Goal: Task Accomplishment & Management: Manage account settings

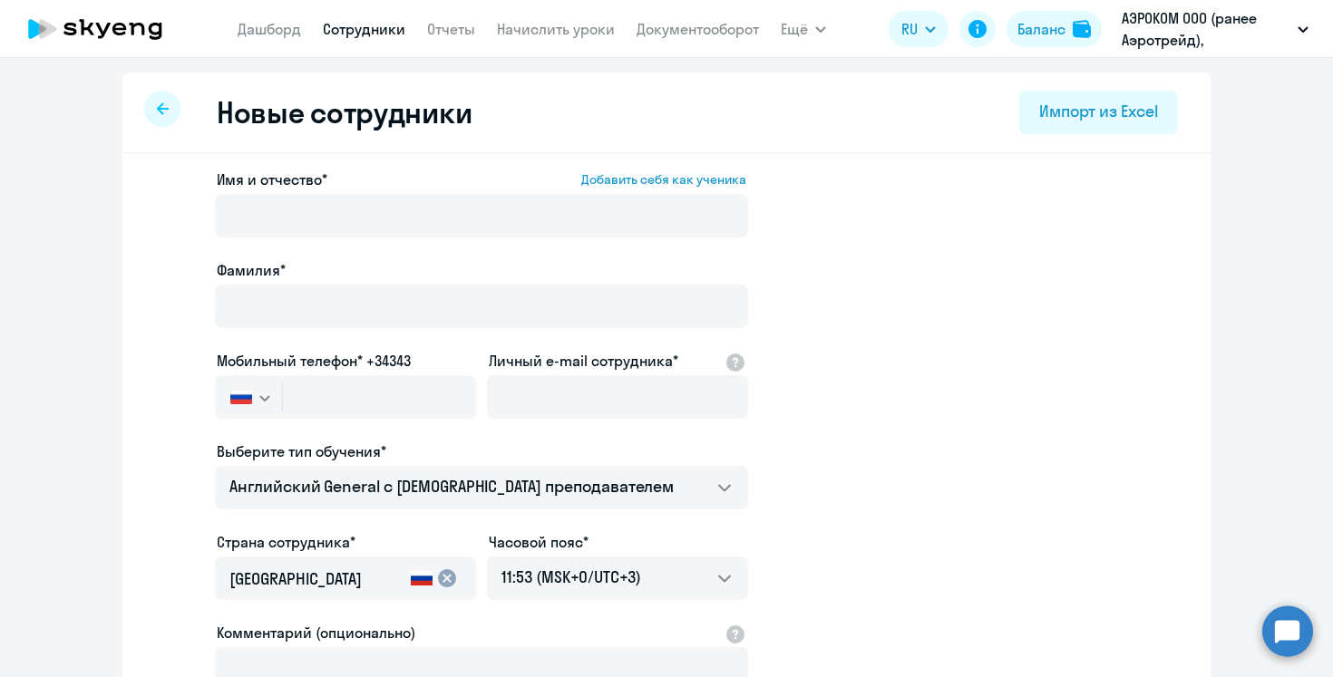
select select "english_adult_not_native_speaker"
select select "3"
click at [284, 24] on link "Дашборд" at bounding box center [269, 29] width 63 height 18
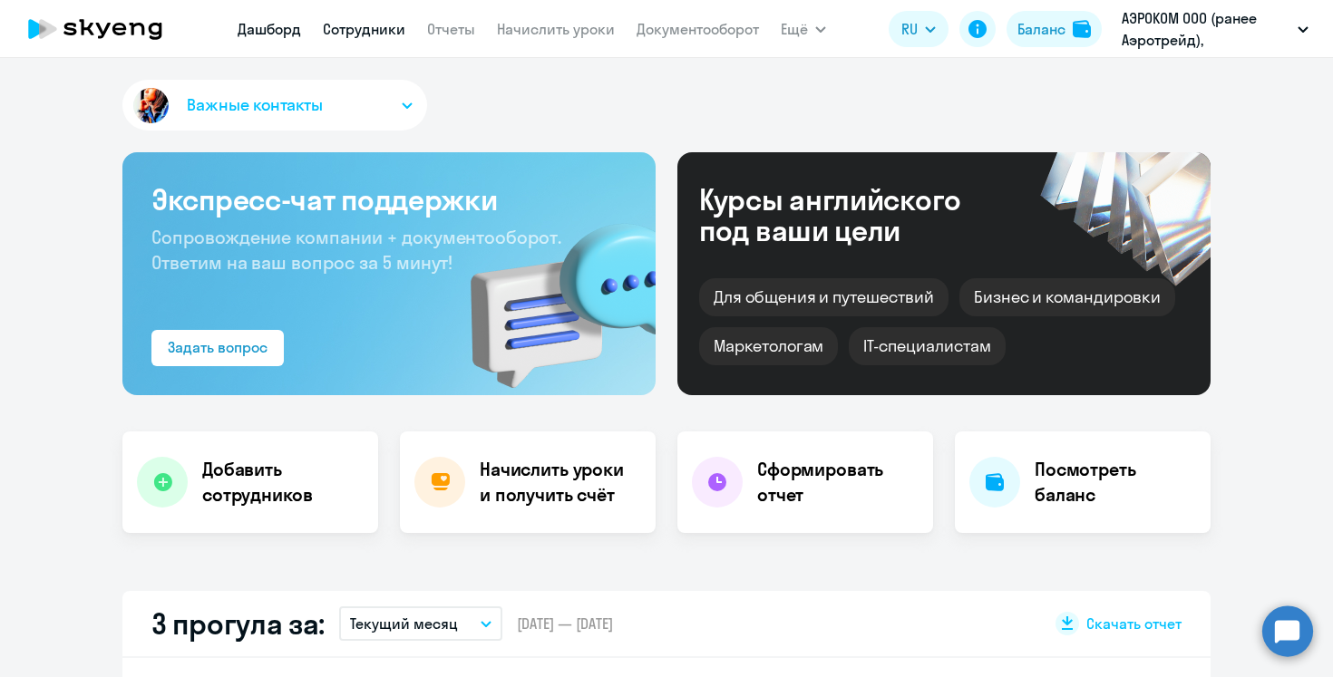
click at [355, 24] on link "Сотрудники" at bounding box center [364, 29] width 83 height 18
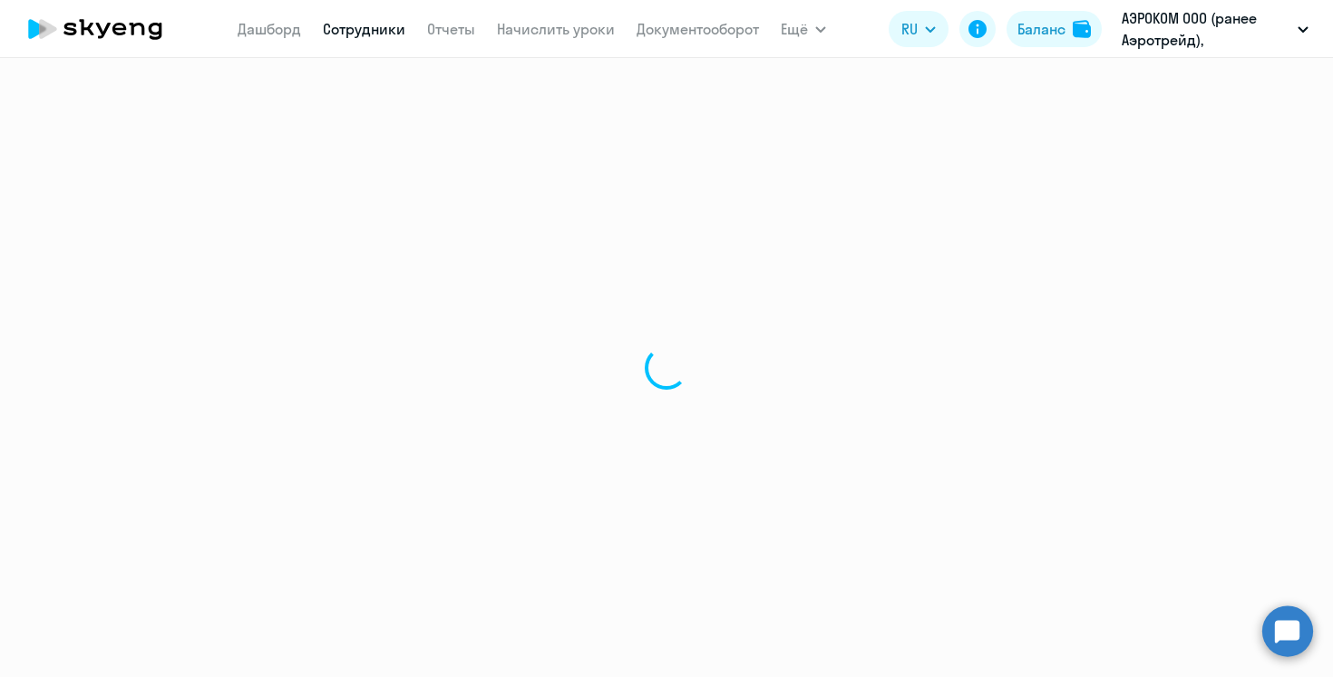
select select "30"
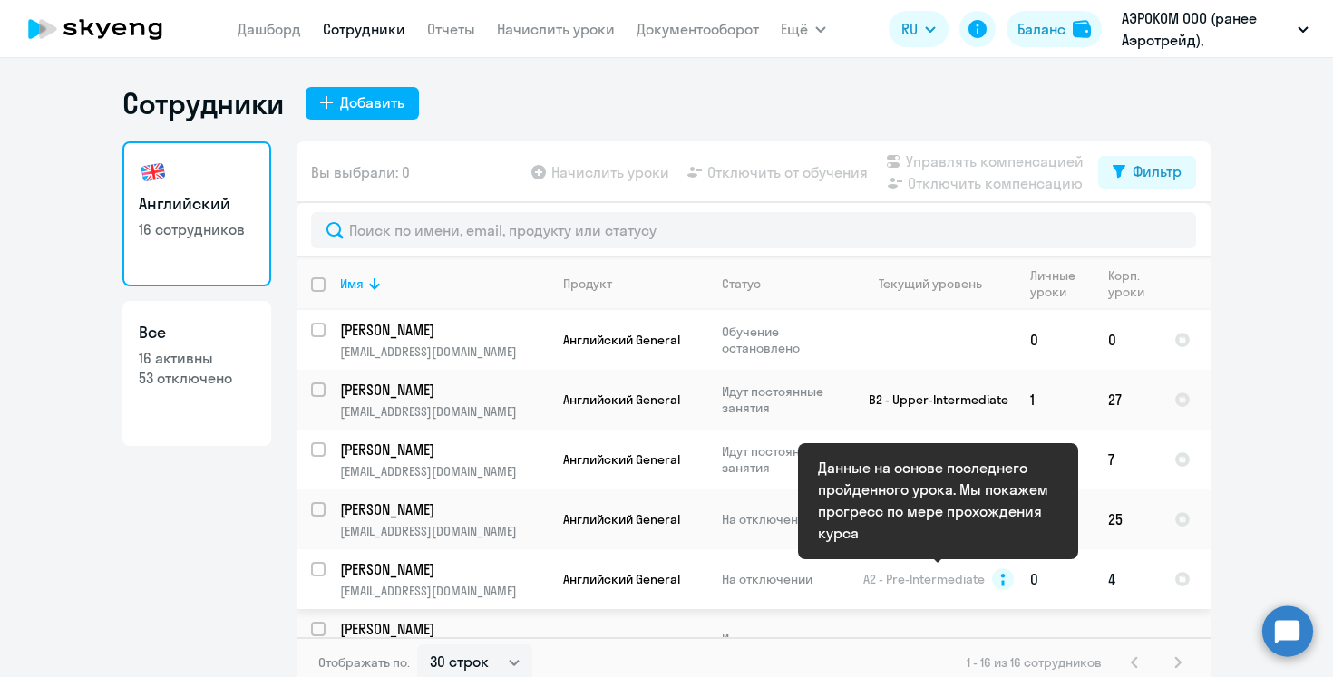
click at [1001, 575] on icon at bounding box center [1002, 580] width 5 height 13
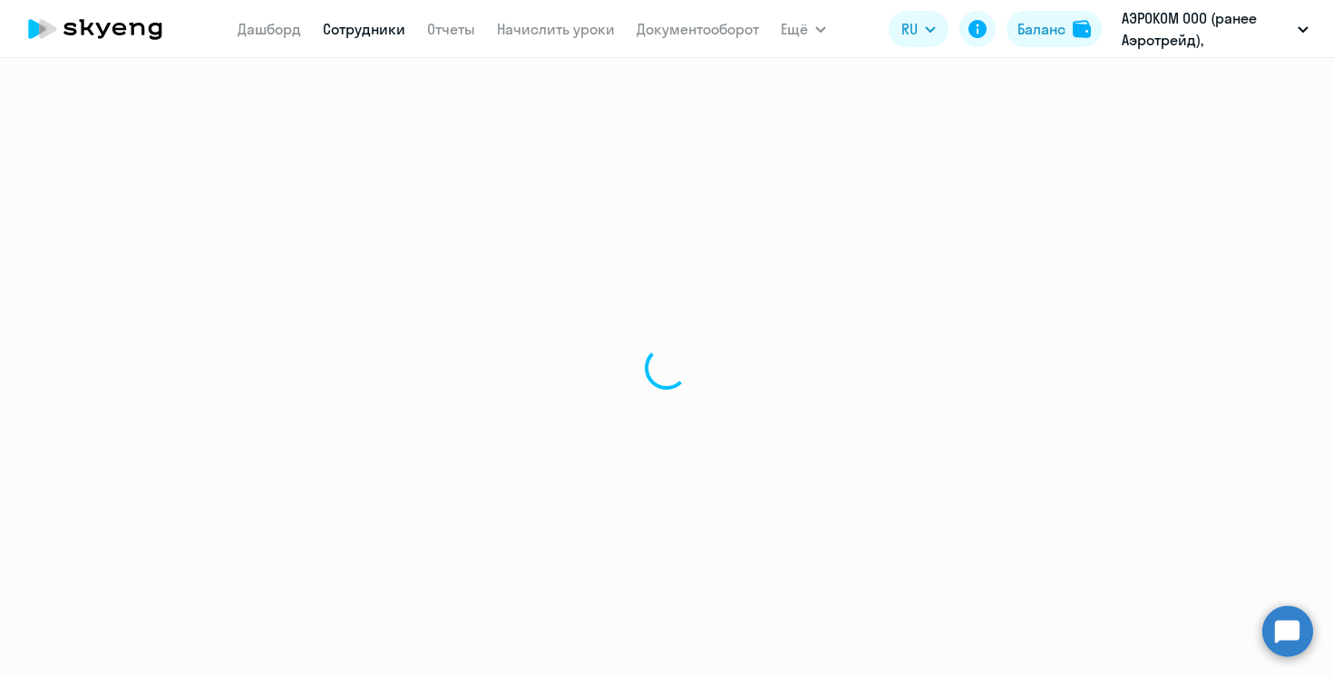
select select "english"
select select "30"
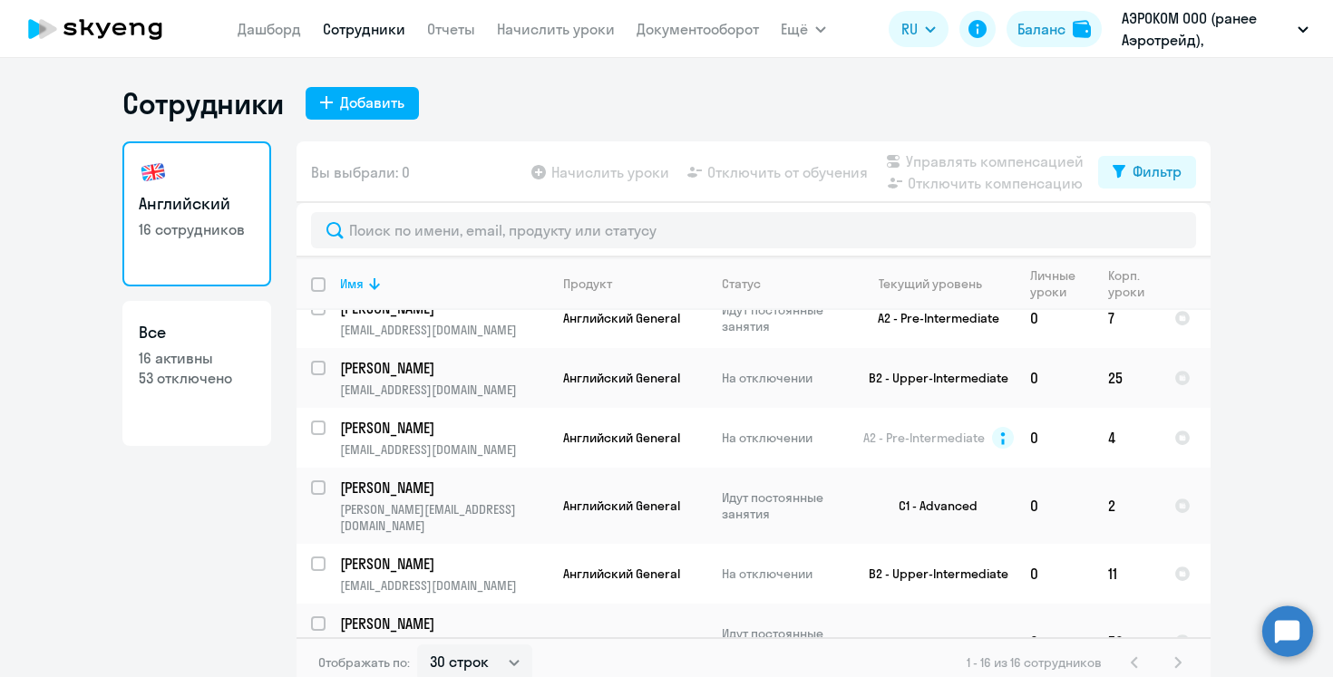
scroll to position [155, 0]
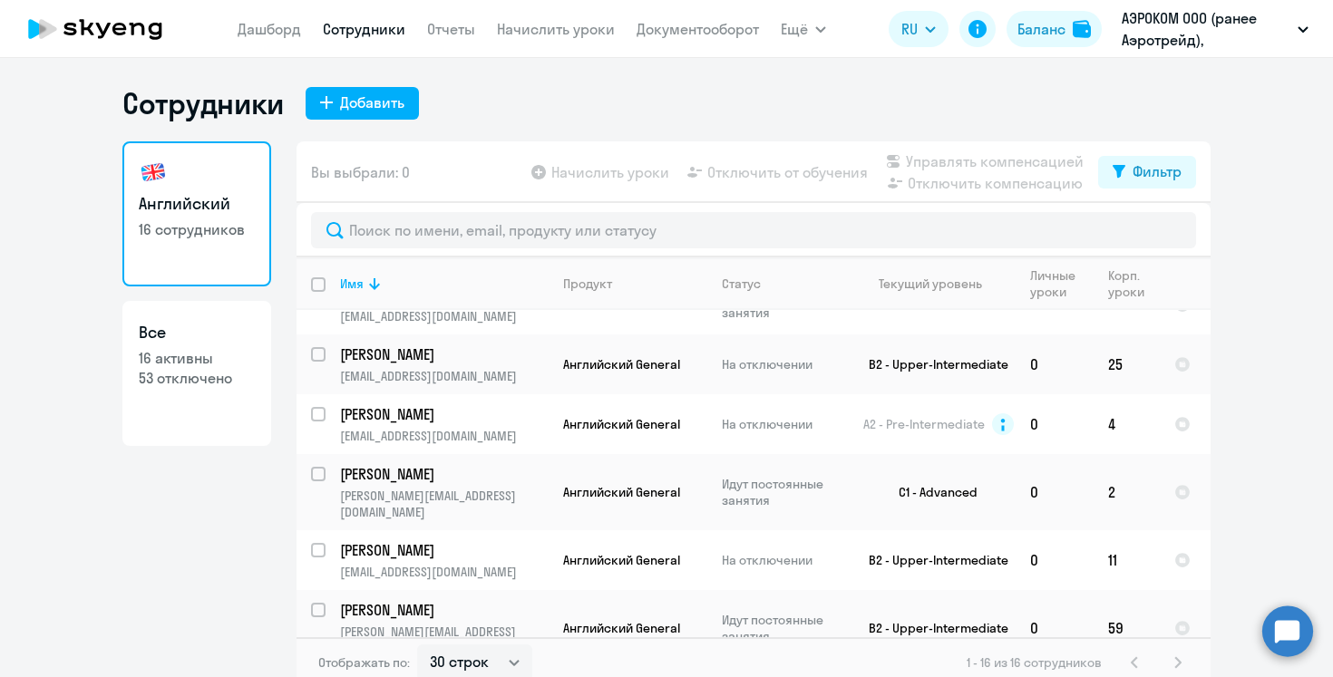
click at [568, 38] on app-menu-item-link "Начислить уроки" at bounding box center [556, 29] width 118 height 23
click at [570, 26] on link "Начислить уроки" at bounding box center [556, 29] width 118 height 18
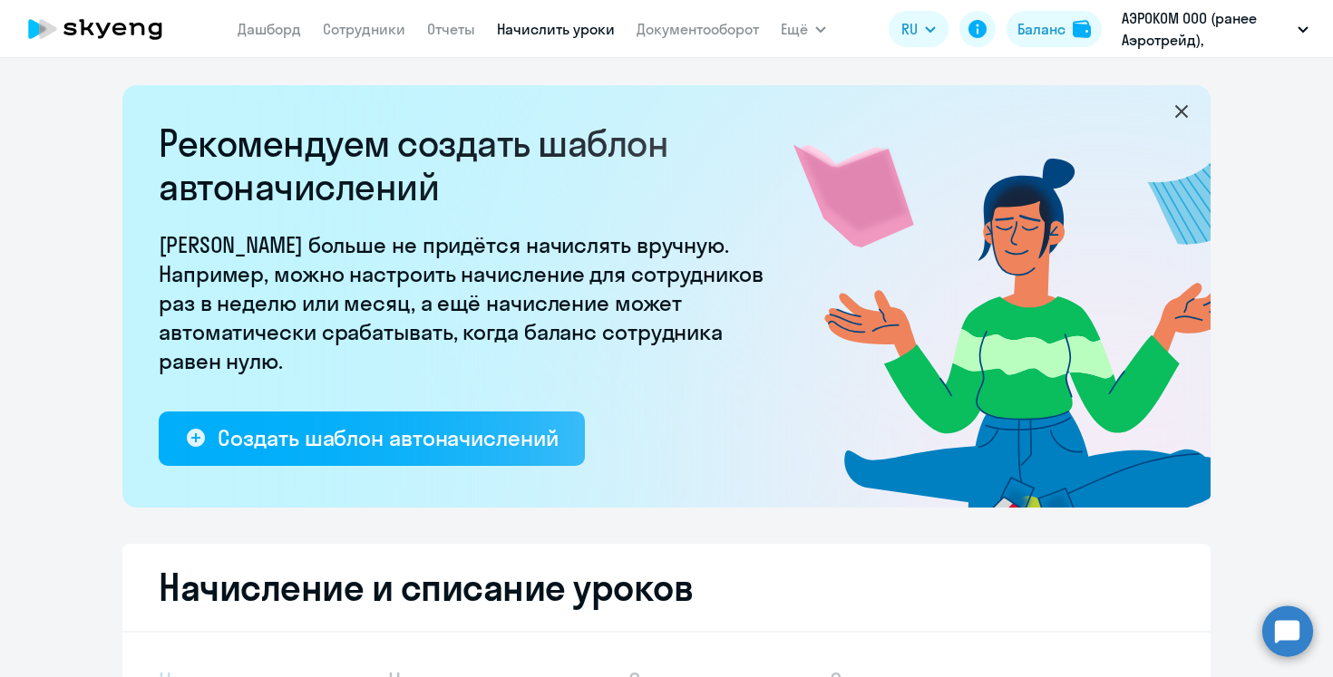
select select "10"
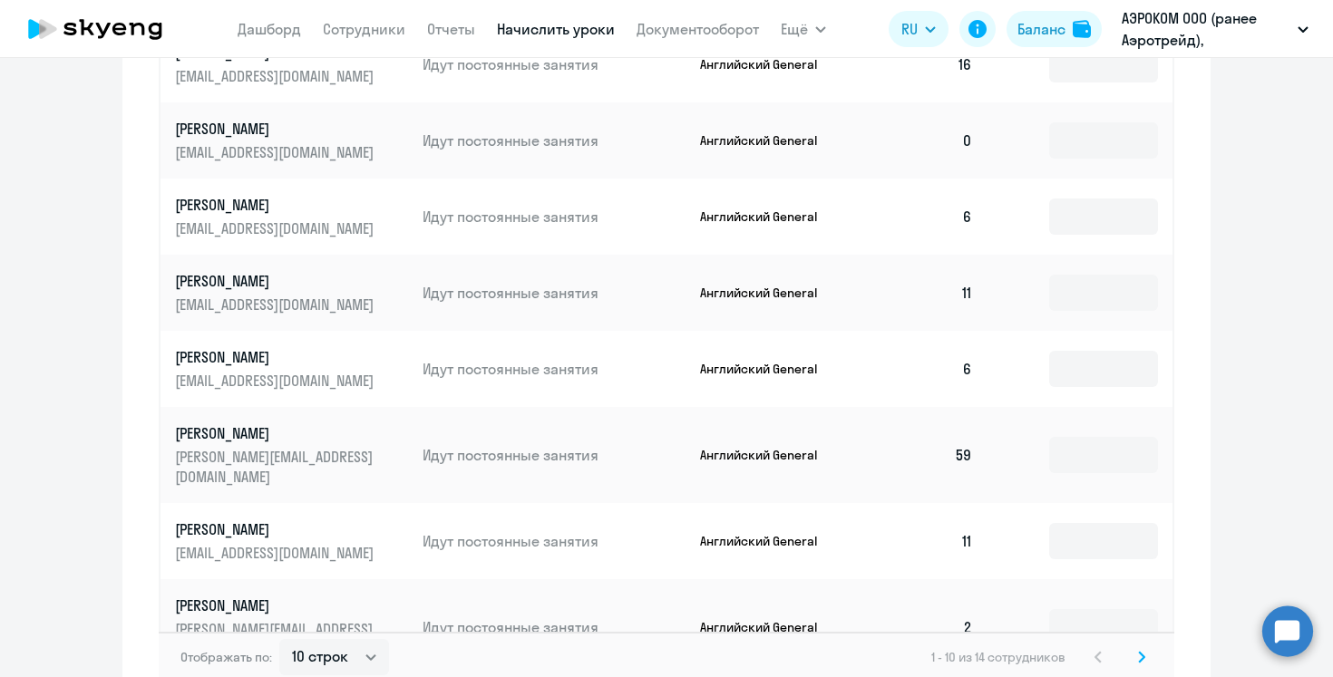
scroll to position [1088, 0]
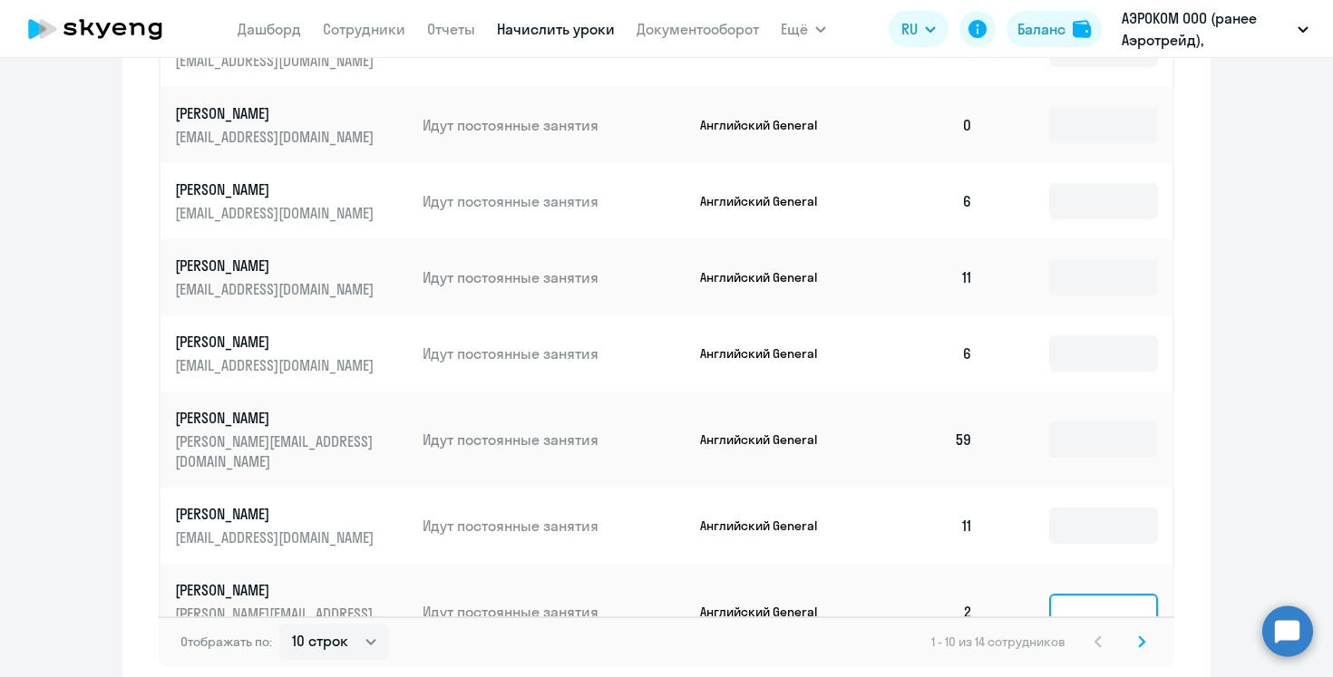
click at [1117, 594] on input at bounding box center [1103, 612] width 109 height 36
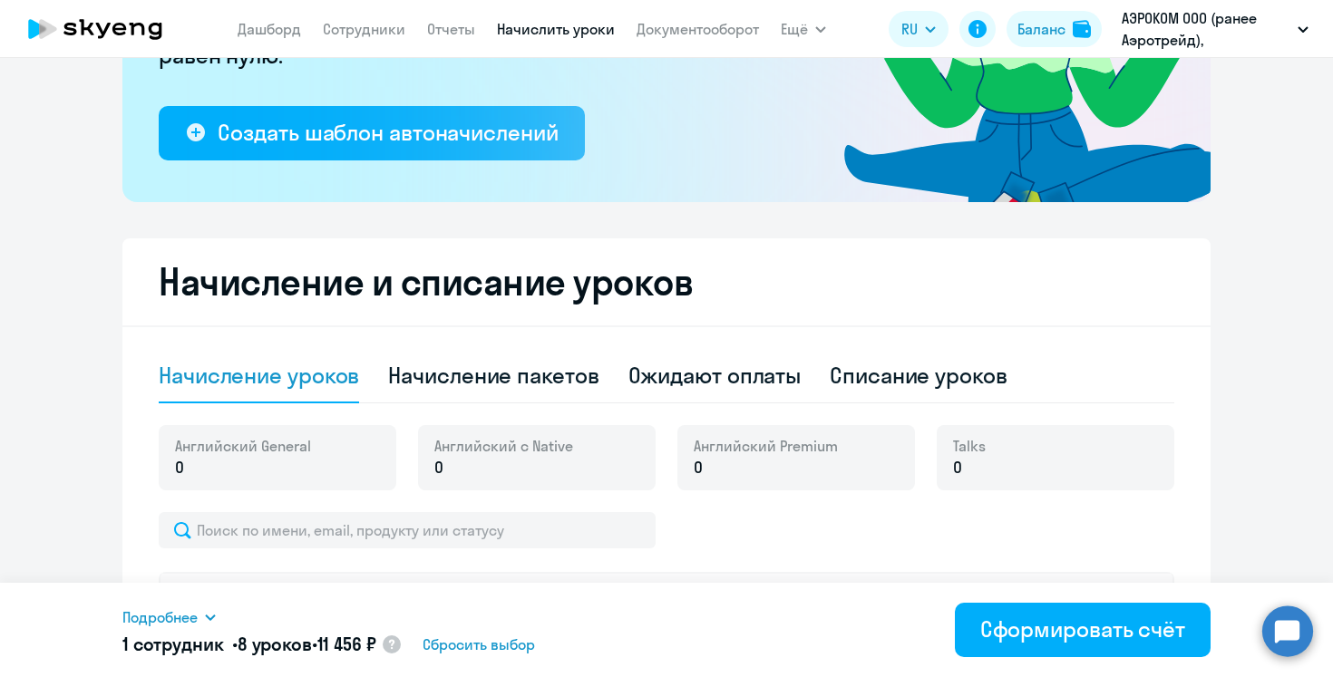
scroll to position [299, 0]
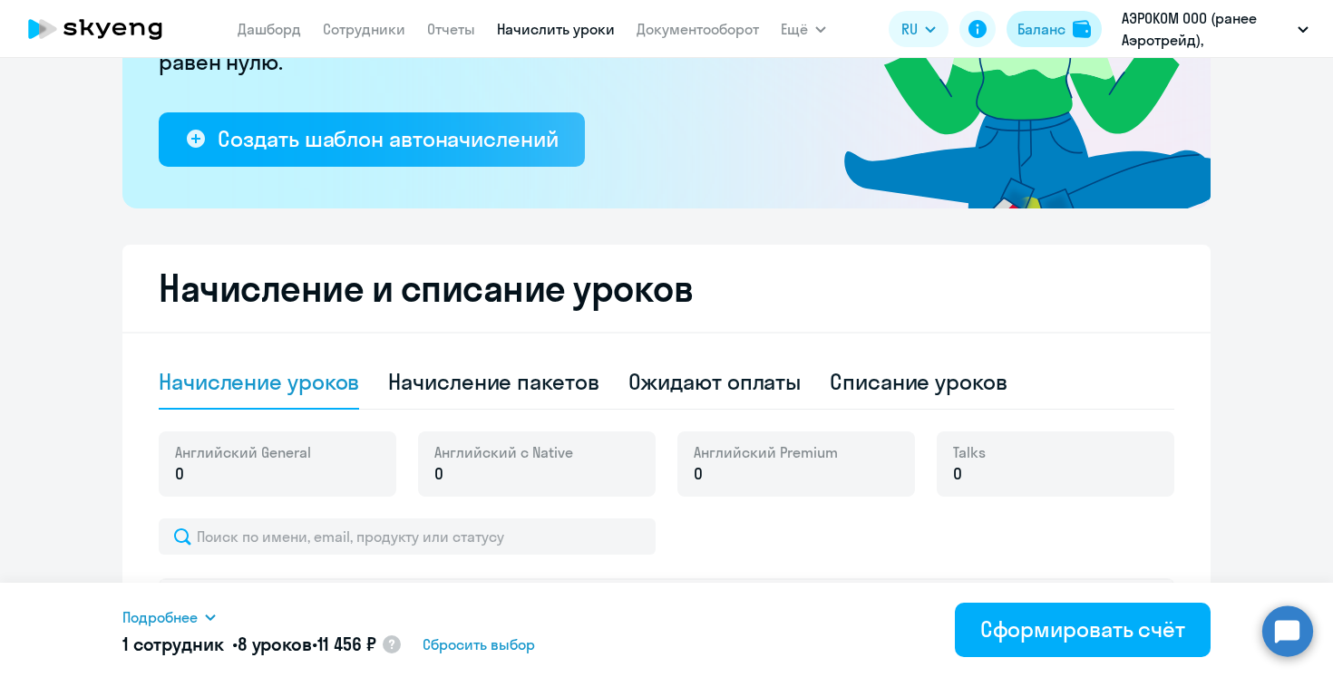
type input "8"
click at [1076, 15] on button "Баланс" at bounding box center [1054, 29] width 95 height 36
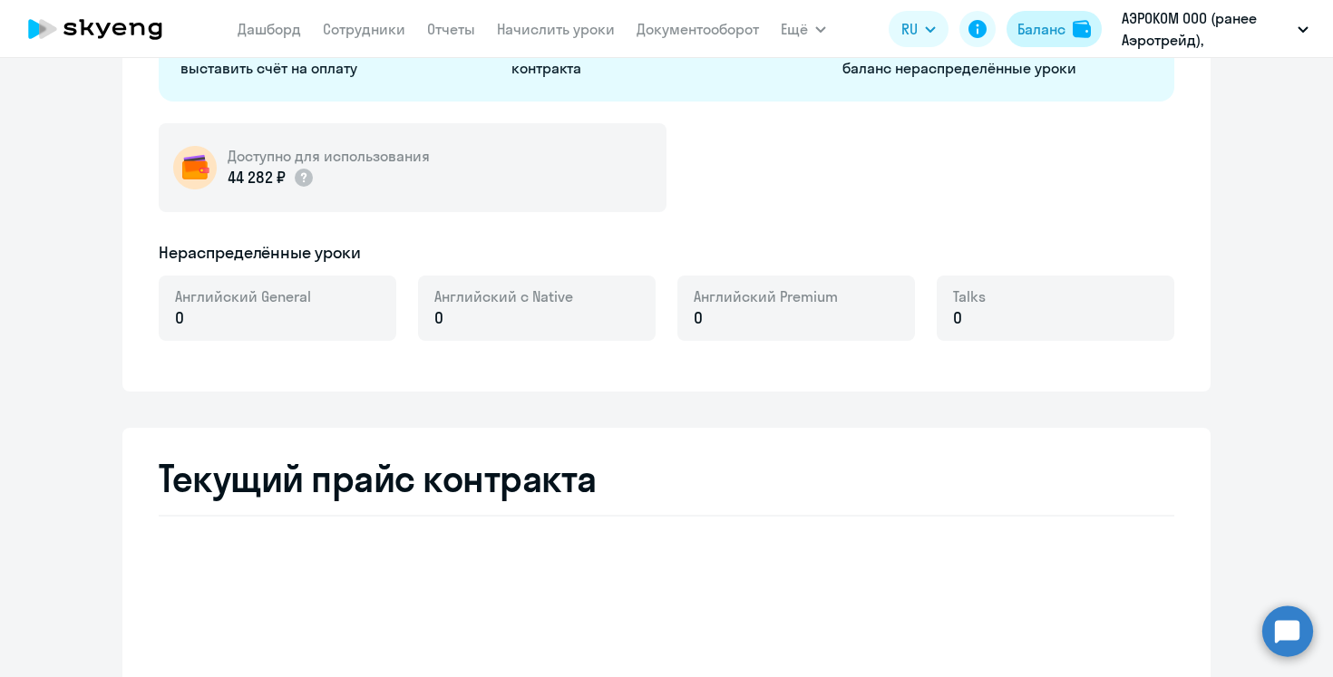
select select "english_adult_not_native_speaker"
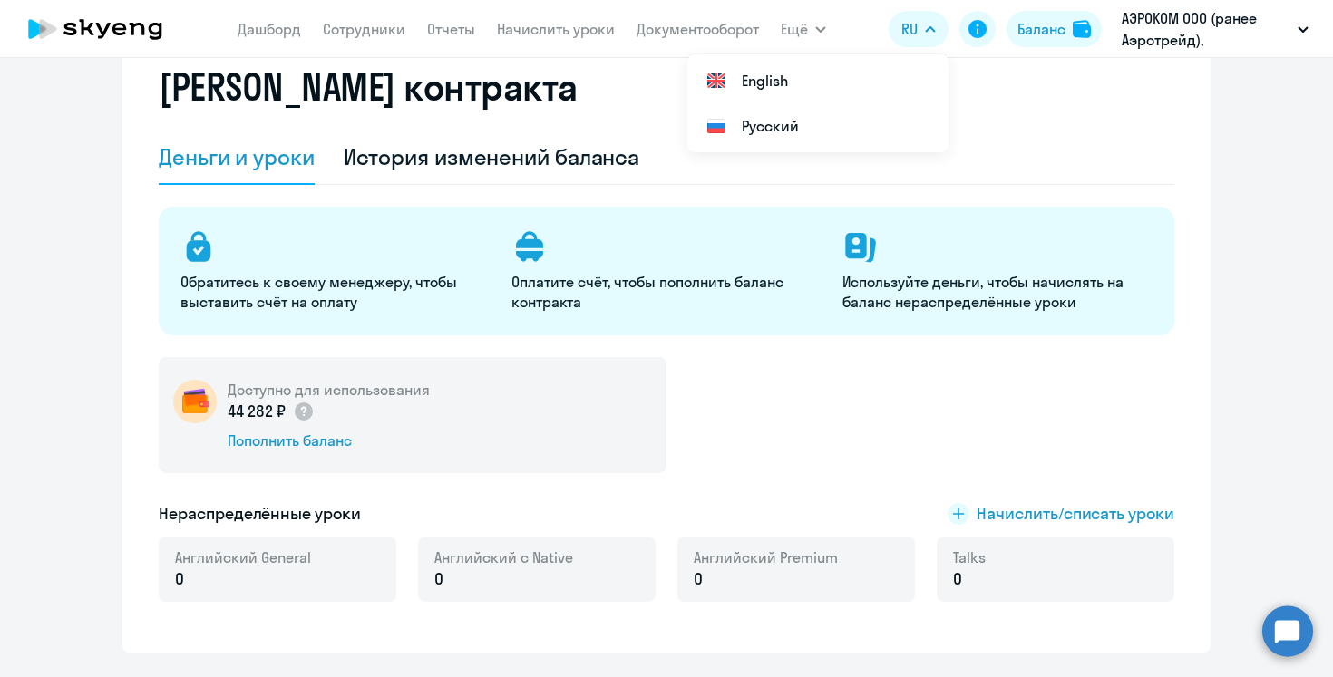
scroll to position [51, 0]
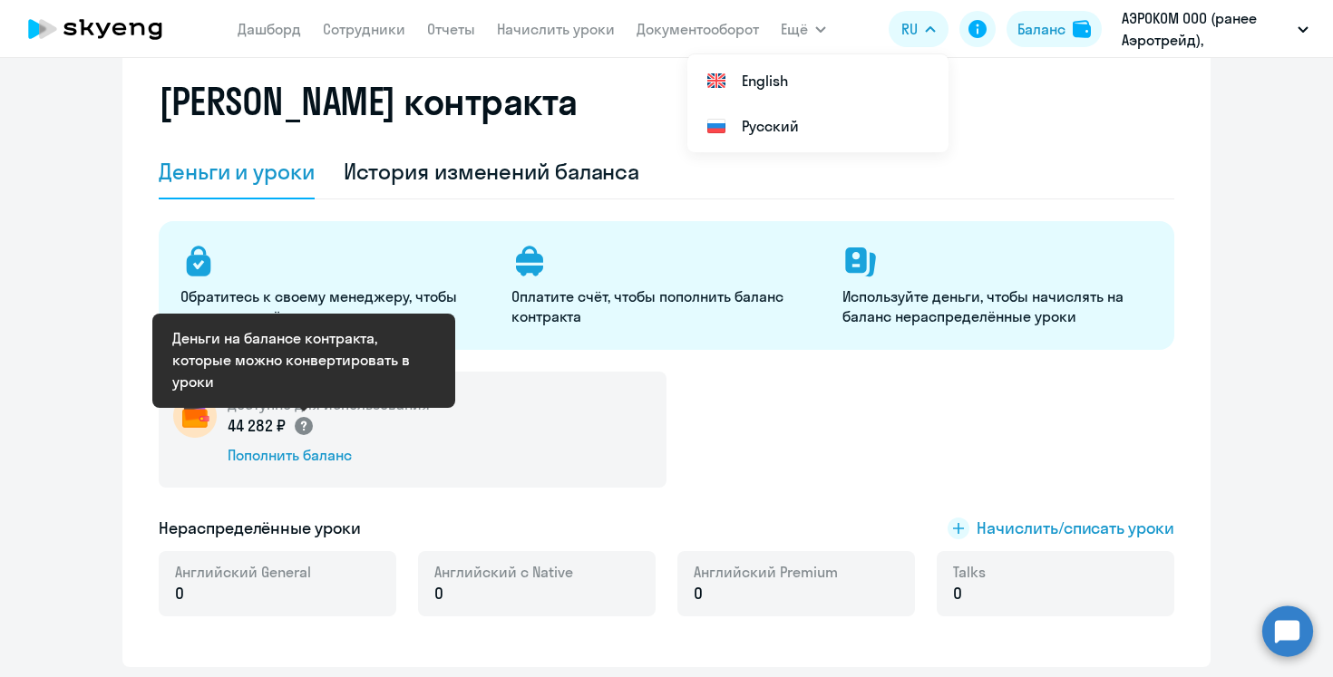
click at [302, 426] on circle at bounding box center [304, 426] width 18 height 18
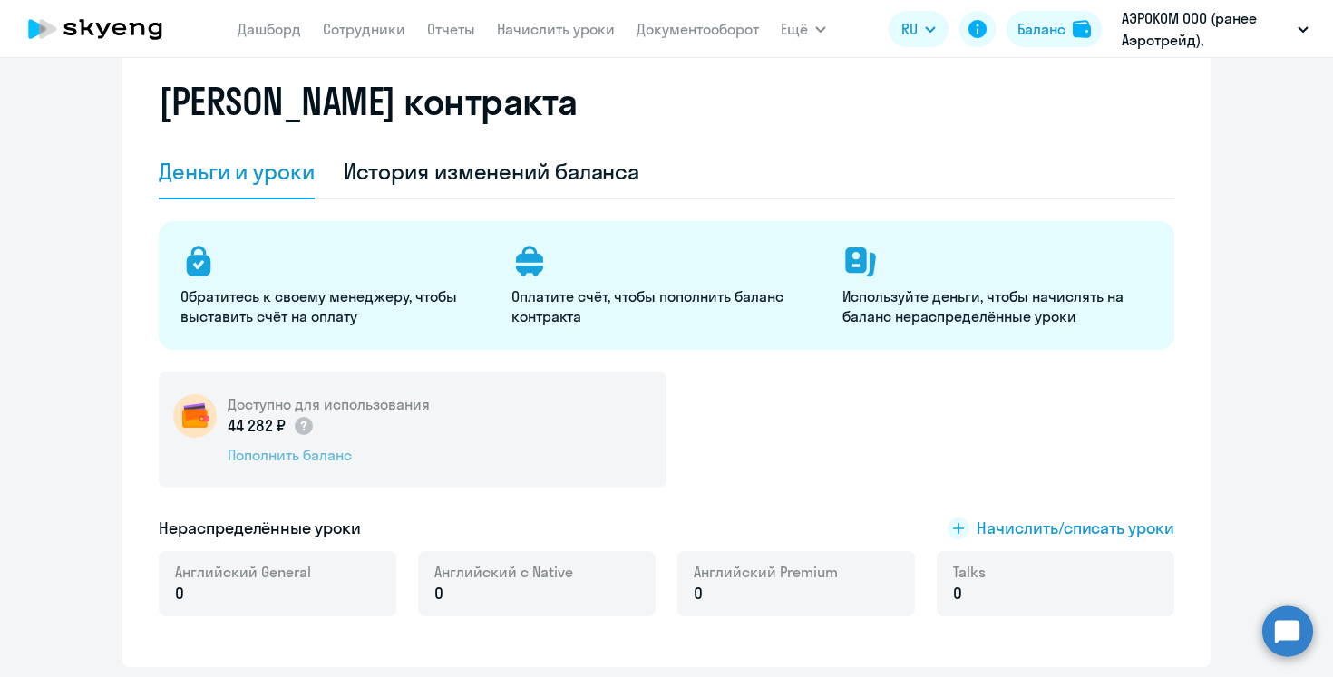
click at [297, 457] on div "Пополнить баланс" at bounding box center [329, 455] width 202 height 20
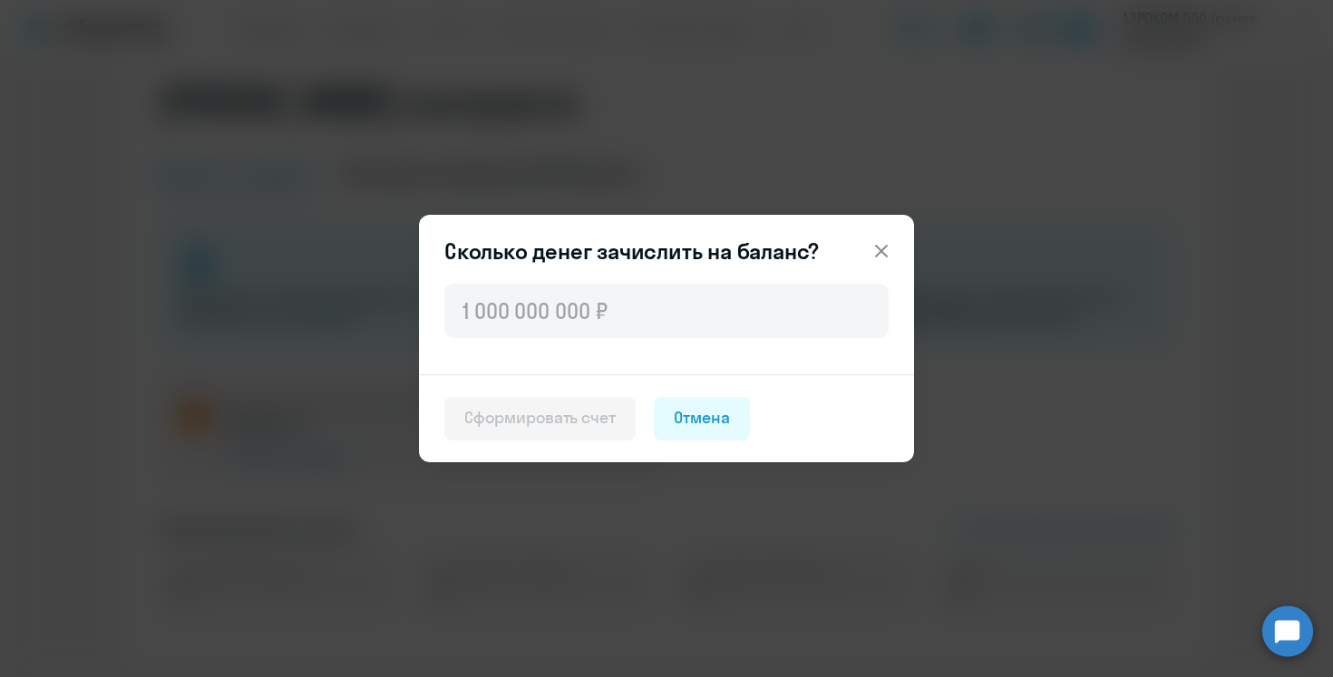
click at [878, 254] on icon at bounding box center [881, 251] width 13 height 13
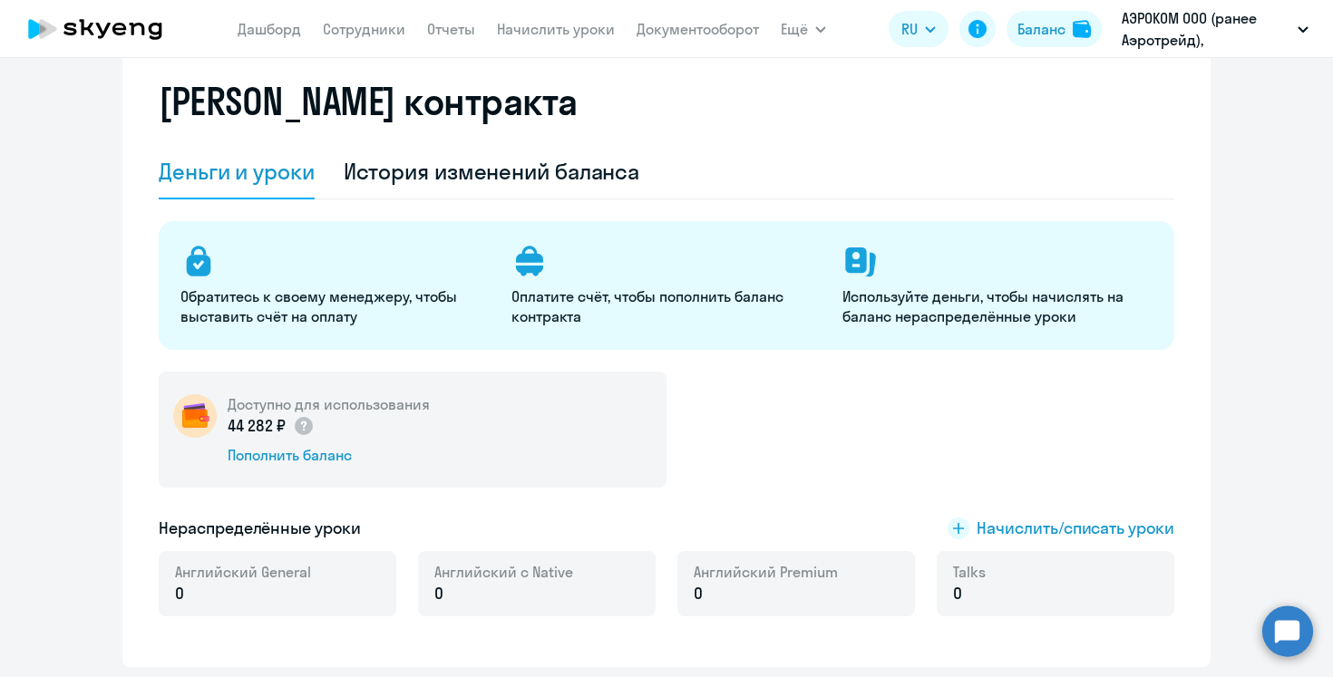
click at [367, 41] on nav "Дашборд Сотрудники Отчеты Начислить уроки Документооборот" at bounding box center [498, 29] width 521 height 36
click at [365, 33] on link "Сотрудники" at bounding box center [364, 29] width 83 height 18
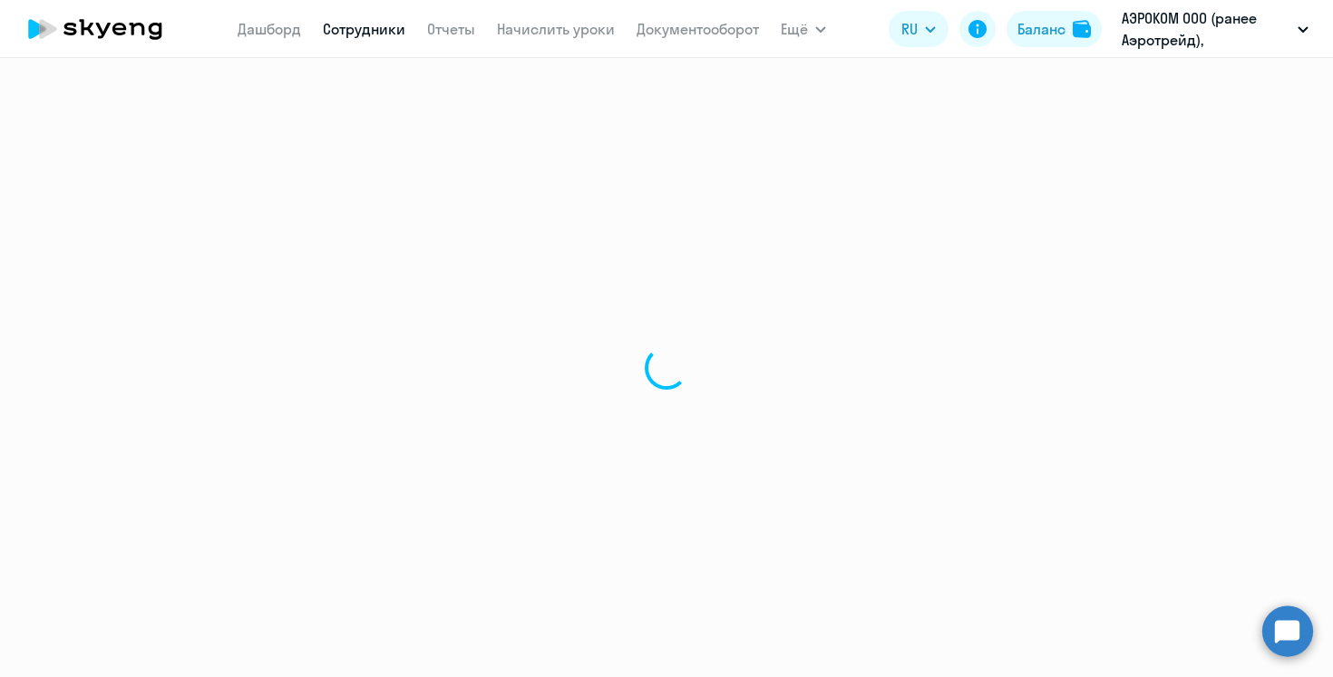
select select "30"
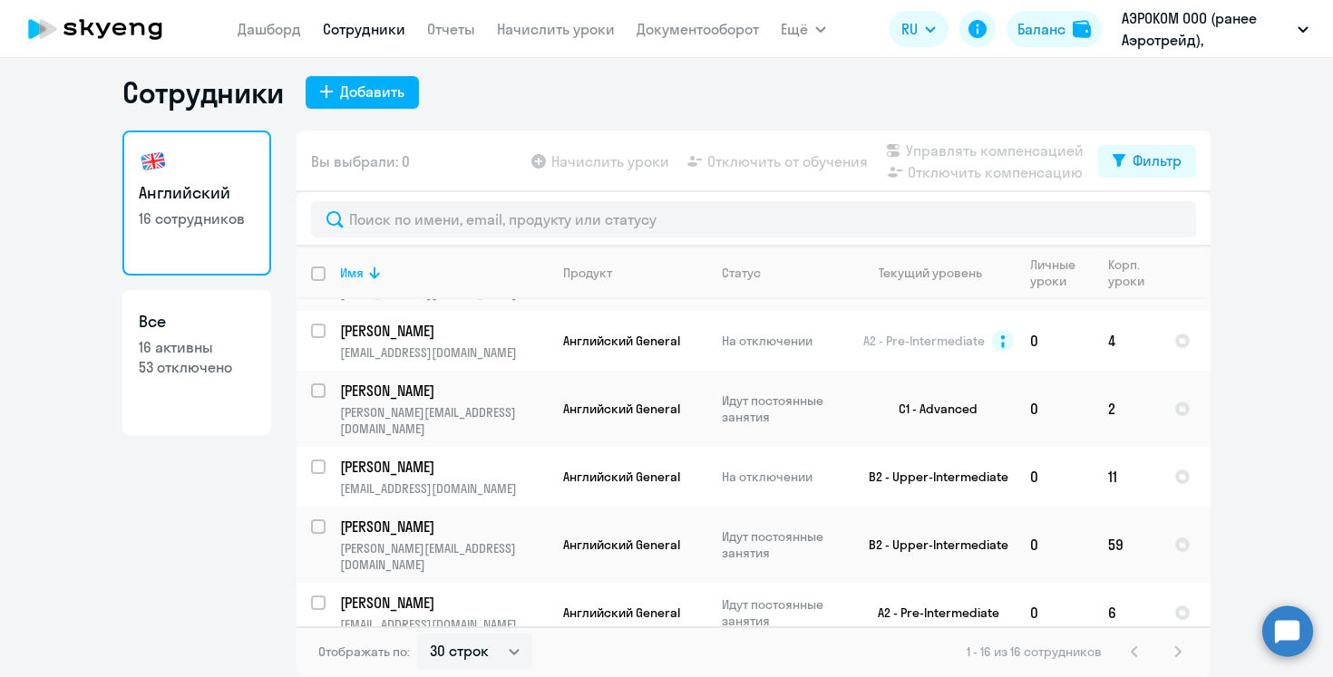
scroll to position [219, 0]
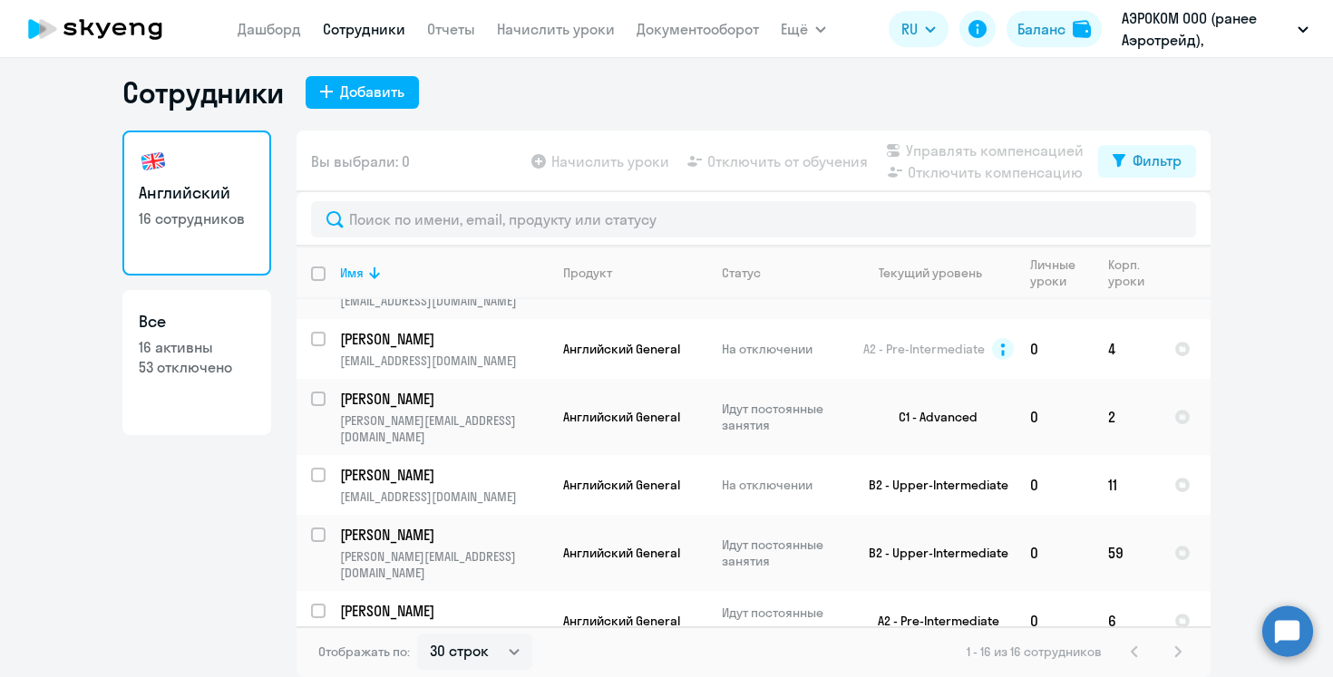
click at [606, 162] on app-table-action-button "Начислить уроки" at bounding box center [598, 162] width 141 height 22
click at [540, 159] on app-table-action-button "Начислить уроки" at bounding box center [598, 162] width 141 height 22
click at [322, 394] on input "select row 1409507" at bounding box center [329, 410] width 36 height 36
checkbox input "true"
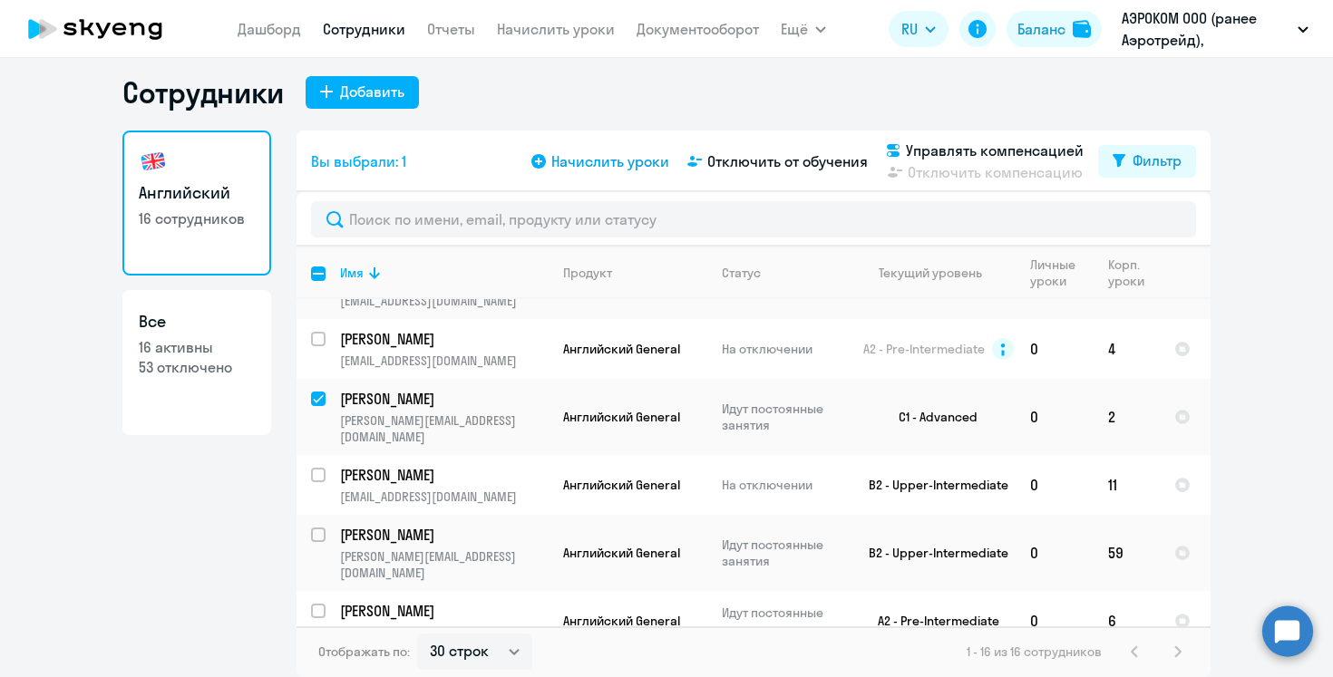
click at [614, 165] on span "Начислить уроки" at bounding box center [610, 162] width 118 height 22
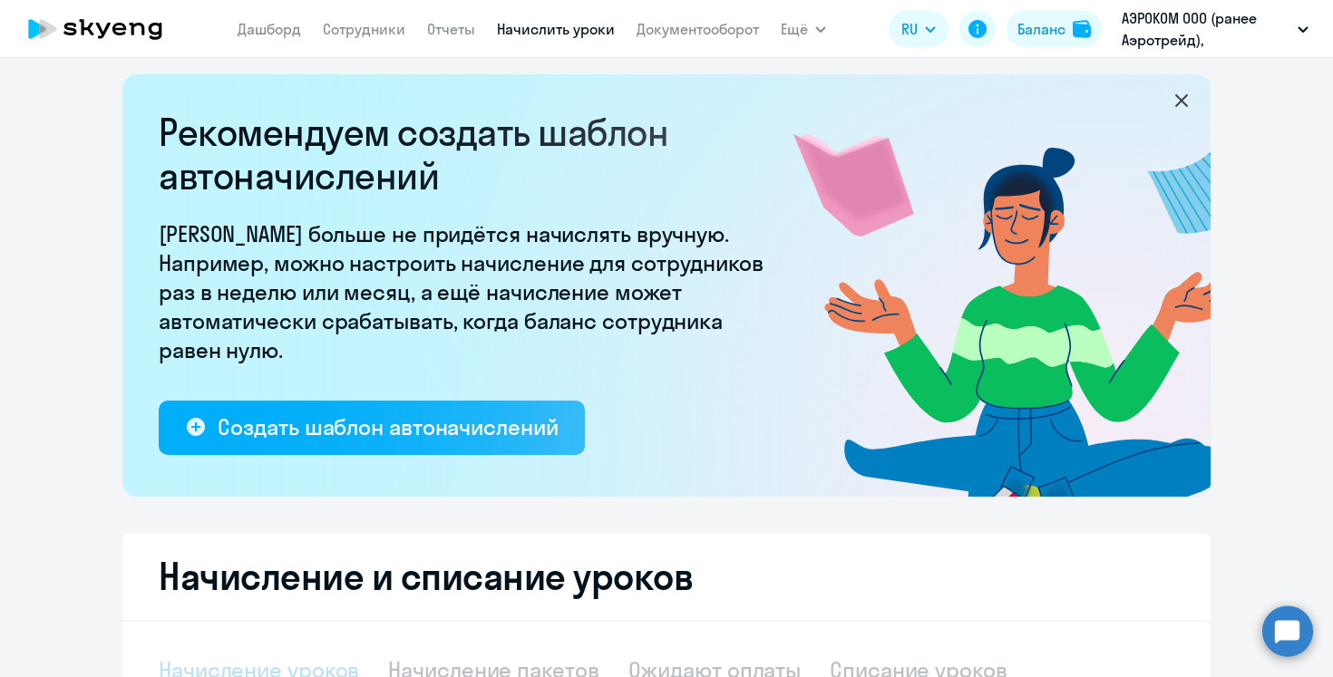
select select "10"
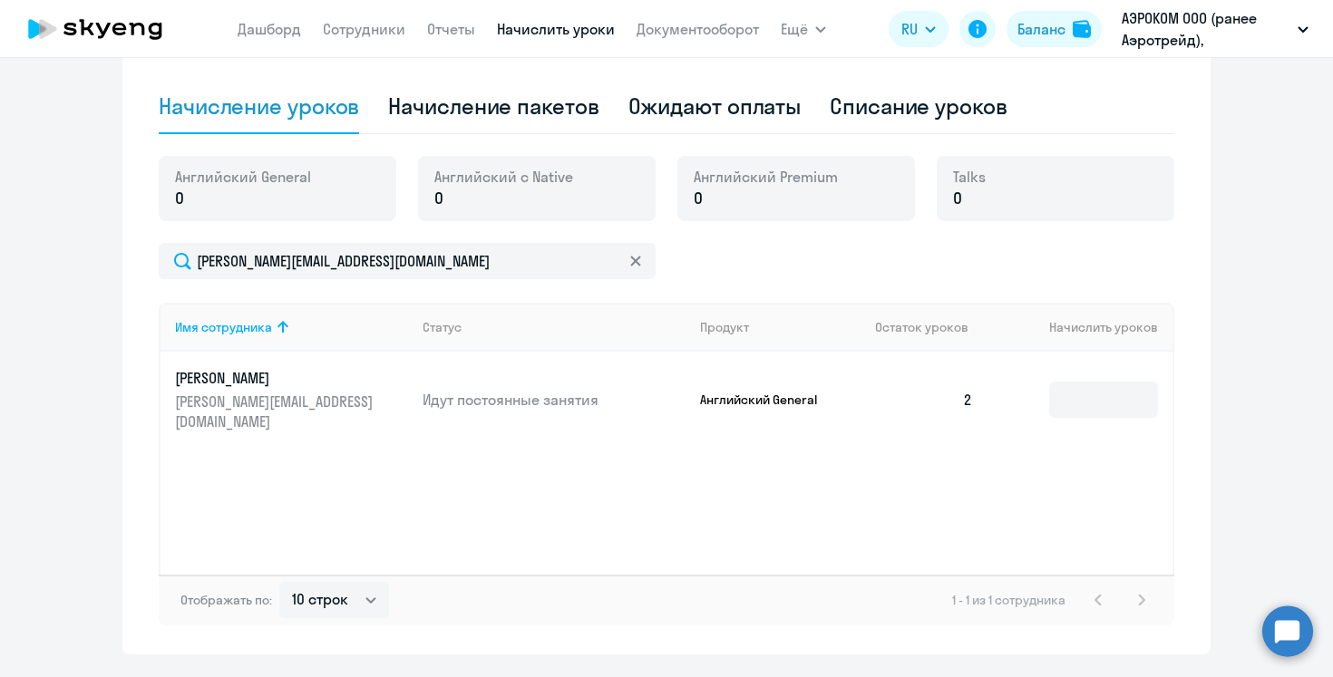
scroll to position [581, 0]
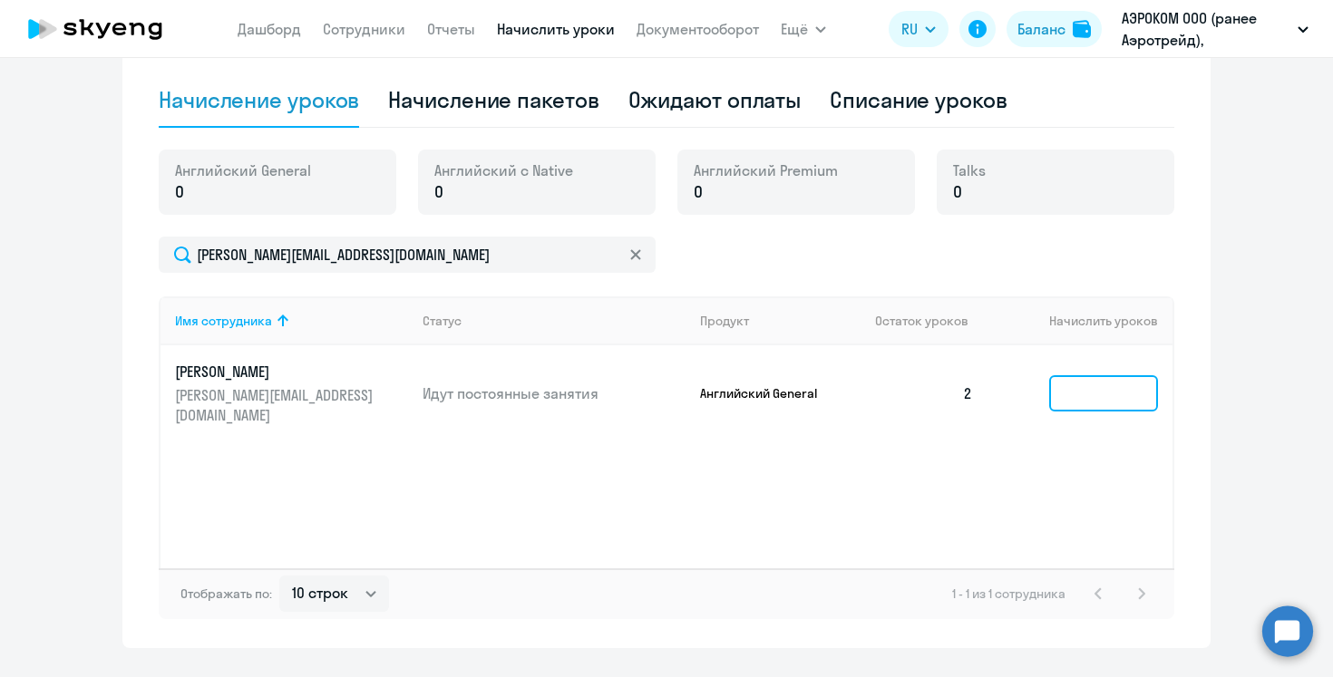
click at [1086, 394] on input at bounding box center [1103, 393] width 109 height 36
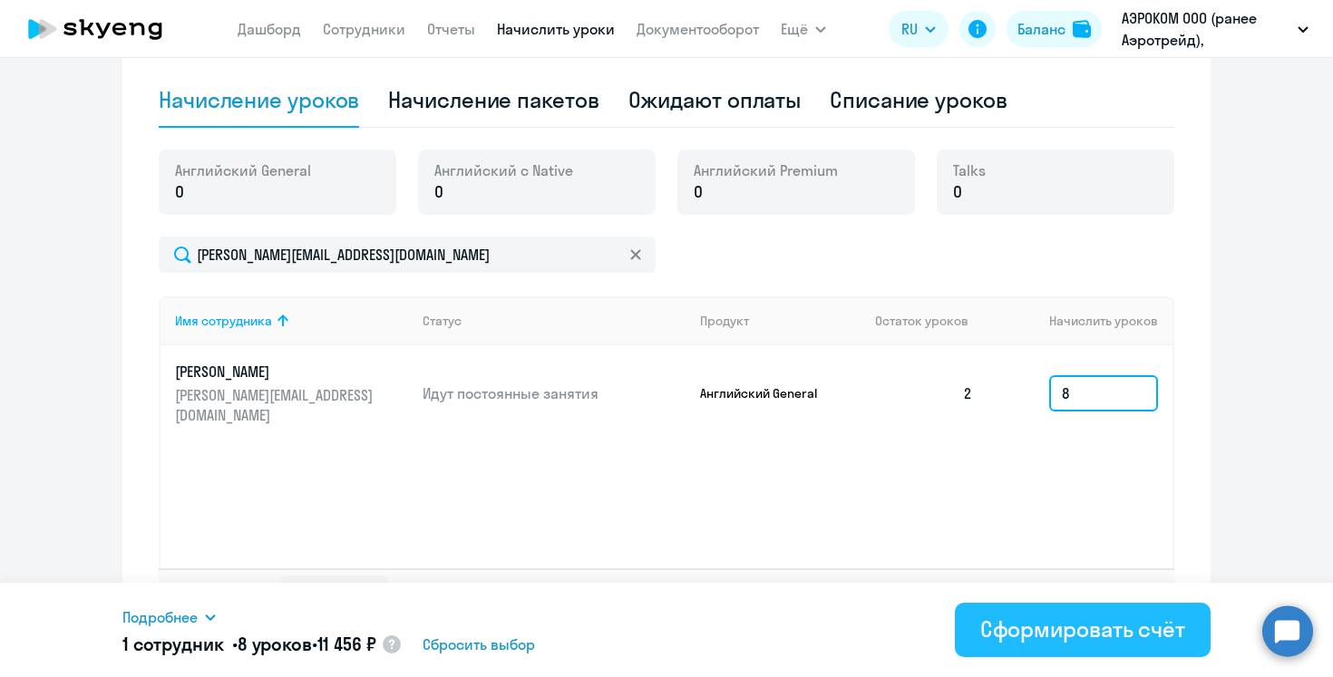
type input "8"
click at [1059, 613] on button "Сформировать счёт" at bounding box center [1083, 630] width 256 height 54
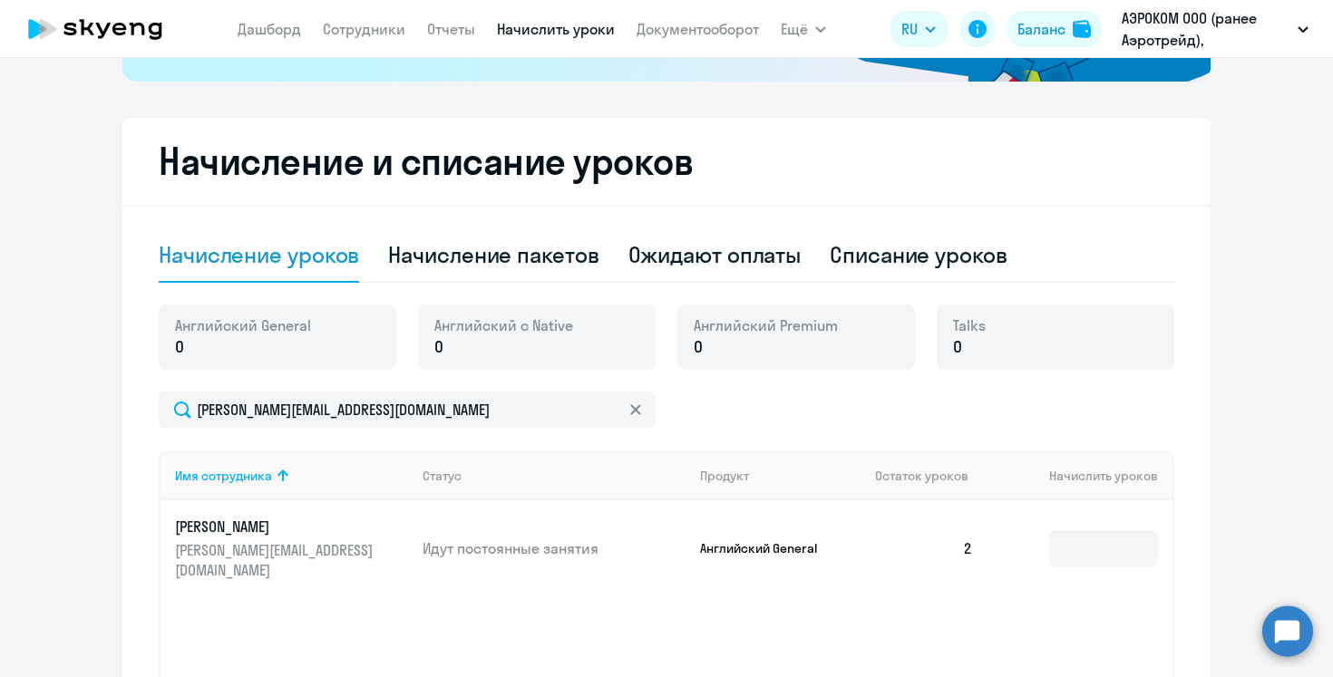
scroll to position [394, 0]
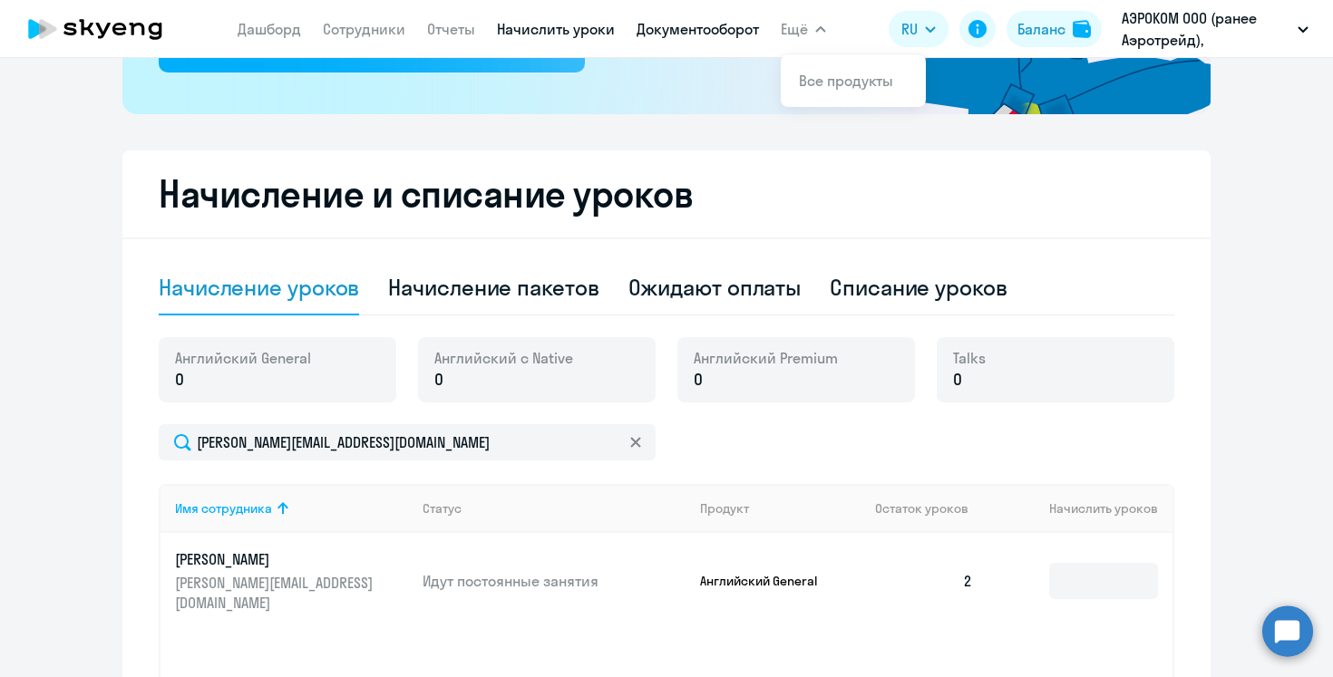
click at [731, 20] on link "Документооборот" at bounding box center [698, 29] width 122 height 18
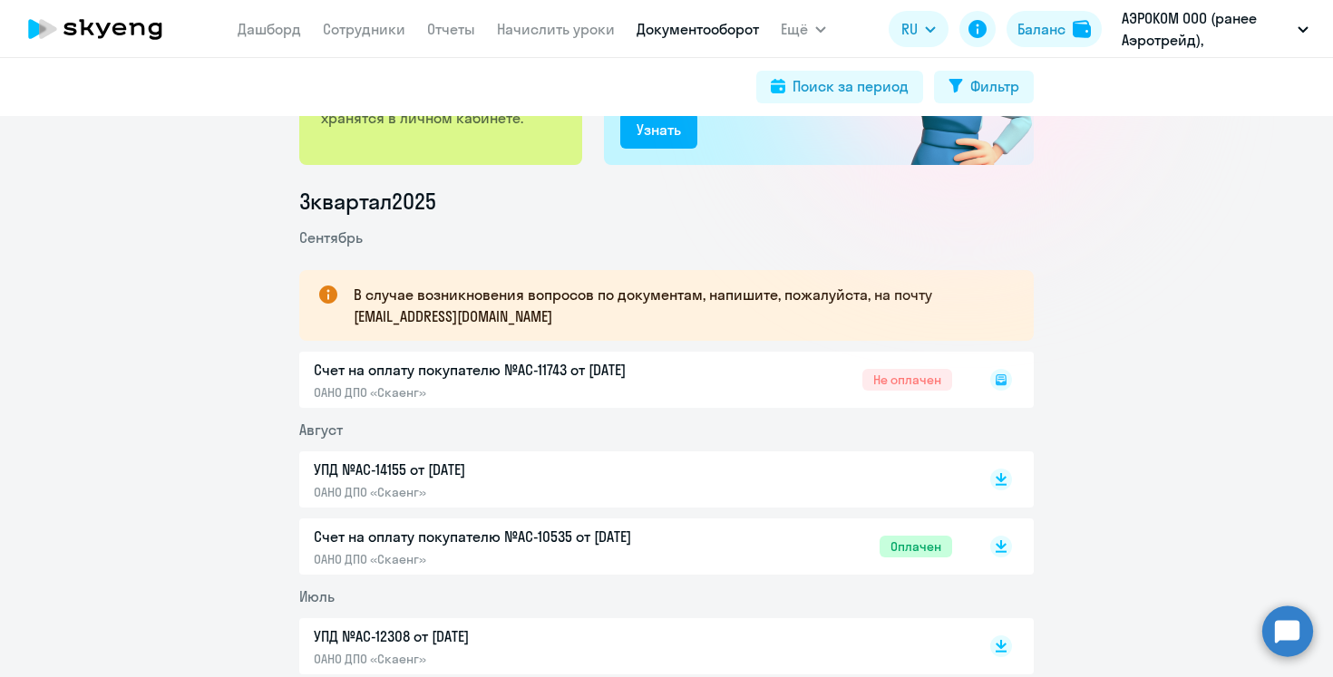
scroll to position [180, 0]
click at [635, 369] on div "Счет на оплату покупателю №AC-11743 от [DATE] ОАНО ДПО «Скаенг» Не оплачен" at bounding box center [666, 379] width 735 height 56
click at [1001, 373] on rect at bounding box center [1001, 379] width 22 height 22
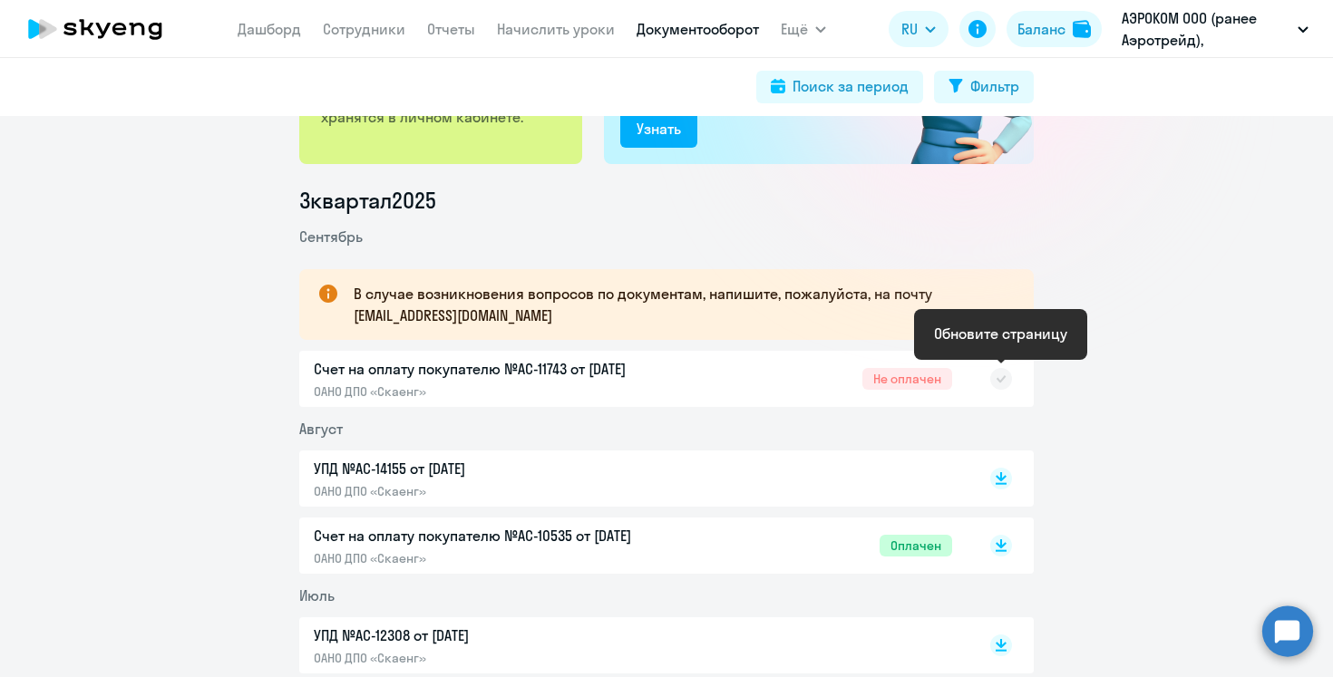
click at [1003, 379] on icon at bounding box center [1002, 378] width 10 height 7
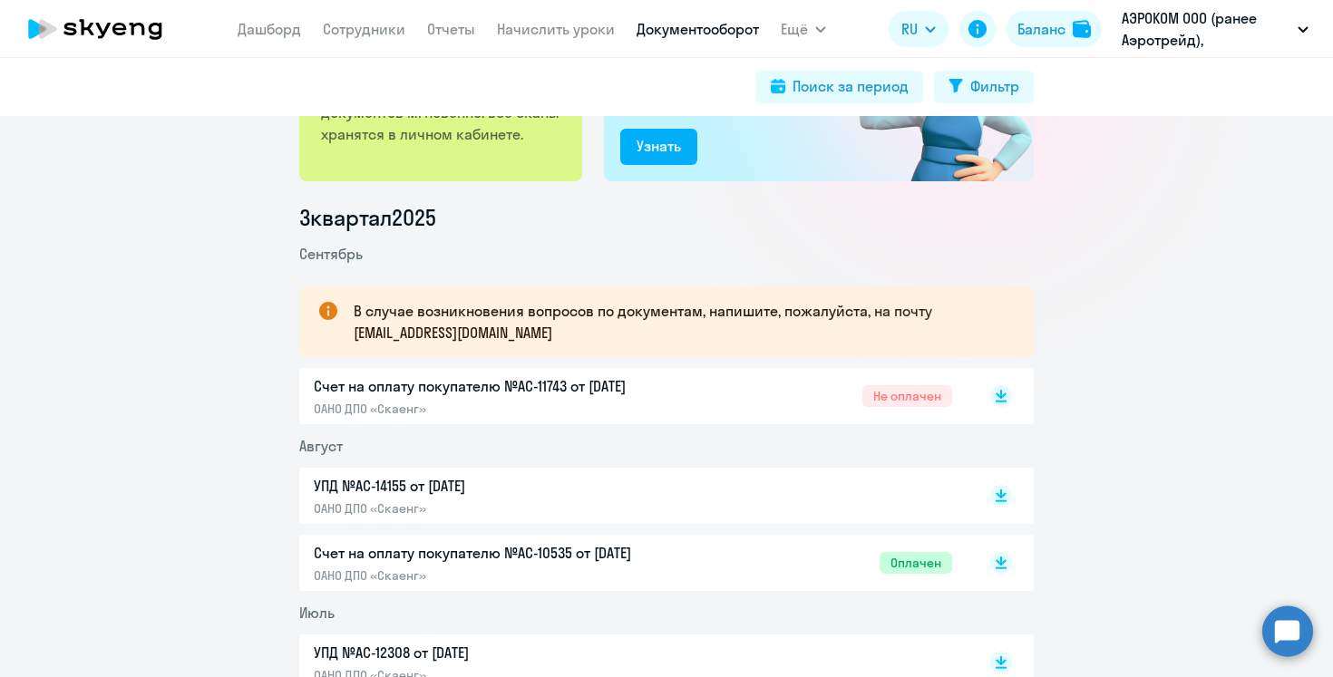
scroll to position [163, 0]
click at [636, 385] on p "Счет на оплату покупателю №AC-11743 от [DATE]" at bounding box center [504, 386] width 381 height 22
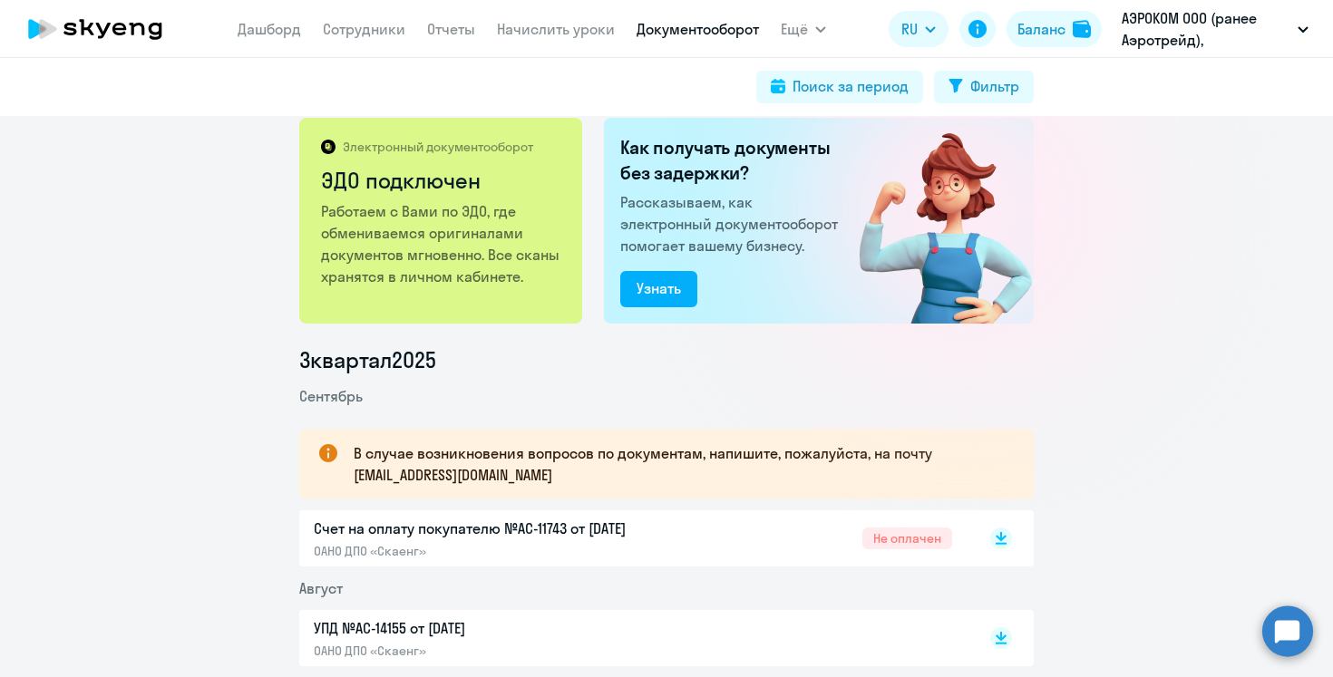
scroll to position [0, 0]
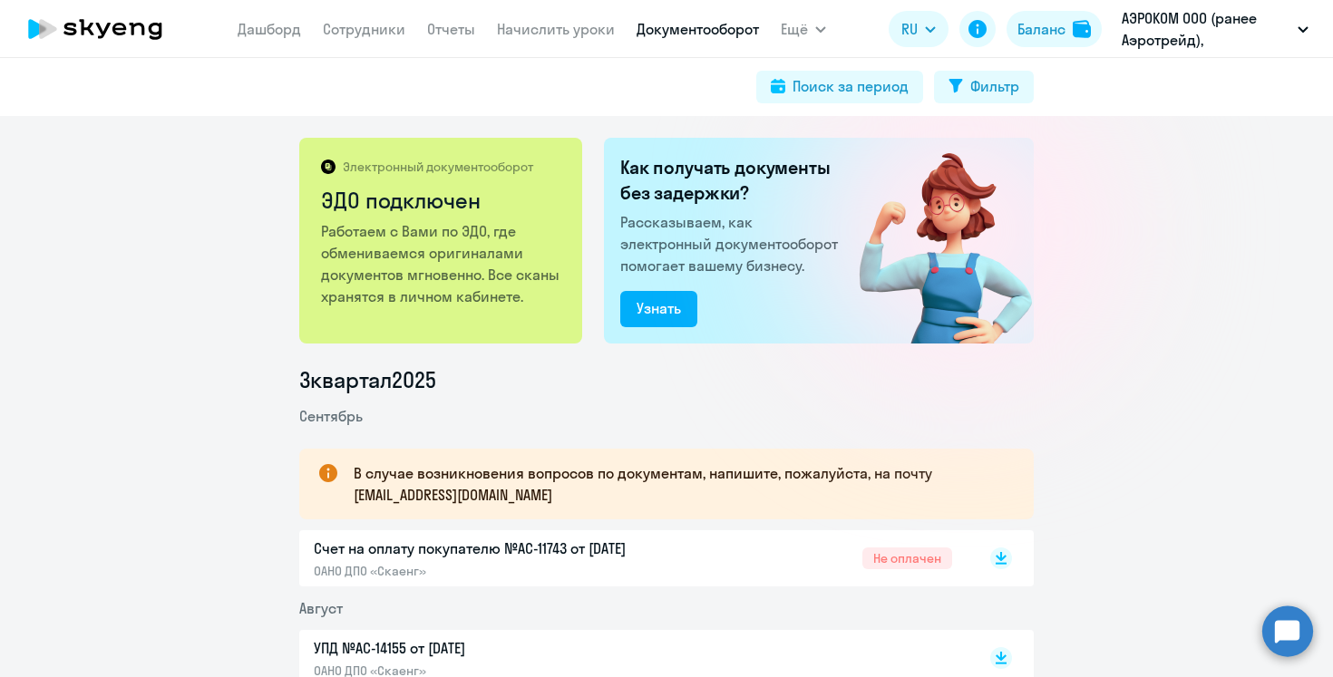
click at [1285, 621] on circle at bounding box center [1287, 631] width 51 height 51
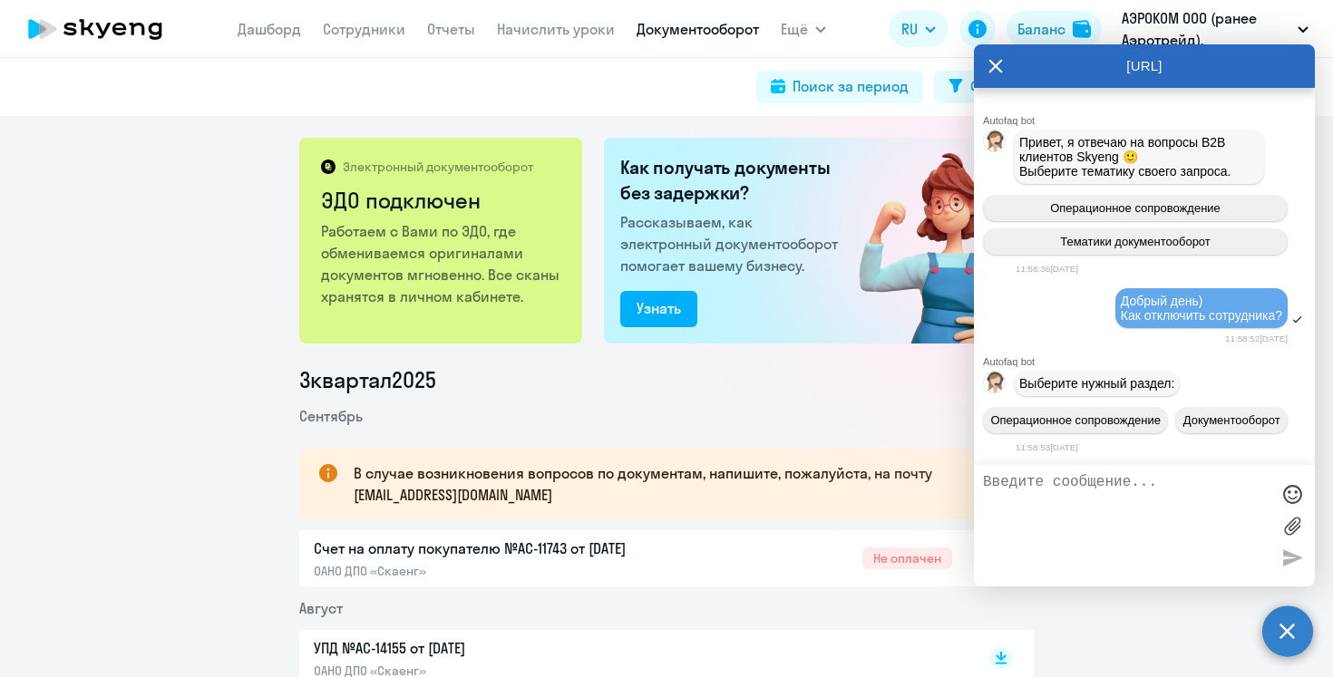
scroll to position [2436, 0]
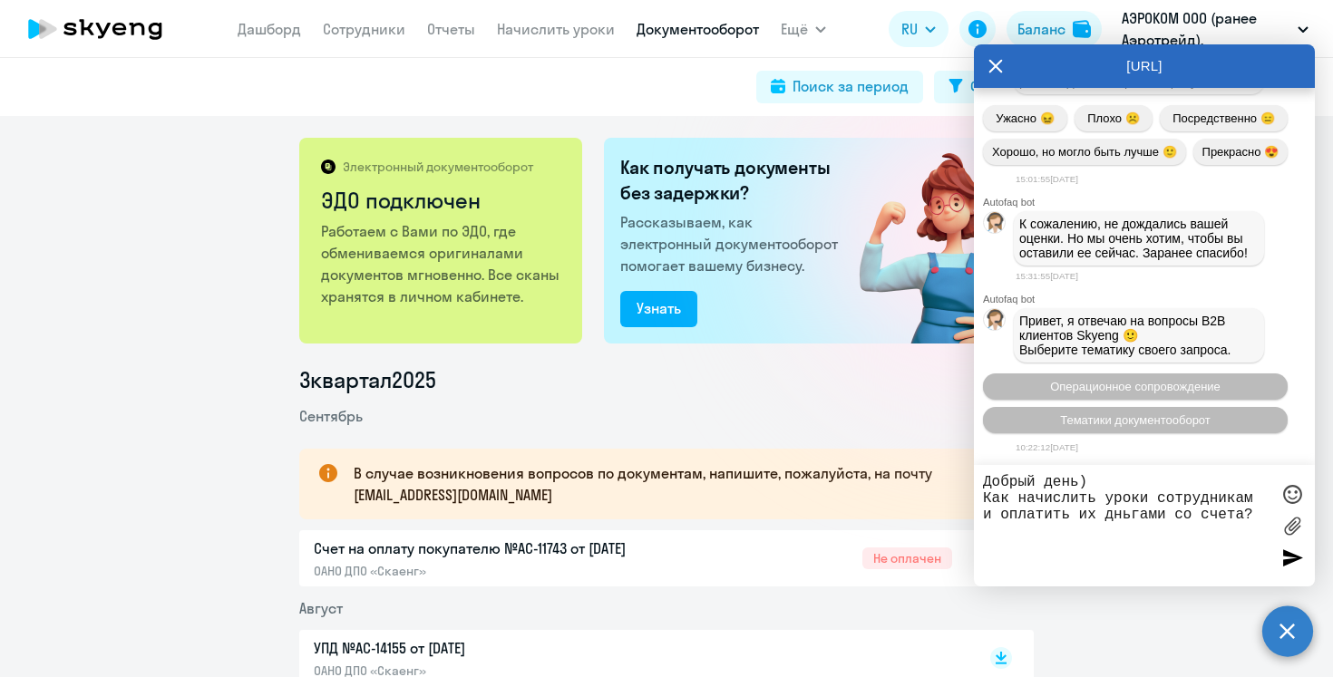
click at [1117, 520] on textarea "Добрый день) Как начислить уроки сотрудникам и оплатить их дньгами со счета?" at bounding box center [1126, 525] width 287 height 103
type textarea "Добрый день) Как начислить уроки сотрудникам и оплатить их деньгами со счета?"
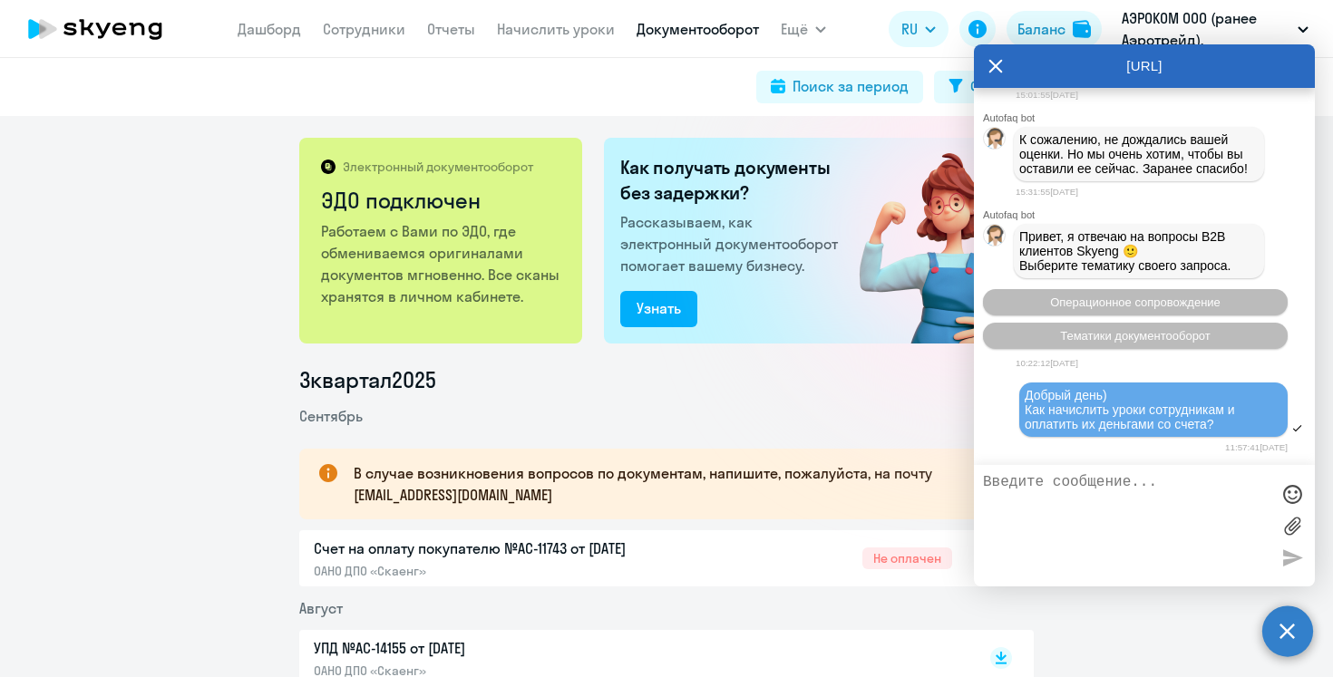
scroll to position [2671, 0]
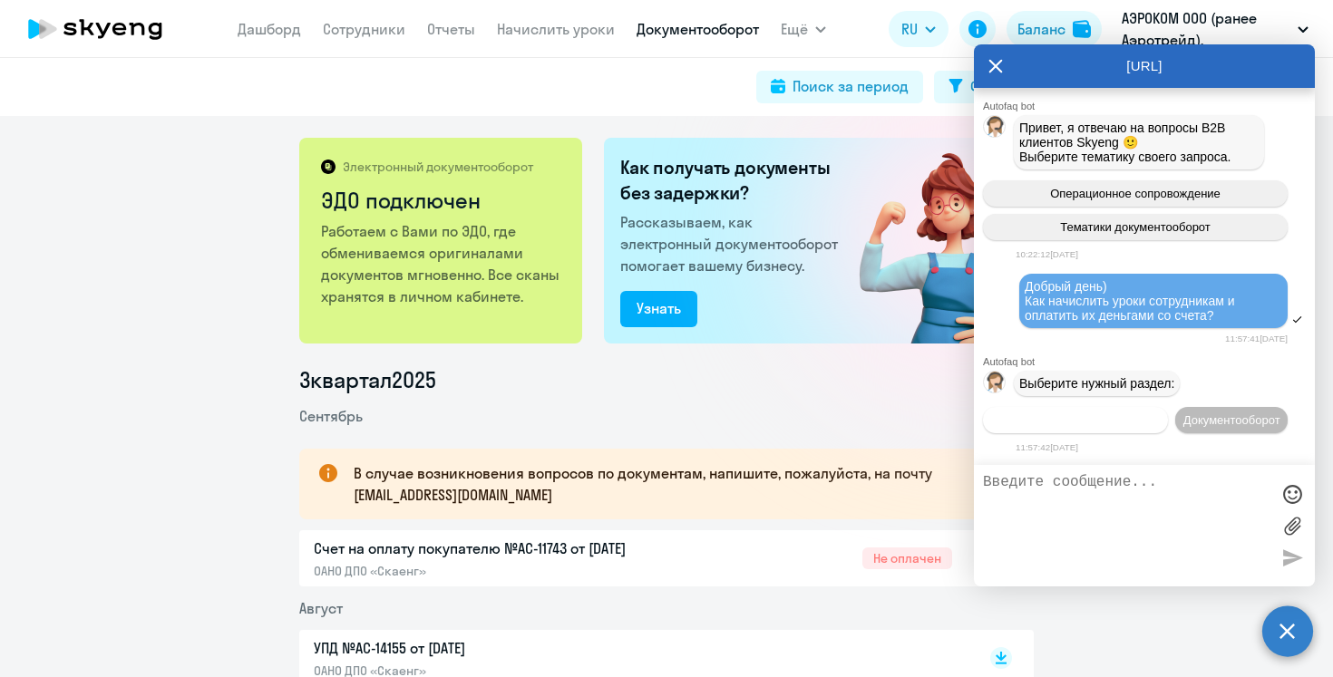
click at [1161, 414] on span "Операционное сопровождение" at bounding box center [1075, 421] width 170 height 14
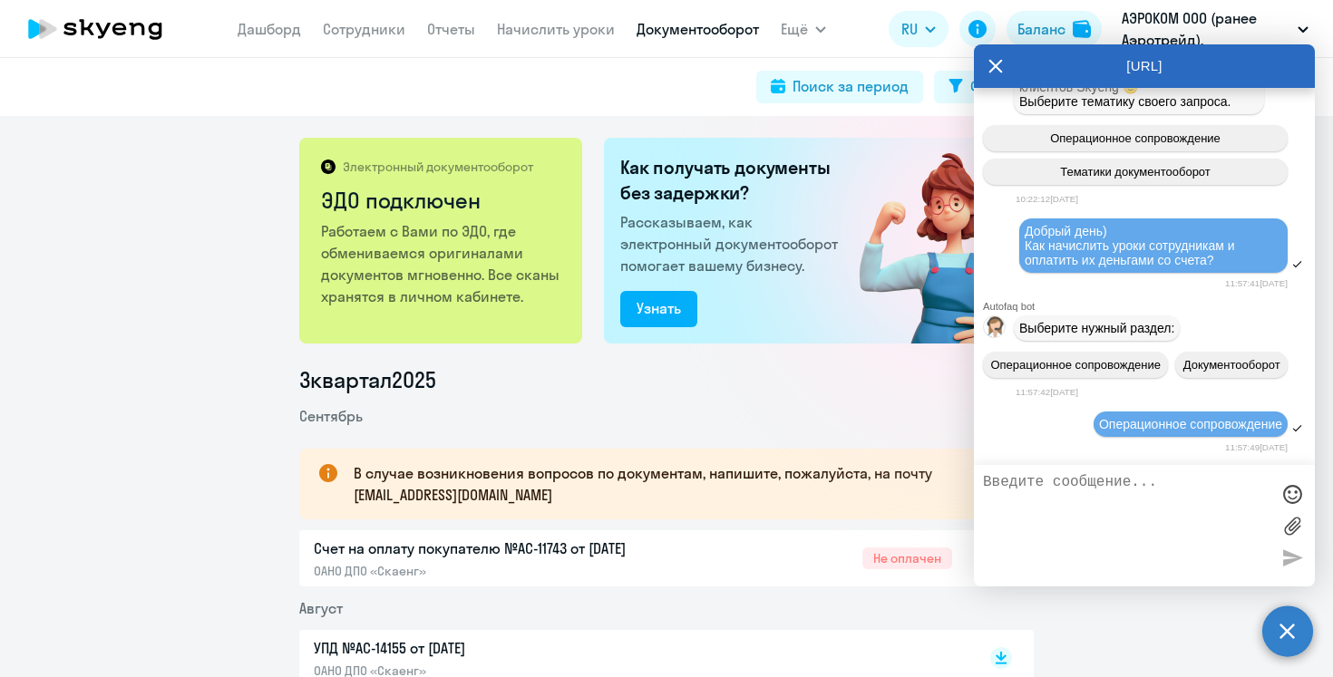
scroll to position [2841, 0]
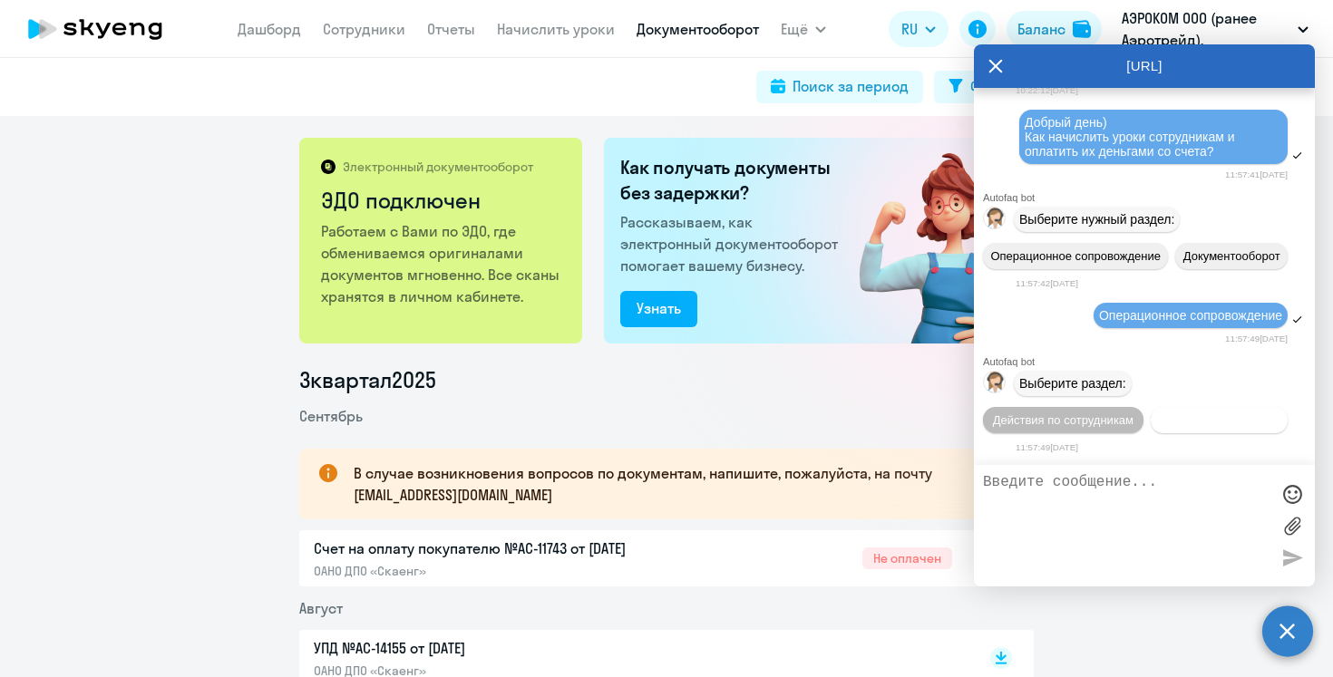
click at [1193, 423] on span "Действия с балансом" at bounding box center [1219, 421] width 118 height 14
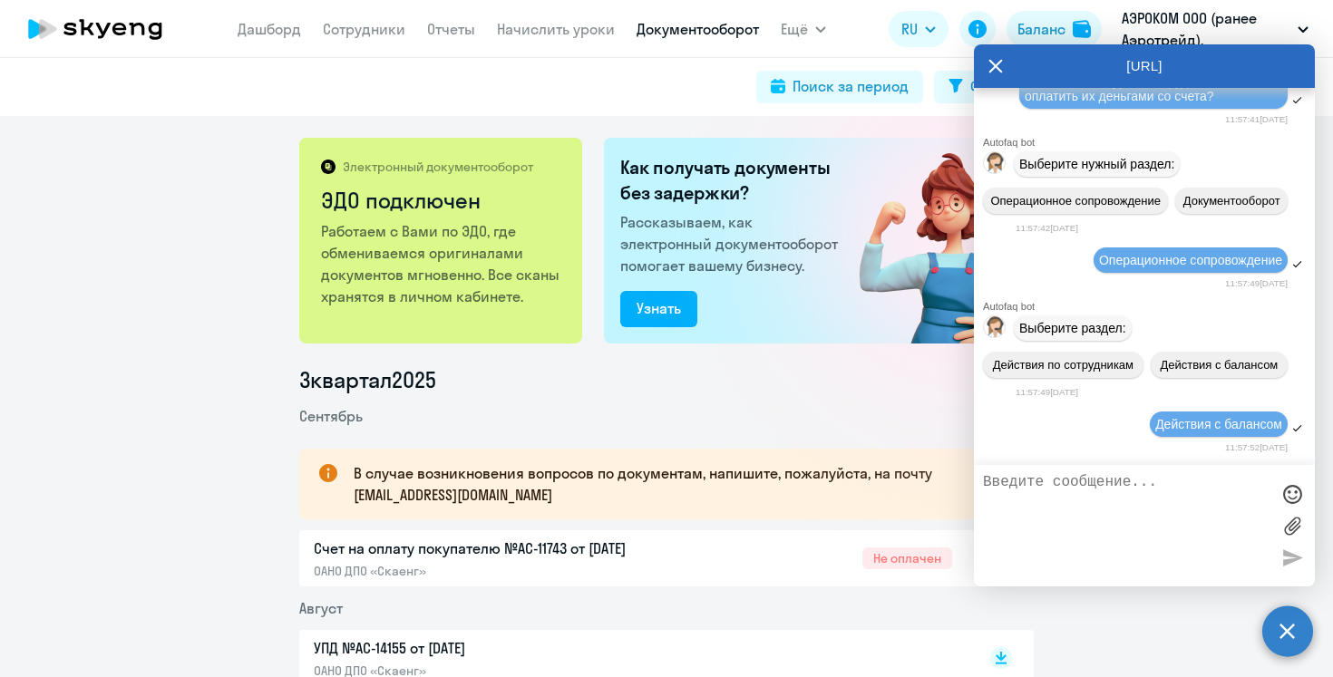
scroll to position [3046, 0]
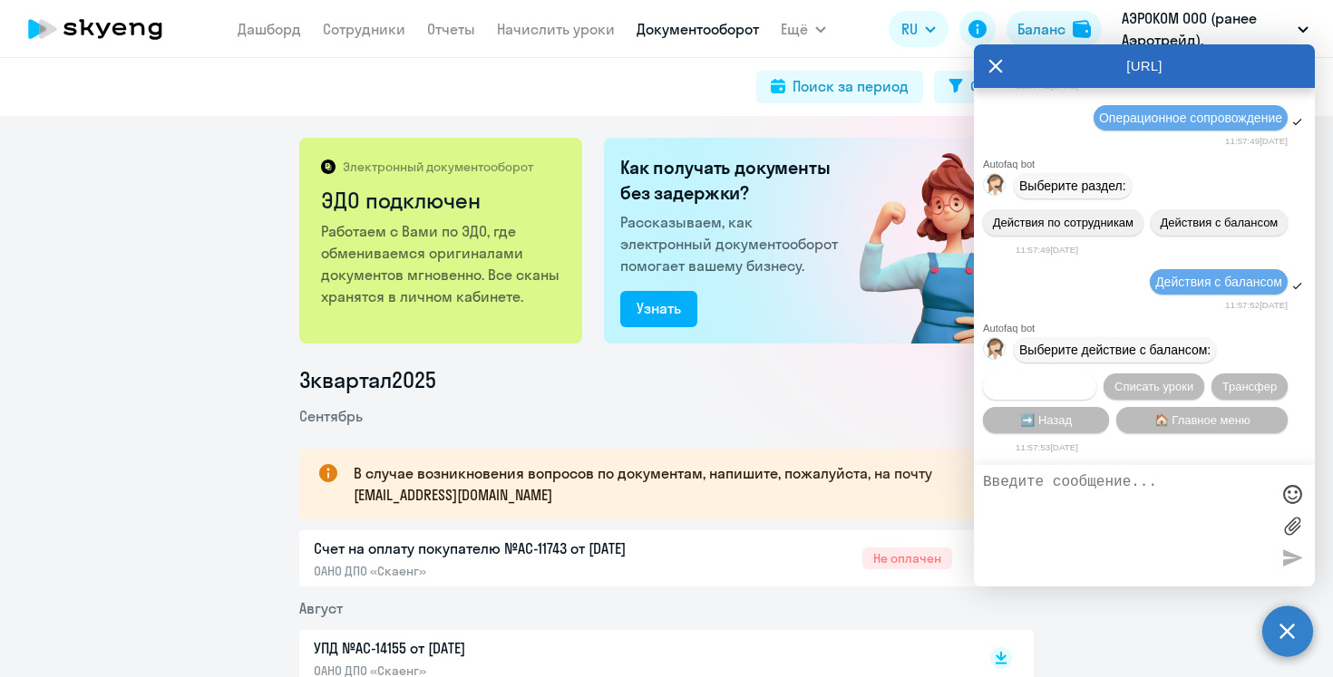
click at [1061, 382] on span "Начислить уроки" at bounding box center [1040, 387] width 92 height 14
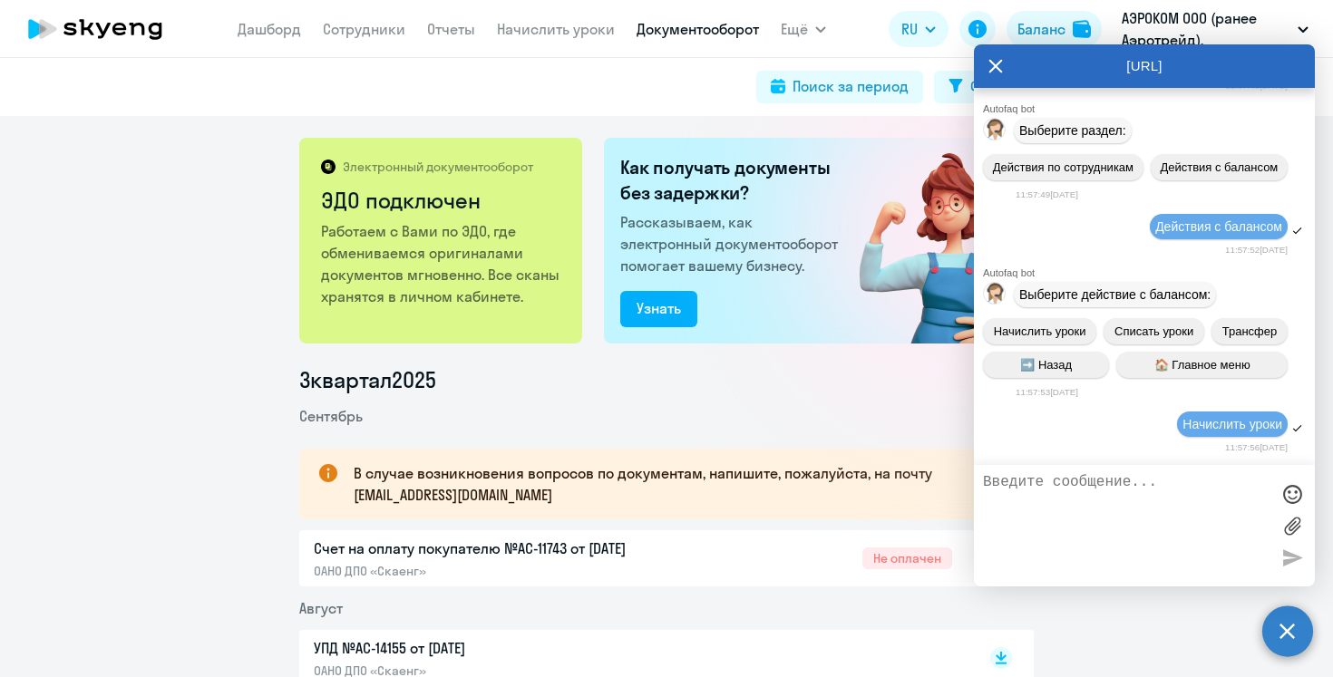
scroll to position [3287, 0]
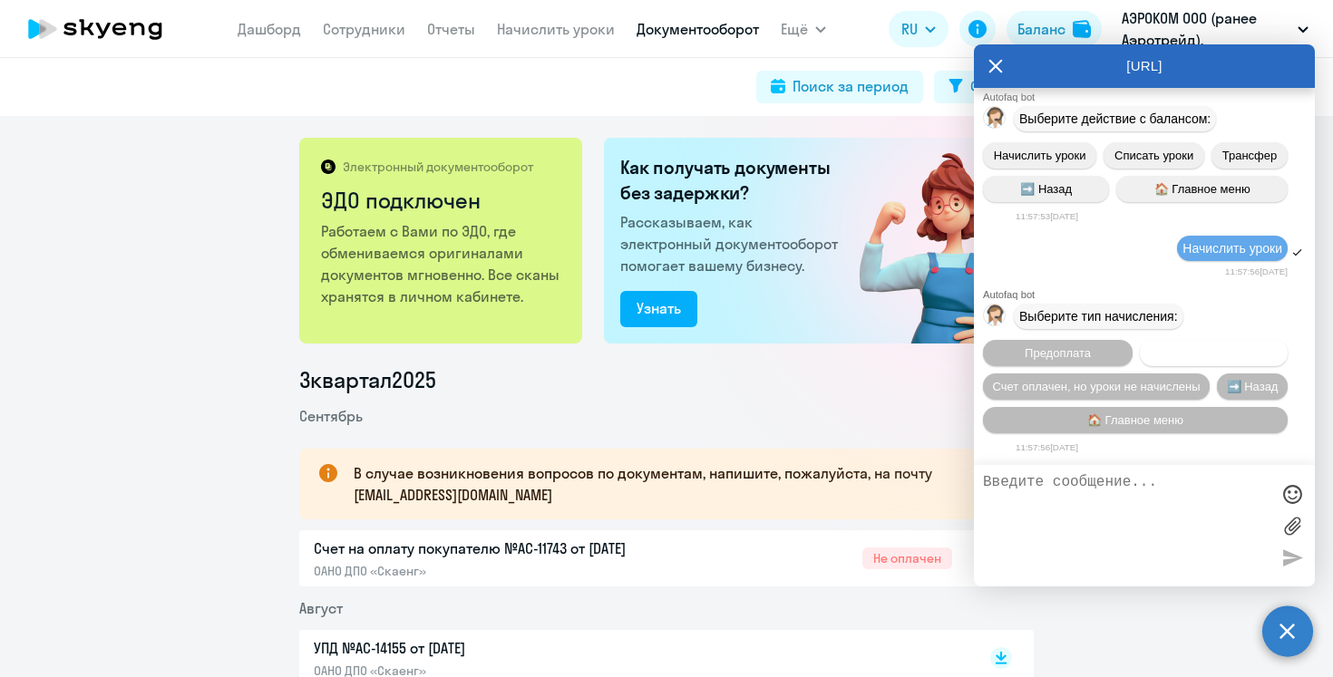
click at [1189, 359] on button "Постоплата" at bounding box center [1214, 353] width 148 height 26
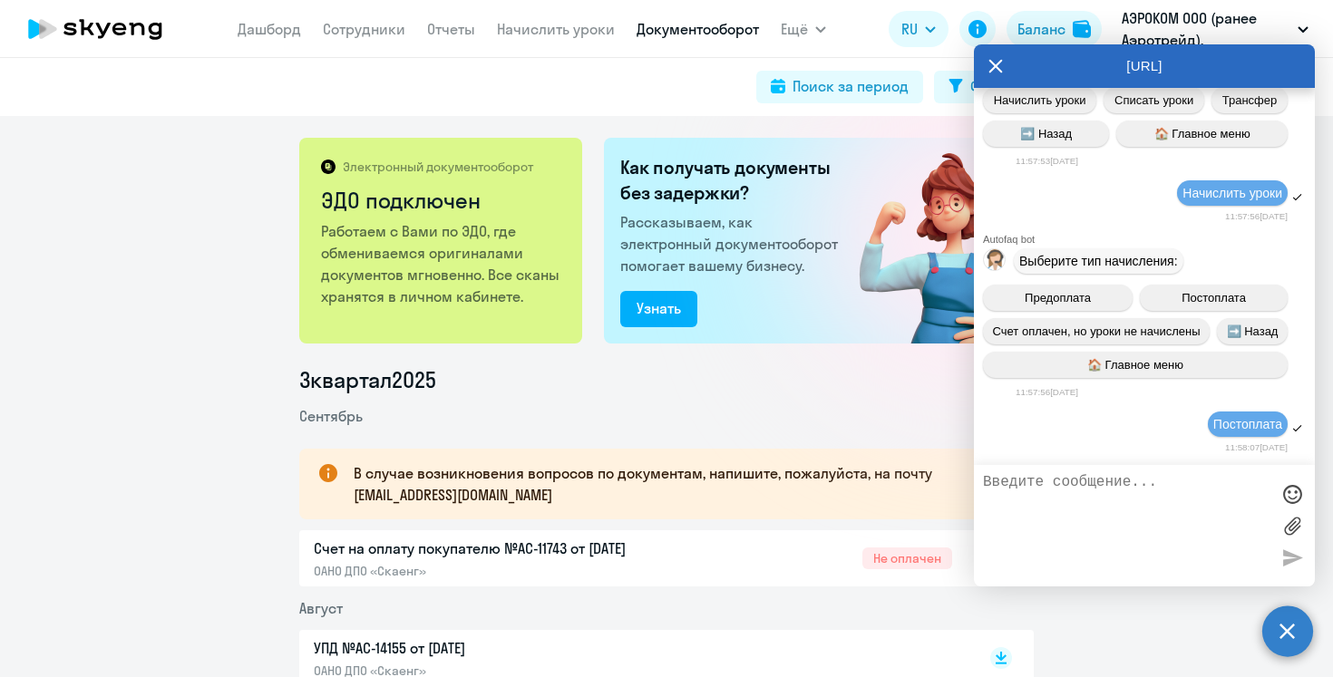
scroll to position [3344, 0]
click at [811, 384] on li "3 квартал 2025" at bounding box center [666, 379] width 735 height 29
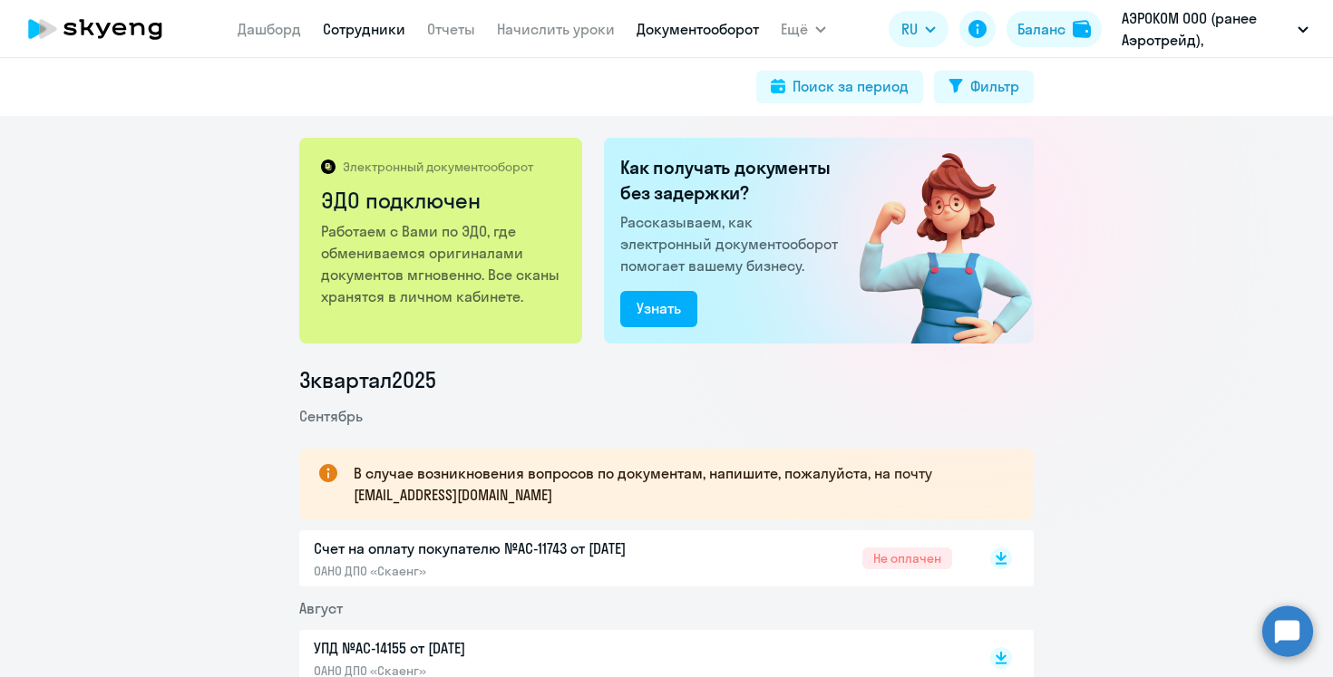
click at [368, 37] on link "Сотрудники" at bounding box center [364, 29] width 83 height 18
select select "30"
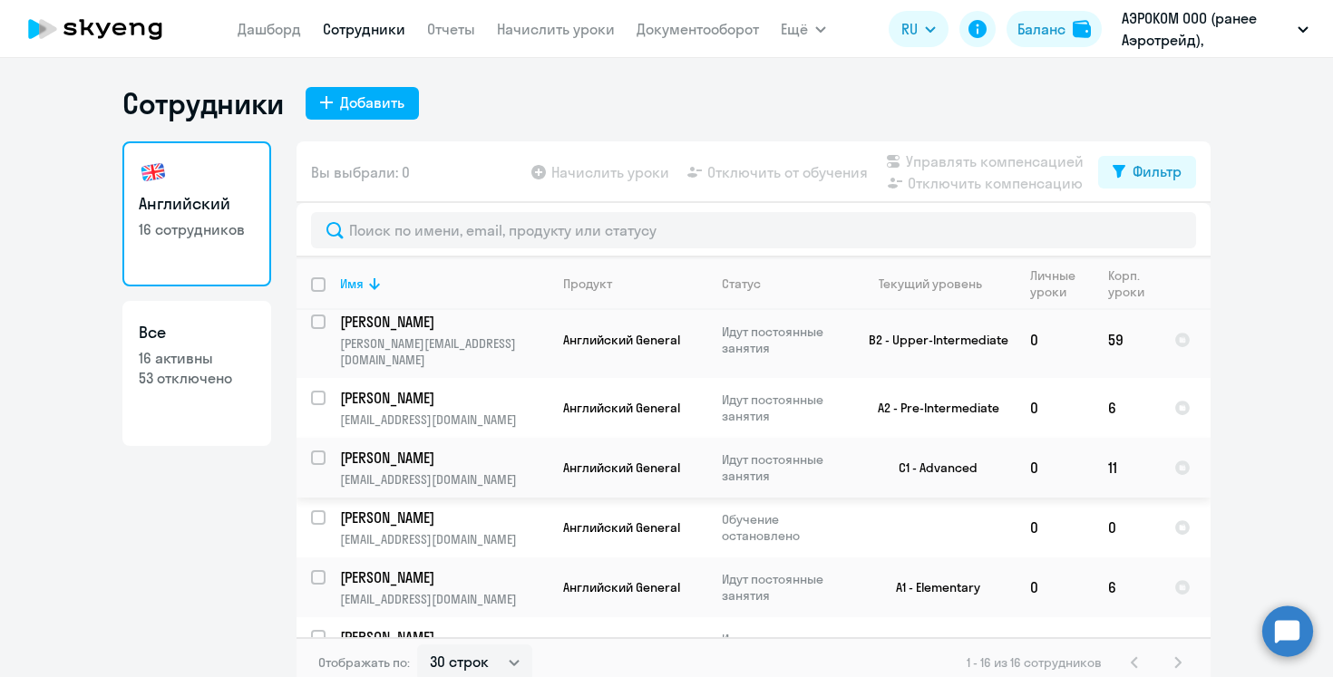
scroll to position [446, 0]
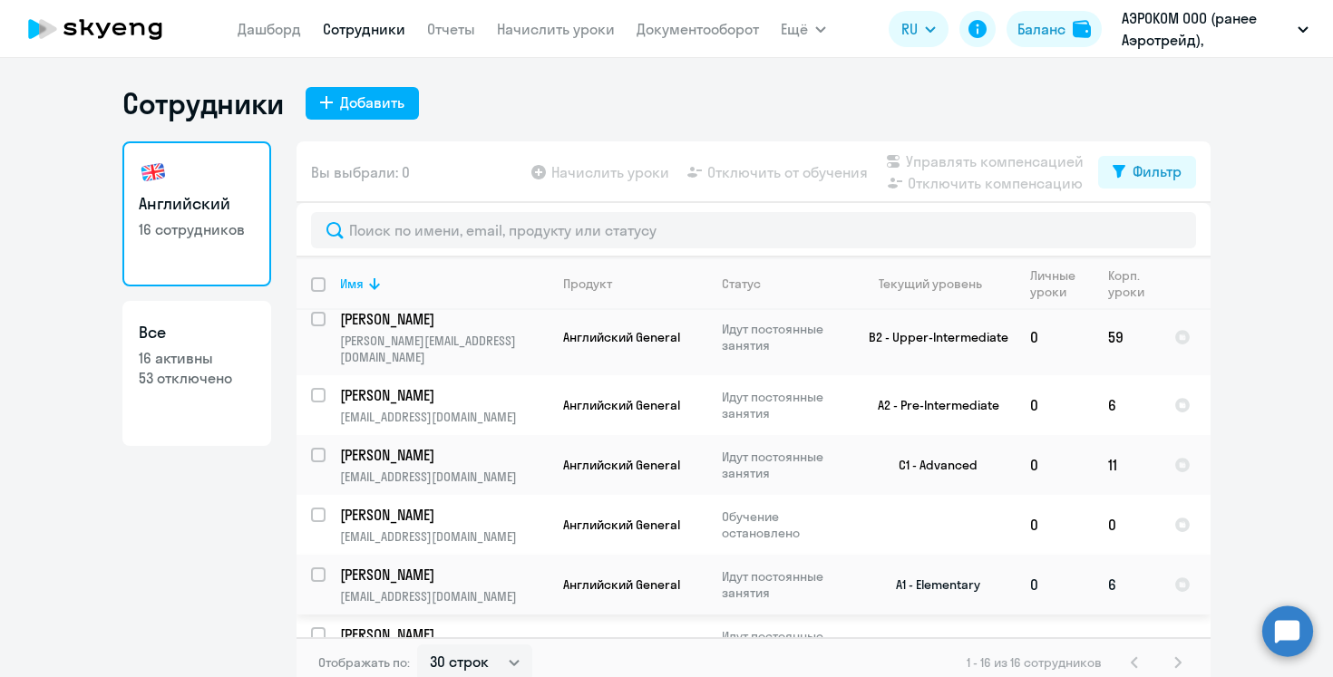
click at [323, 568] on input "select row 39645447" at bounding box center [329, 586] width 36 height 36
checkbox input "true"
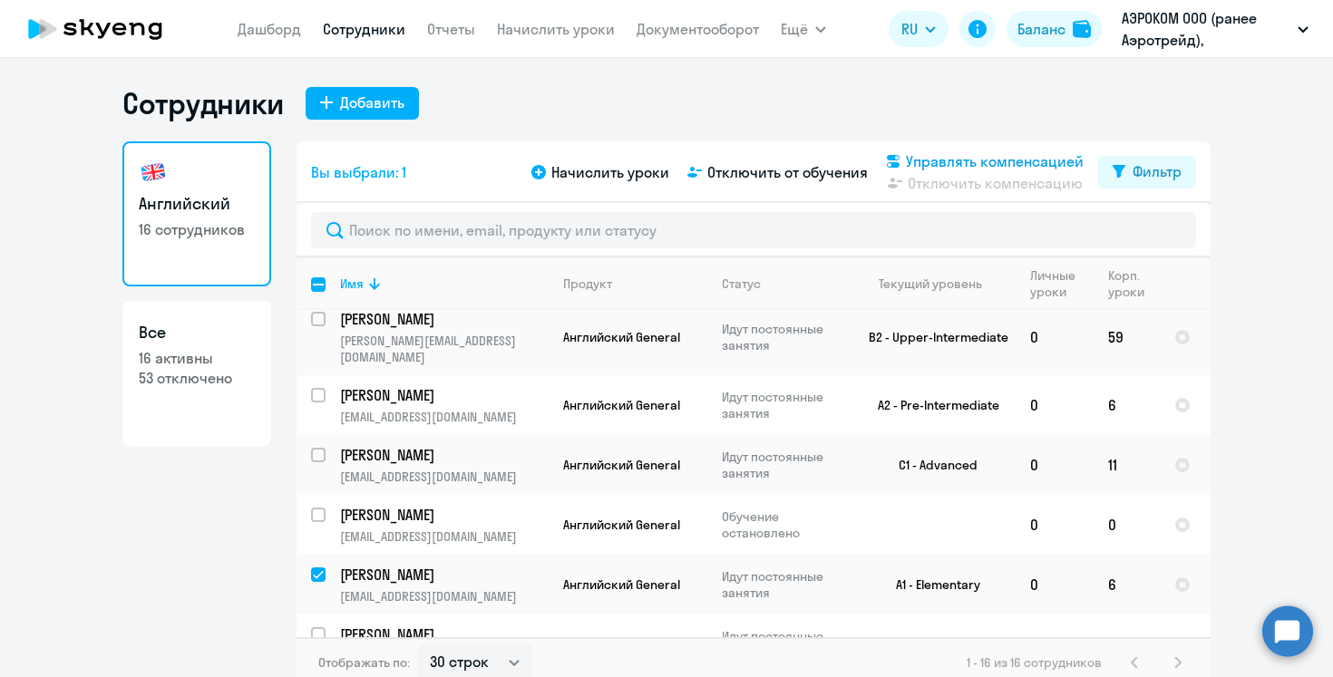
click at [963, 162] on span "Управлять компенсацией" at bounding box center [995, 162] width 178 height 22
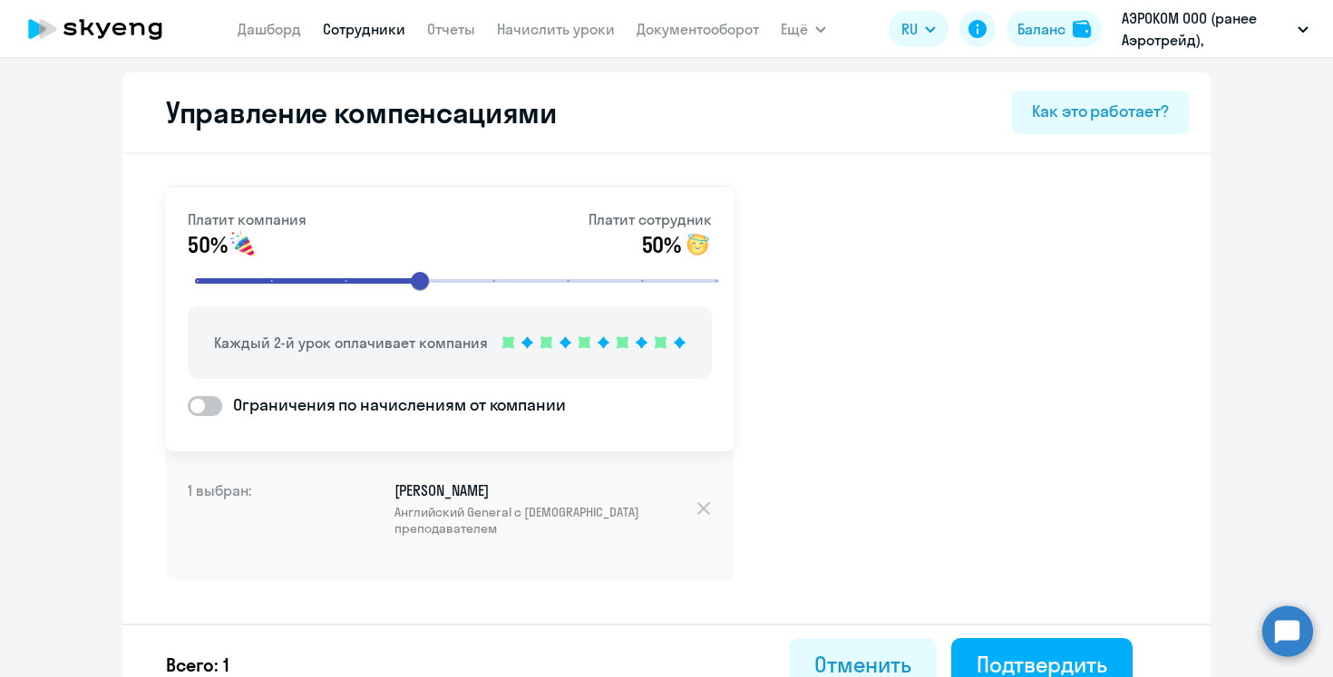
select select "30"
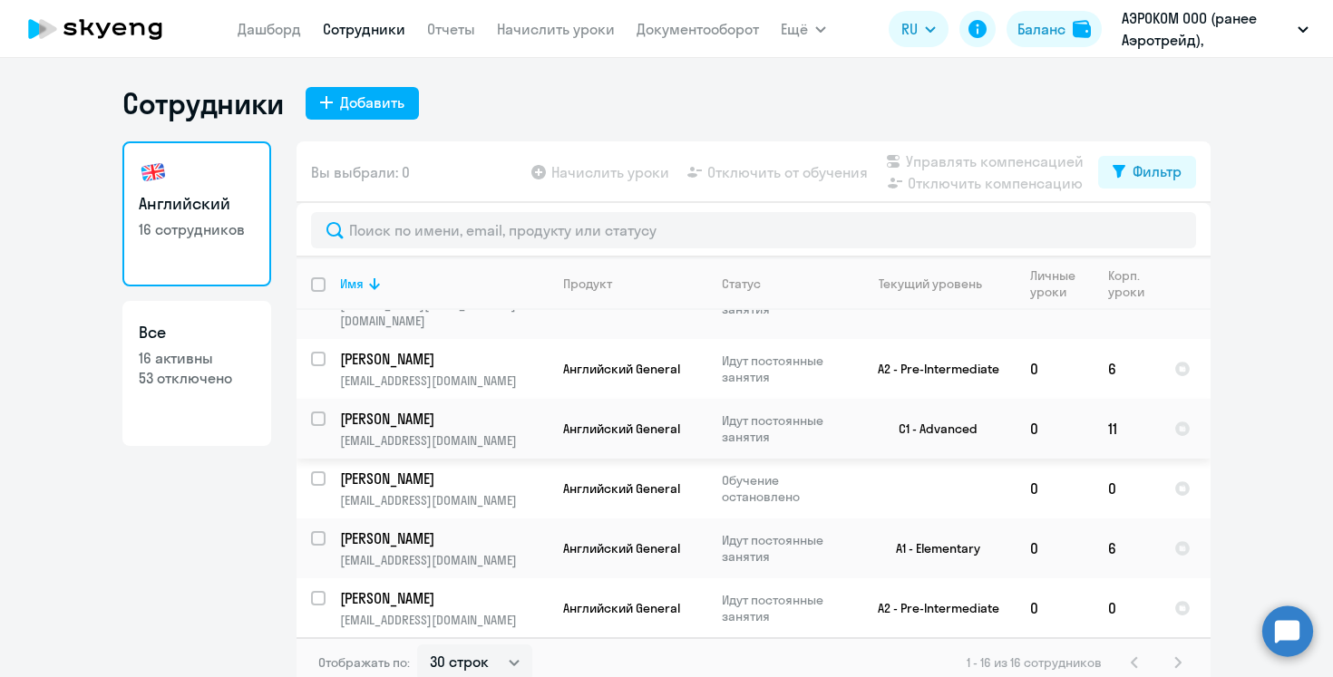
scroll to position [546, 0]
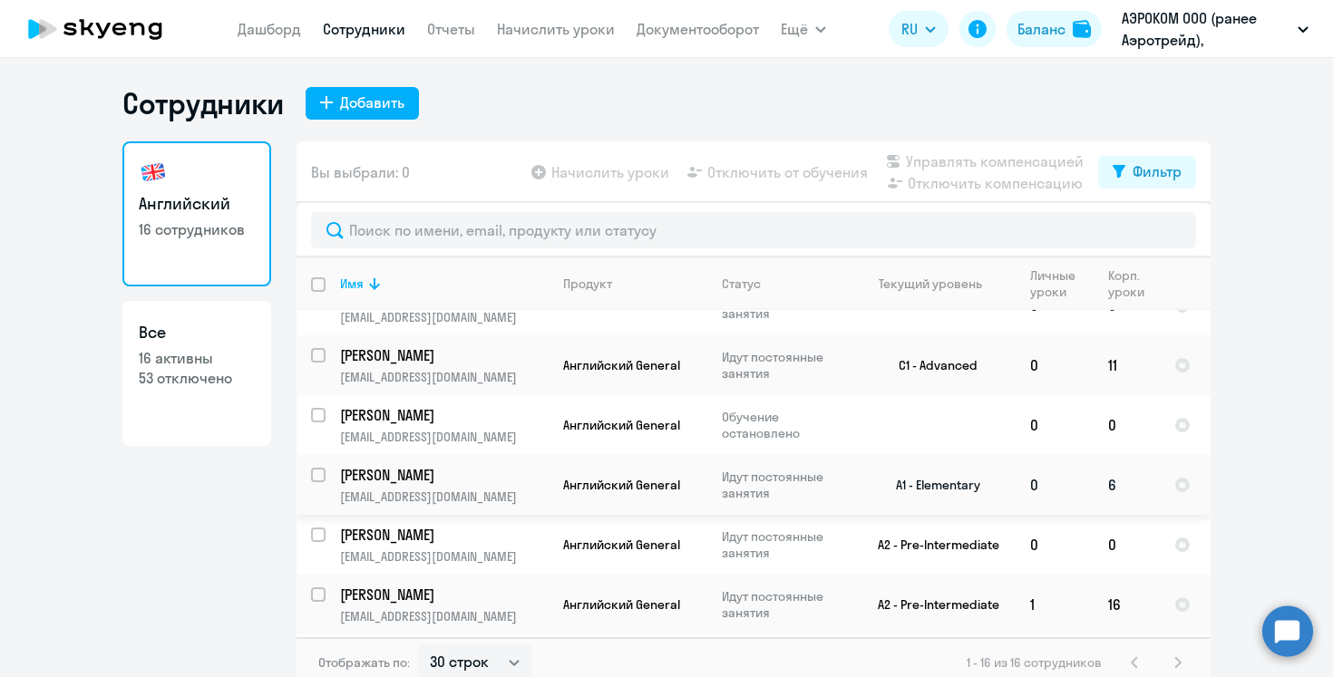
click at [319, 468] on input "select row 39645447" at bounding box center [329, 486] width 36 height 36
checkbox input "true"
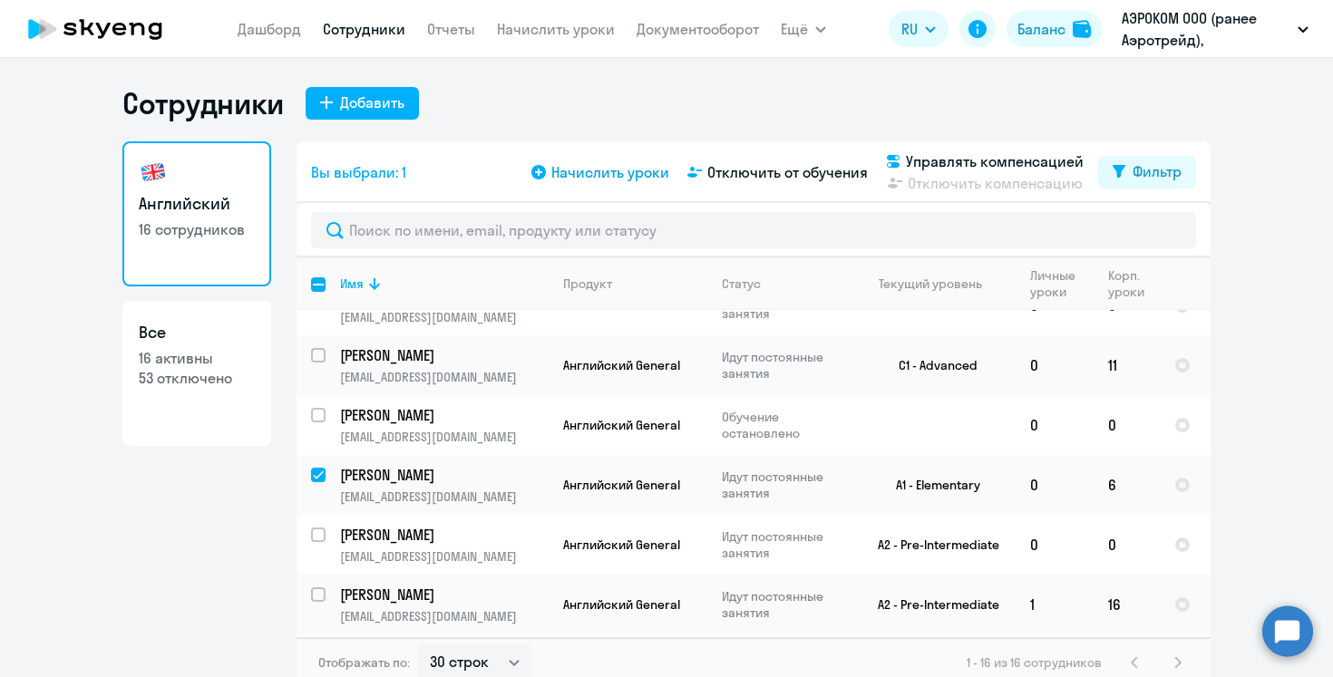
click at [601, 177] on span "Начислить уроки" at bounding box center [610, 172] width 118 height 22
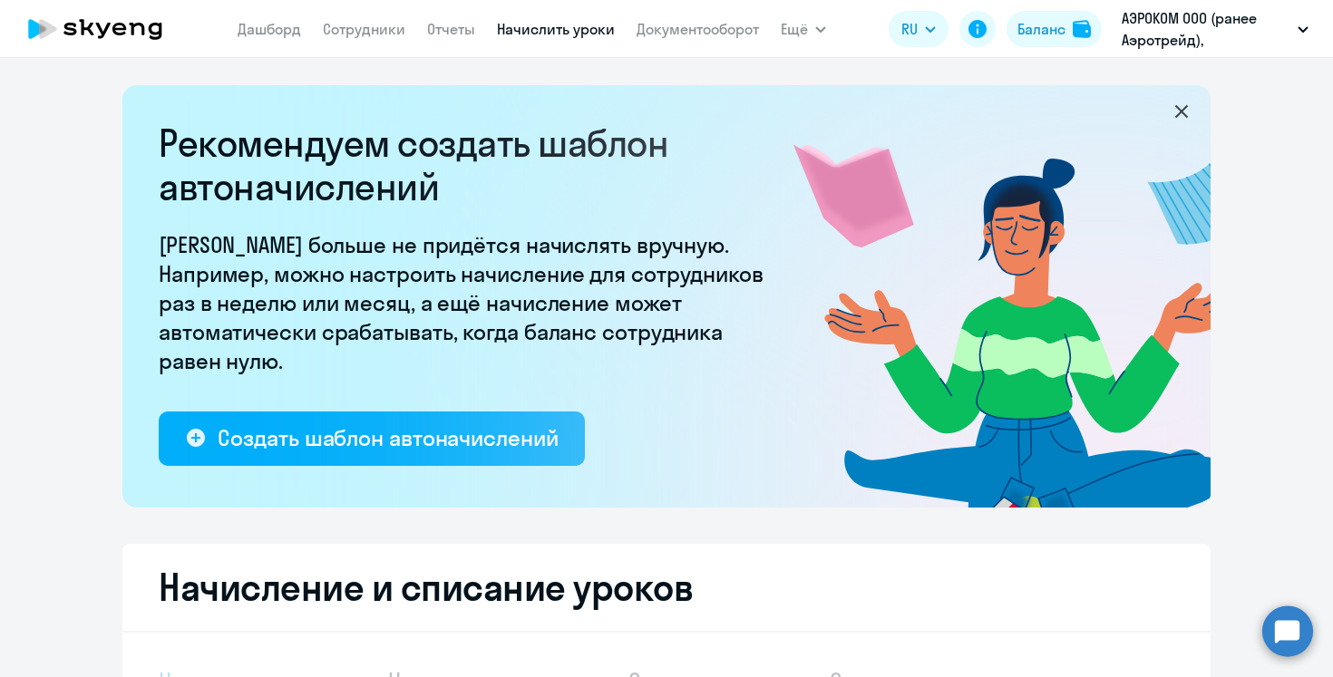
select select "10"
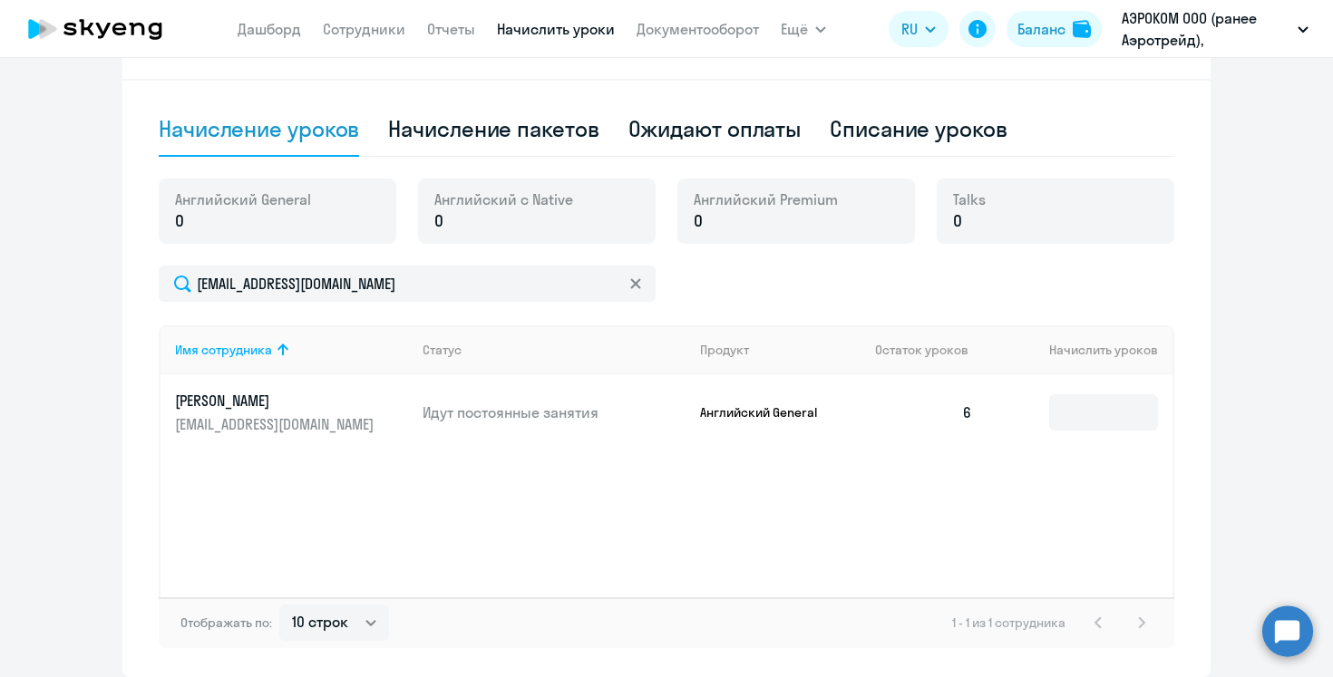
scroll to position [553, 0]
click at [1119, 426] on input at bounding box center [1103, 412] width 109 height 36
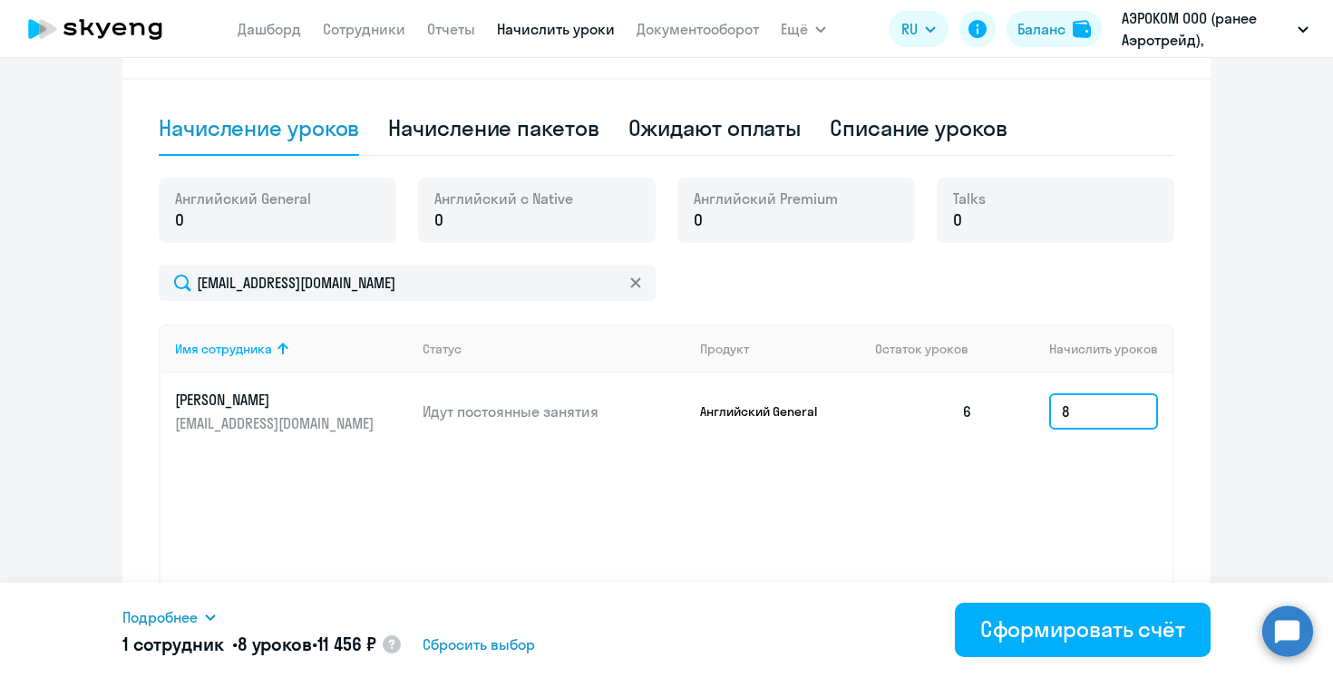
type input "8"
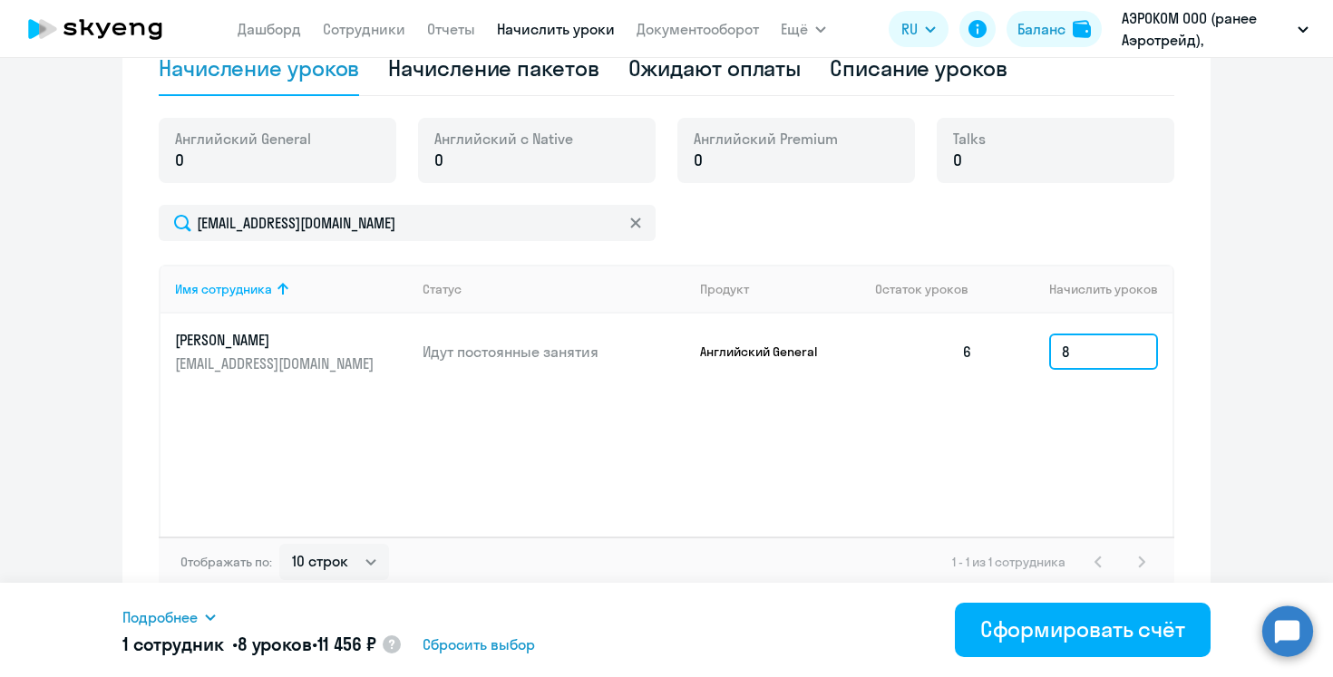
scroll to position [625, 0]
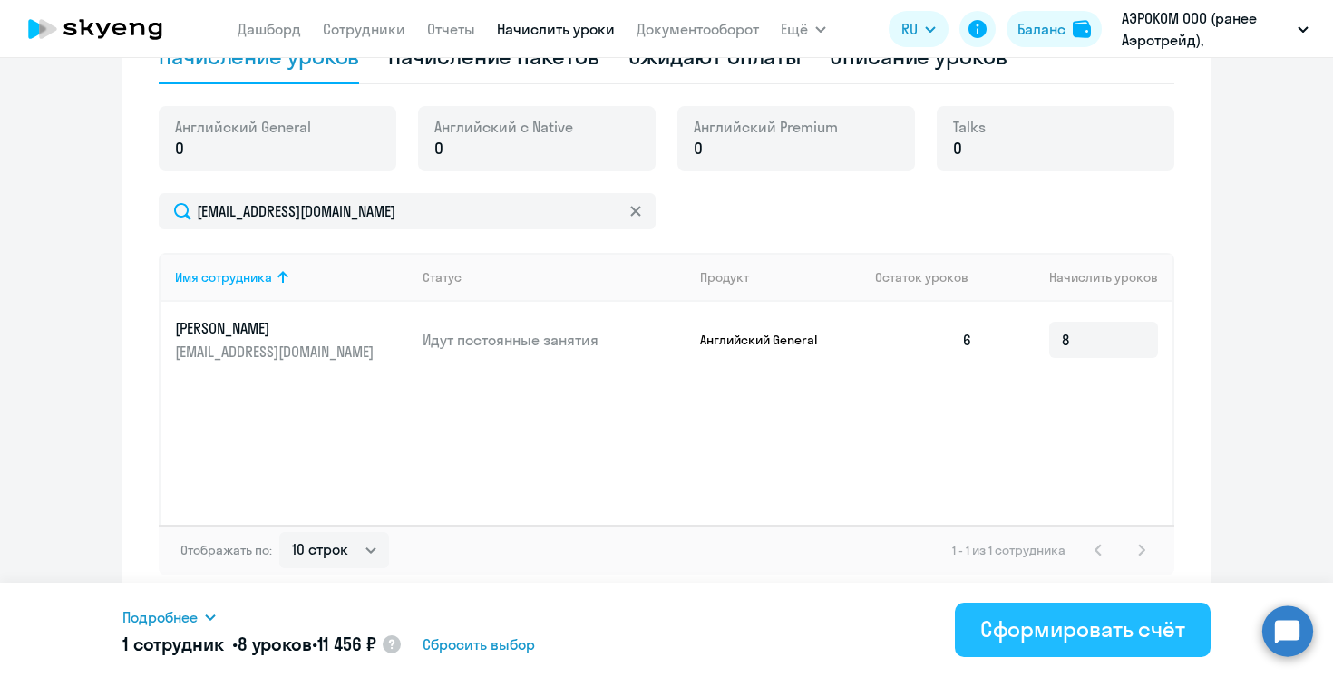
click at [1054, 638] on div "Сформировать счёт" at bounding box center [1082, 629] width 205 height 29
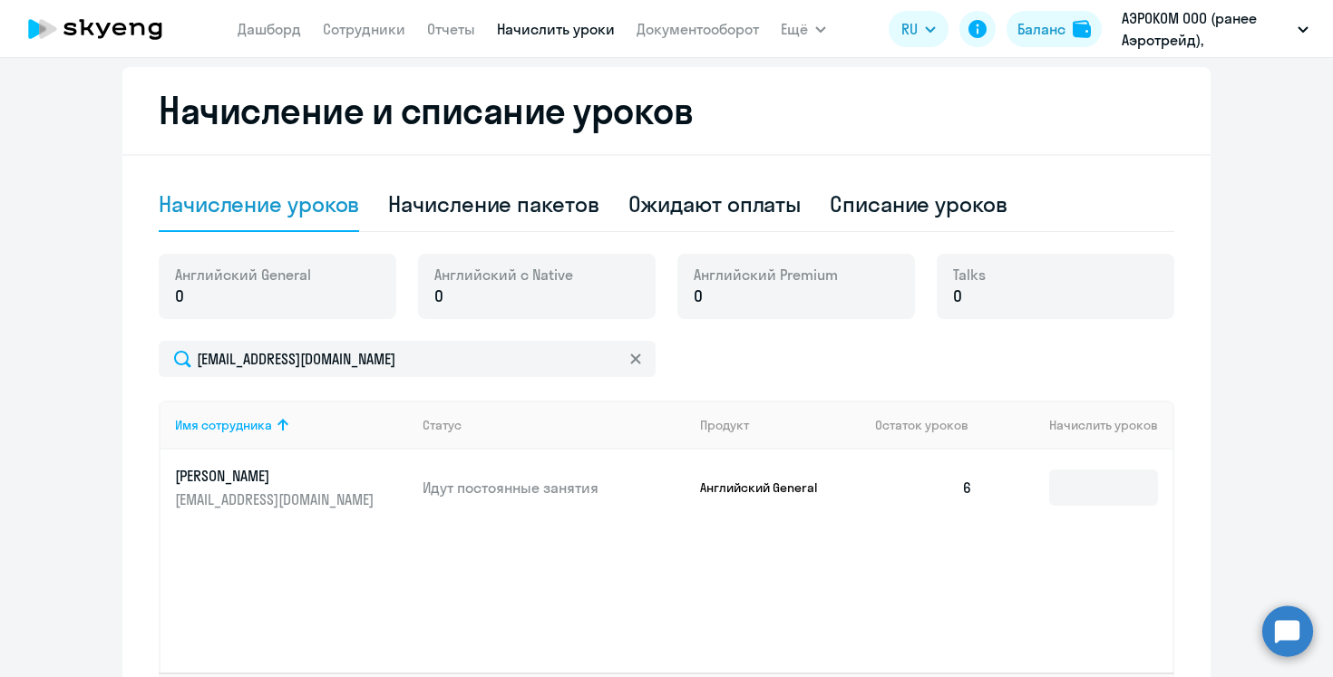
scroll to position [441, 0]
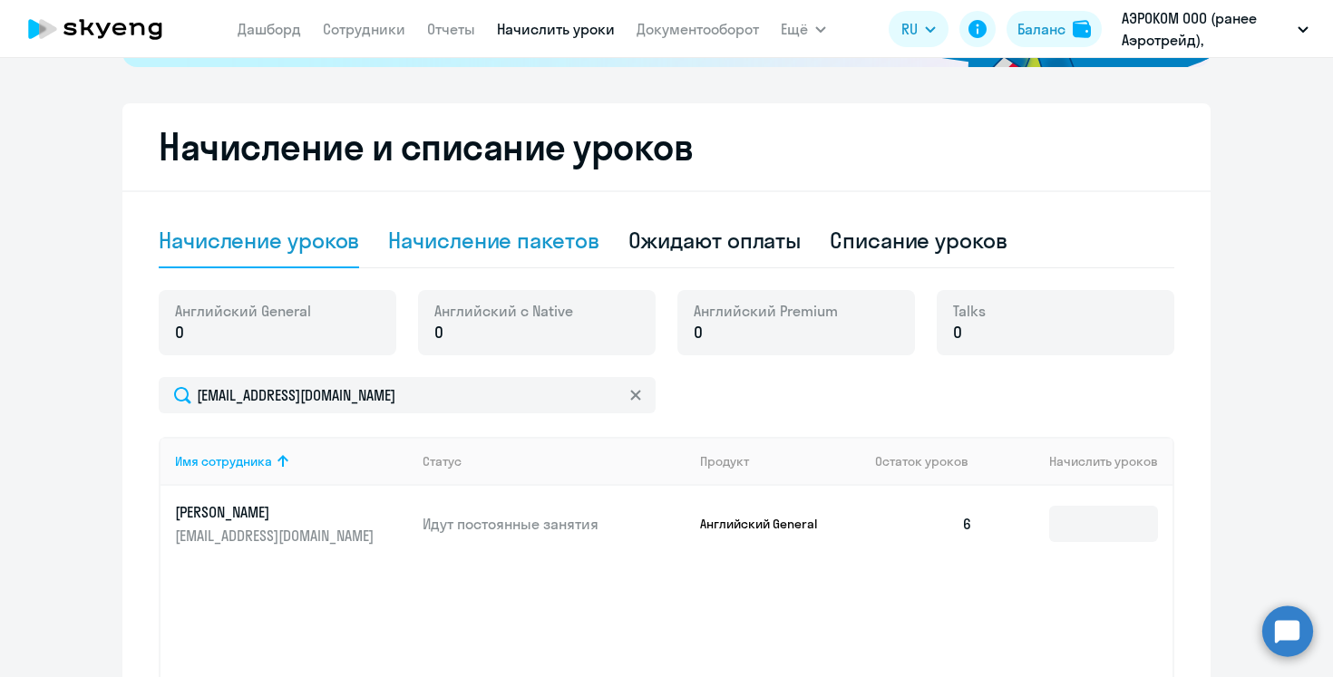
click at [479, 232] on div "Начисление пакетов" at bounding box center [493, 240] width 210 height 29
select select "10"
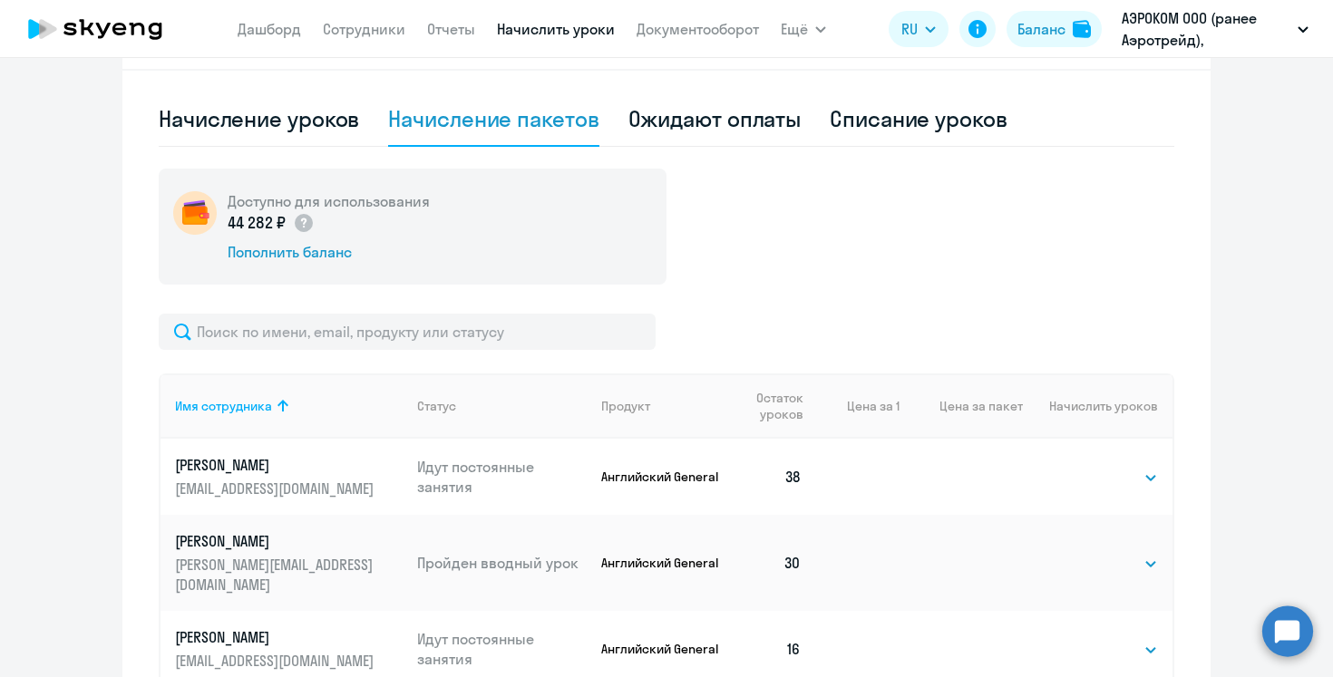
scroll to position [570, 0]
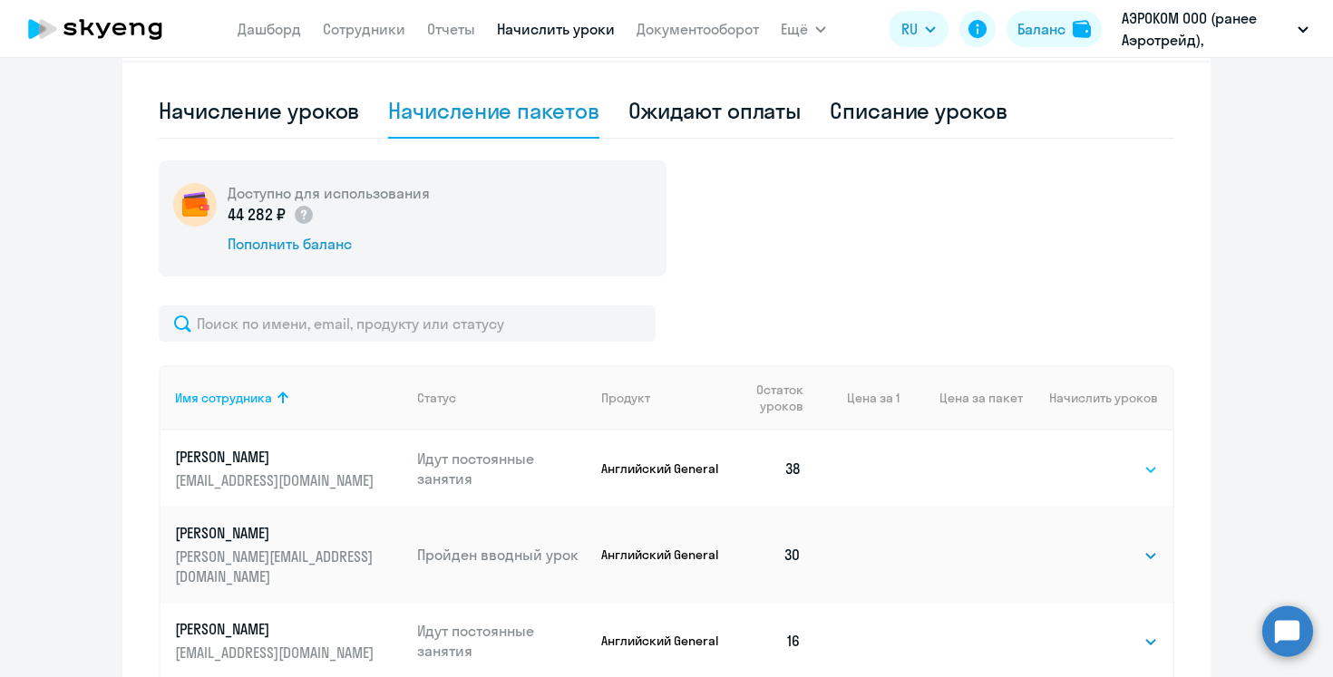
click at [1139, 476] on select "Выбрать 4 8 16 32 64 96 128" at bounding box center [1121, 470] width 74 height 22
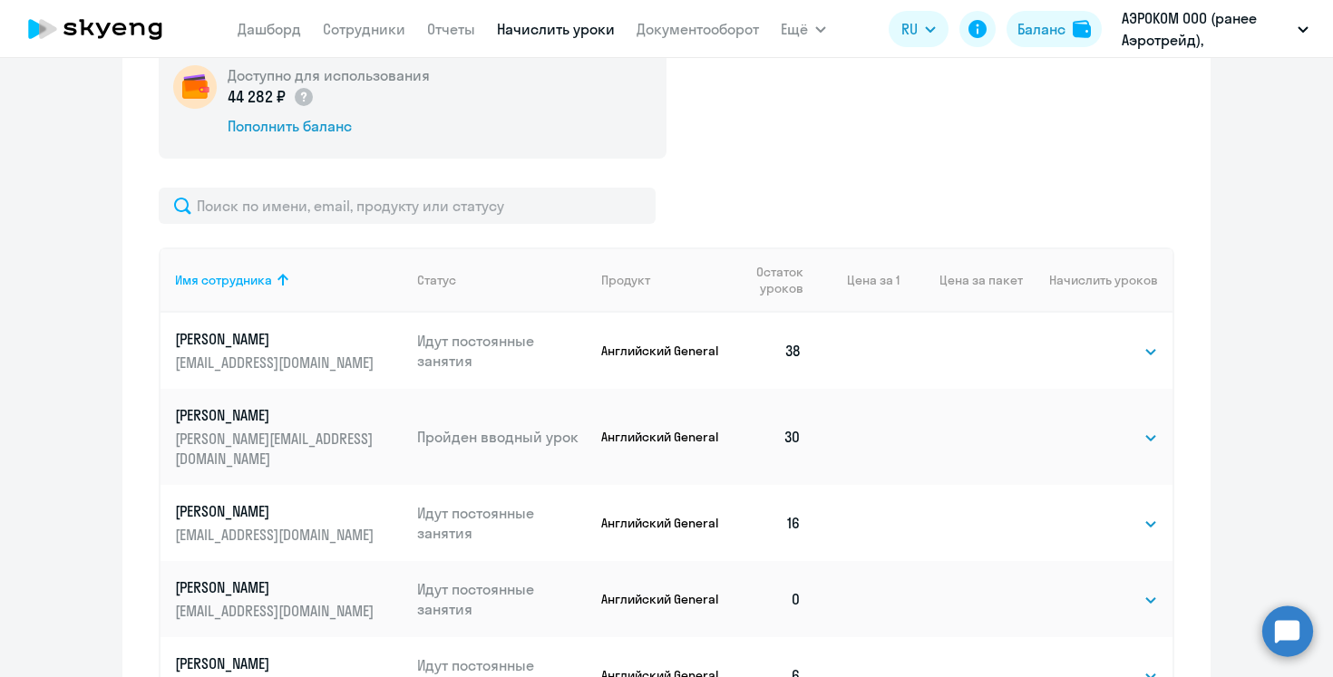
scroll to position [692, 0]
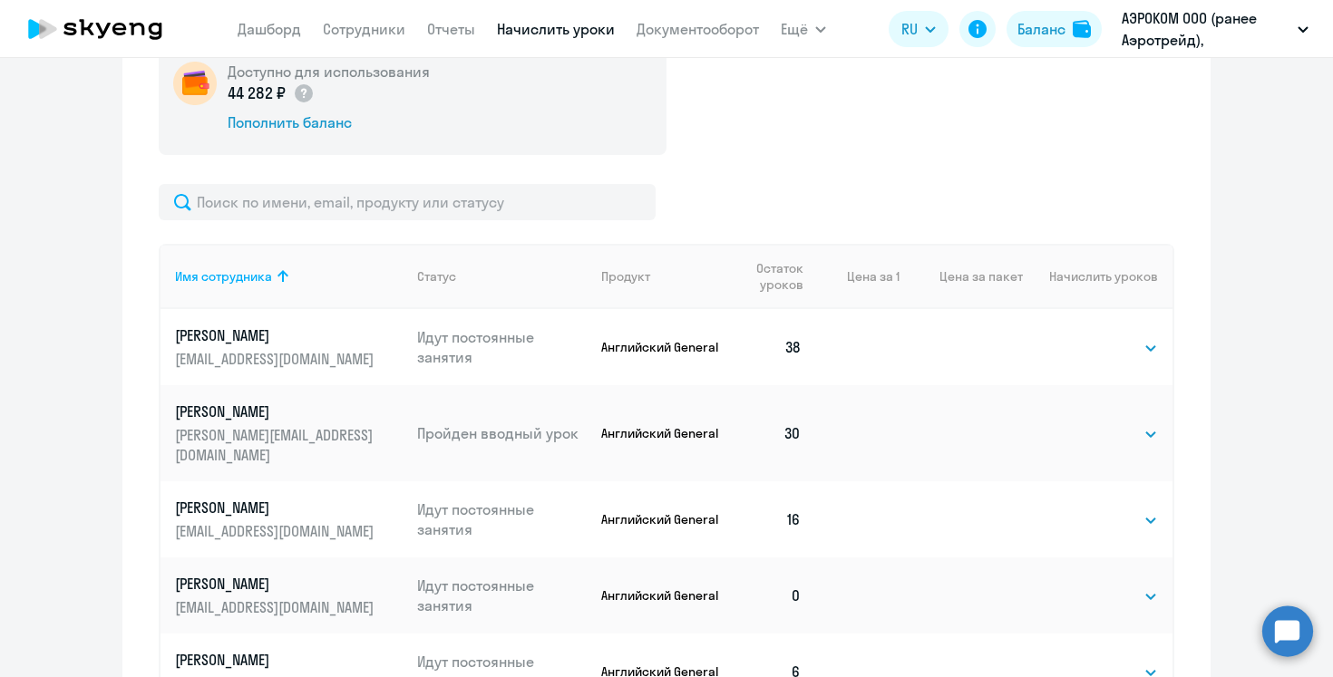
click at [1295, 635] on circle at bounding box center [1287, 631] width 51 height 51
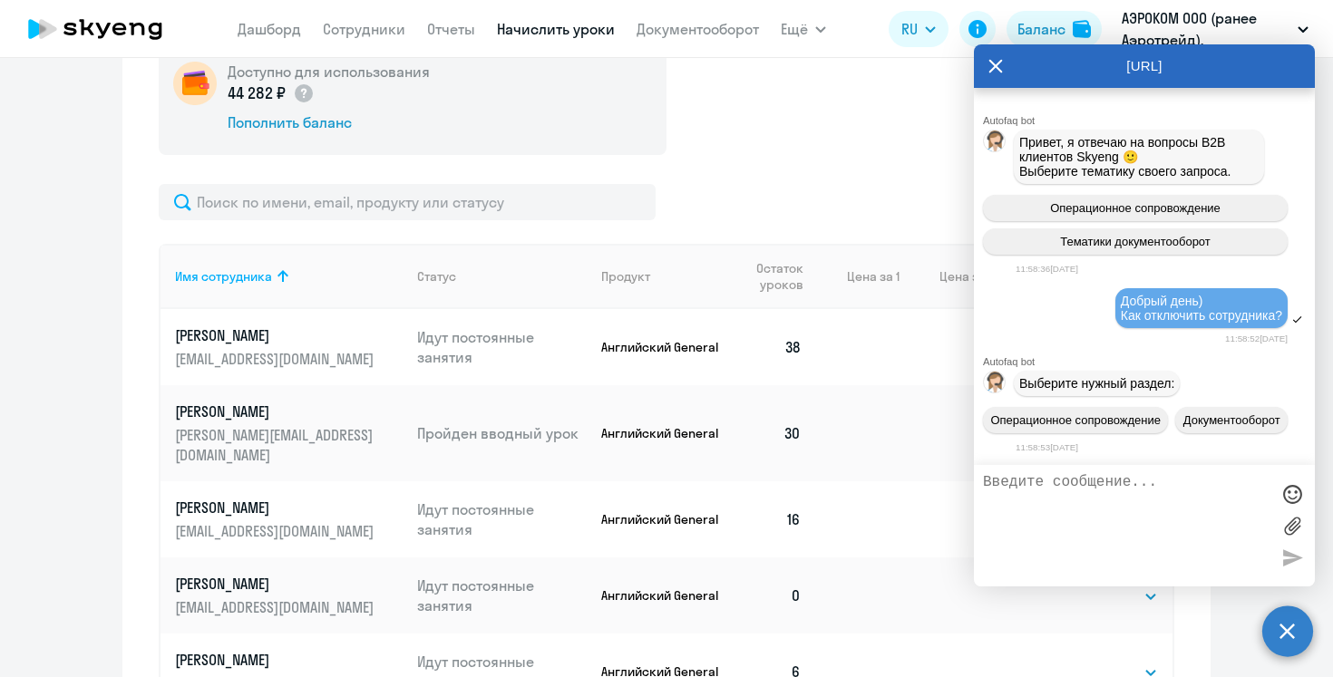
scroll to position [3344, 0]
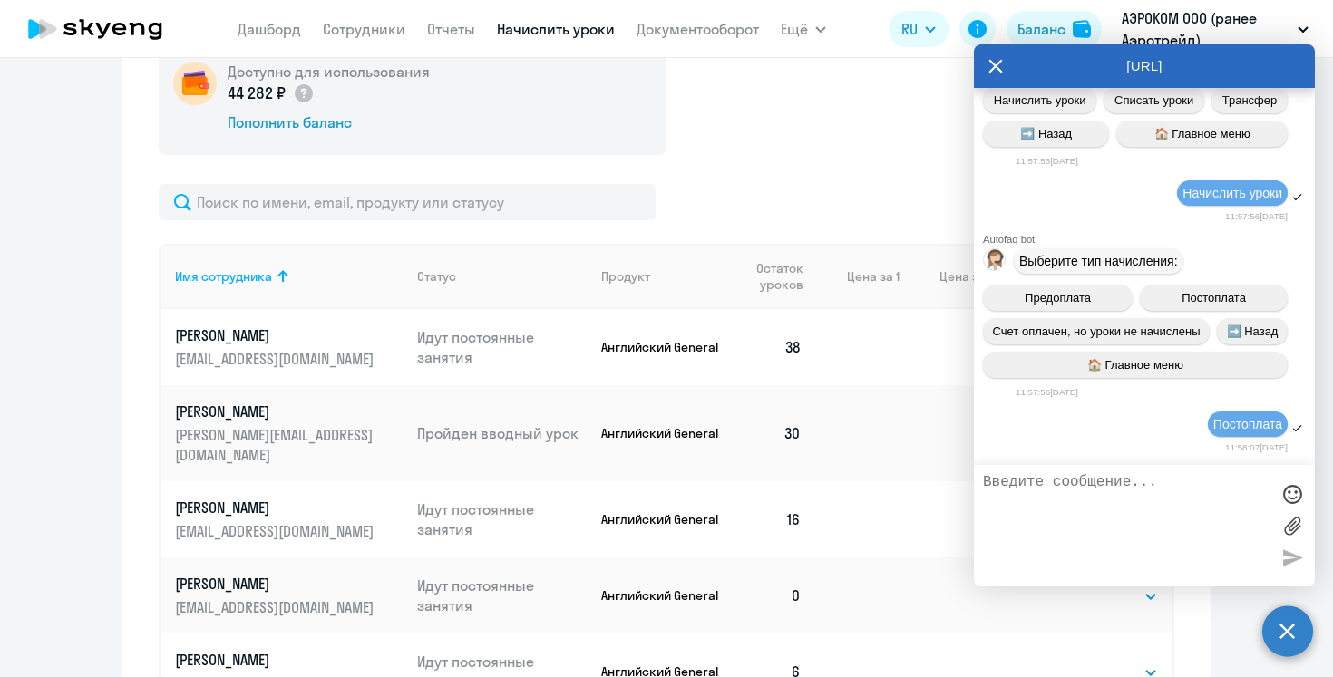
click at [849, 192] on div at bounding box center [667, 202] width 1016 height 36
click at [848, 144] on div "Доступно для использования 44 282 ₽ Пополнить баланс" at bounding box center [667, 97] width 1016 height 116
click at [996, 67] on icon at bounding box center [996, 67] width 14 height 14
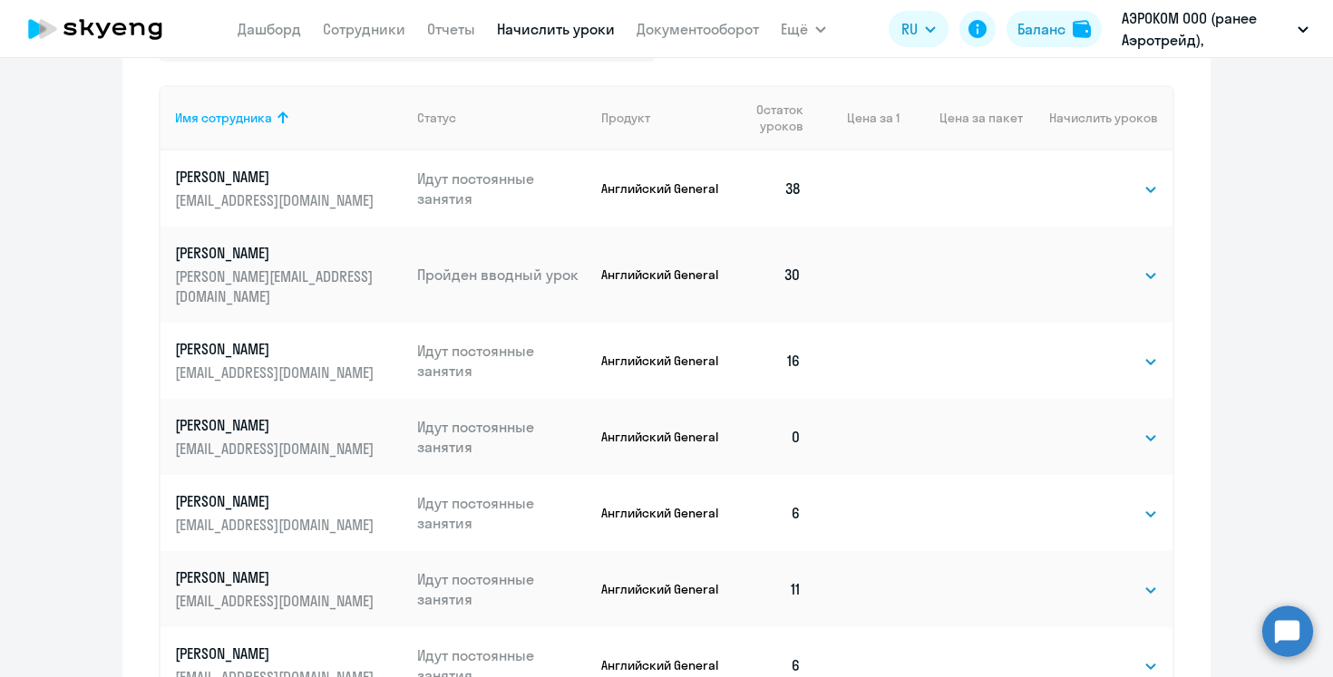
scroll to position [852, 0]
click at [1116, 502] on select "Выбрать 4 8 16 32 64 96 128" at bounding box center [1121, 513] width 74 height 22
select select "8"
click at [1084, 502] on select "Выбрать 4 8 16 32 64 96 128" at bounding box center [1121, 513] width 74 height 22
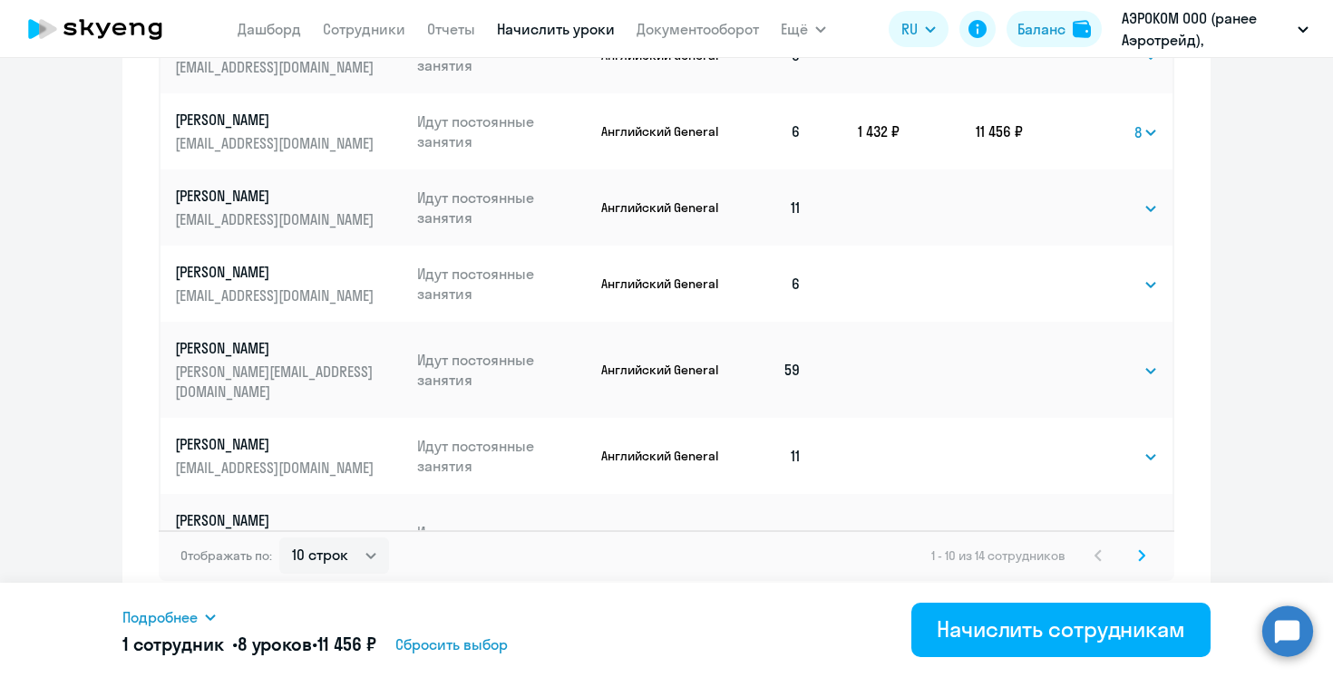
scroll to position [1238, 0]
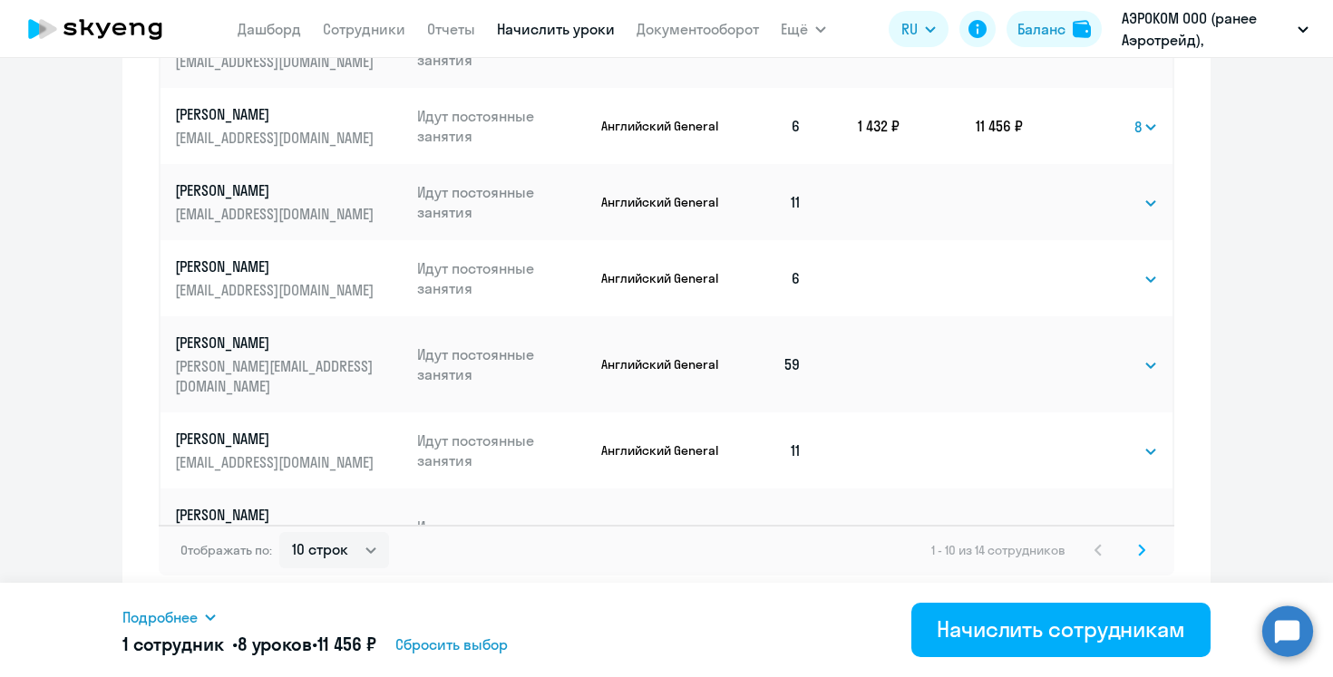
click at [1113, 527] on select "Выбрать 4 8 16 32 64 96 128" at bounding box center [1121, 538] width 74 height 22
select select "8"
click at [1084, 527] on select "Выбрать 4 8 16 32 64 96 128" at bounding box center [1121, 538] width 74 height 22
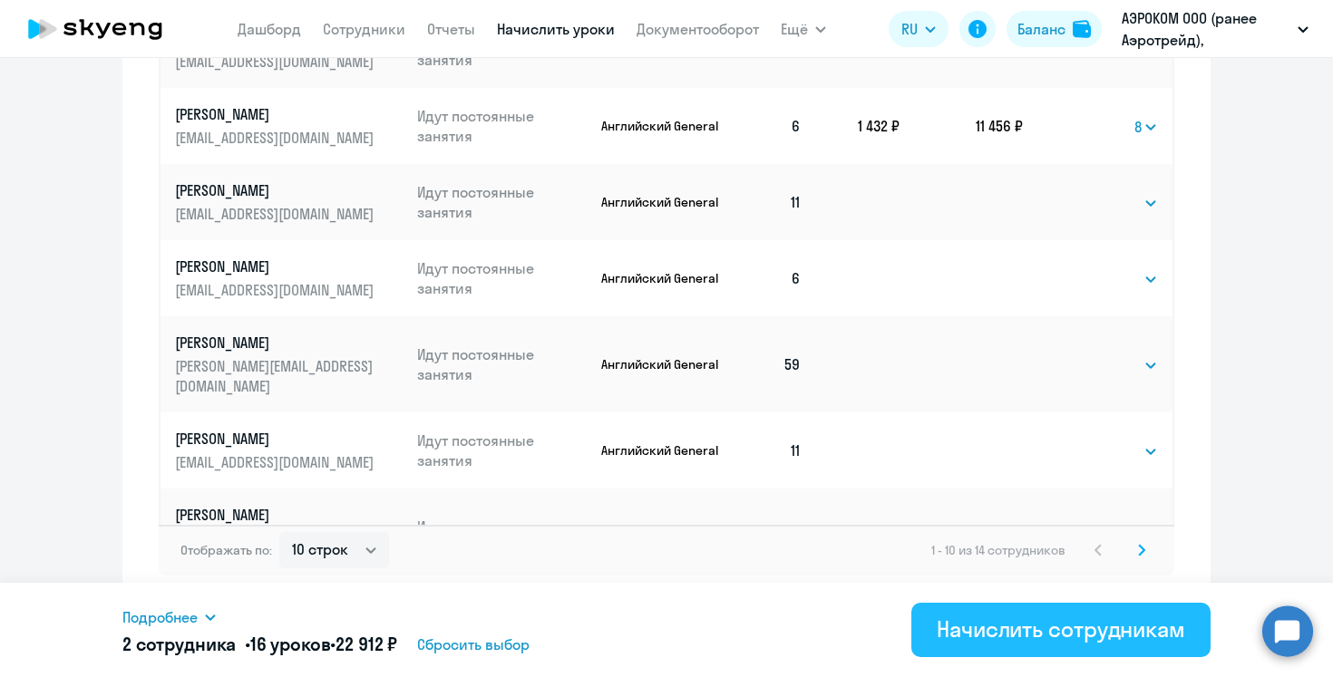
click at [1017, 625] on div "Начислить сотрудникам" at bounding box center [1061, 629] width 248 height 29
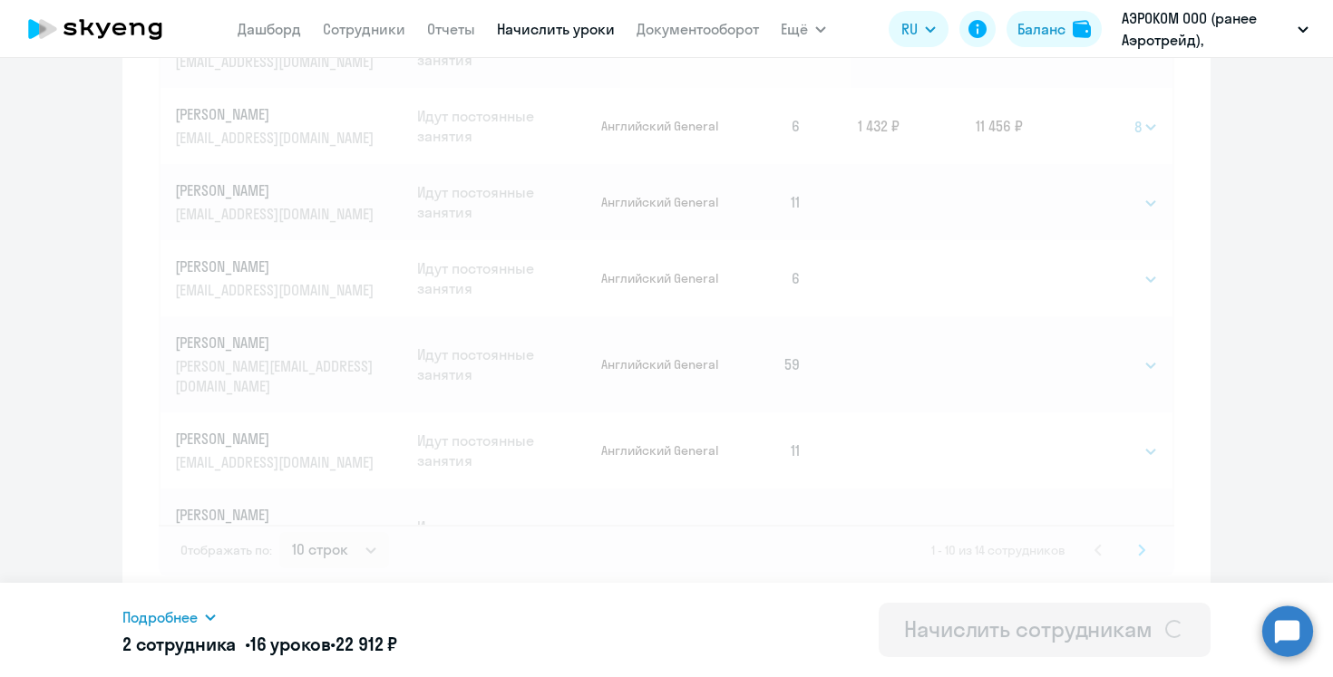
select select
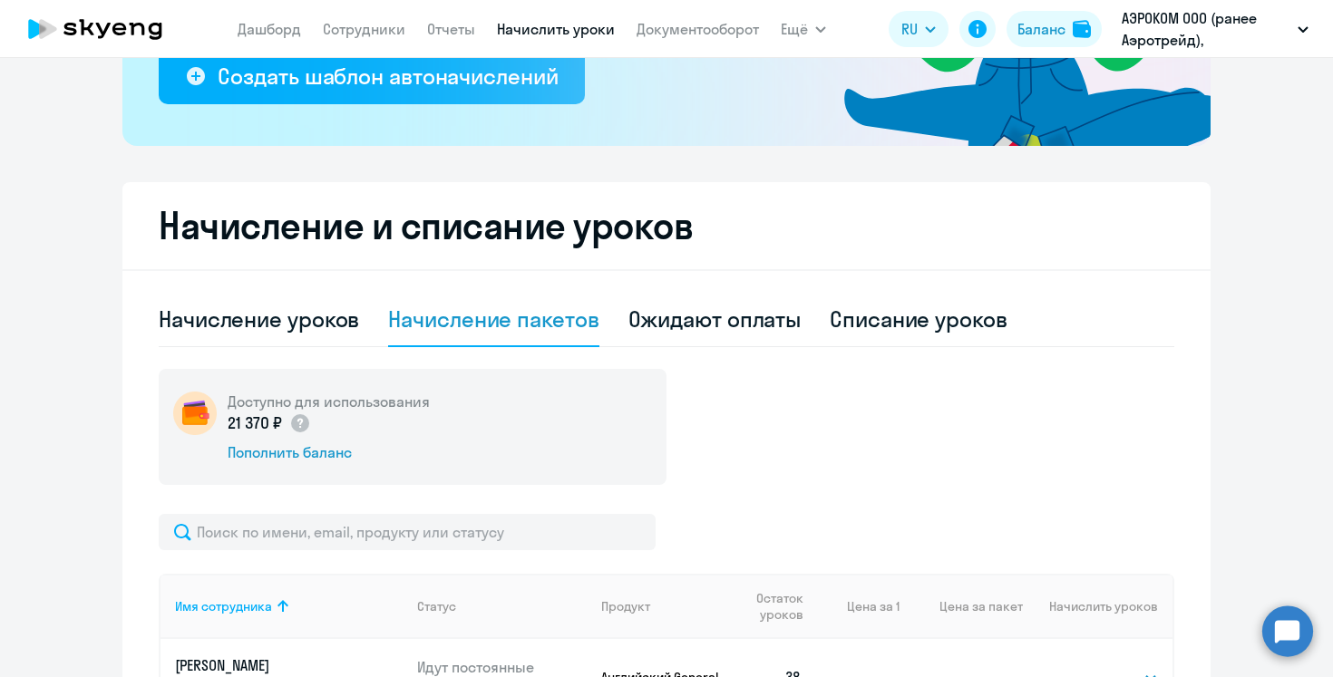
scroll to position [307, 0]
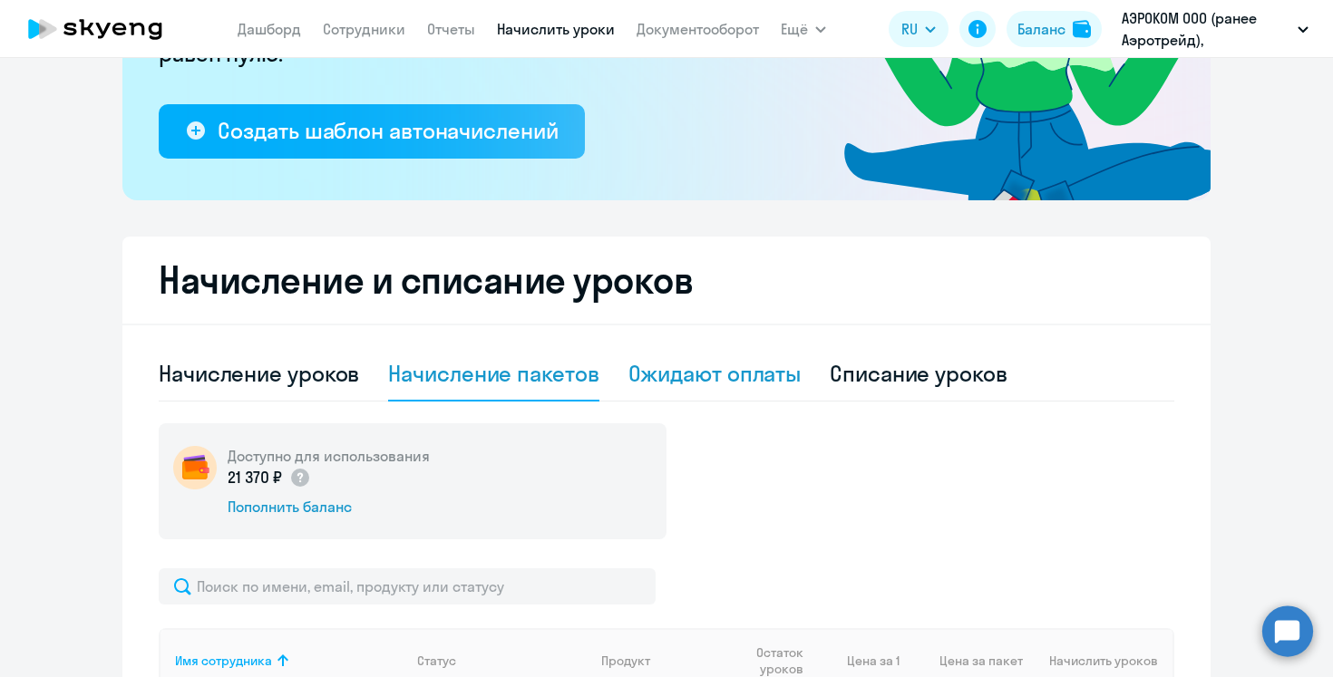
click at [750, 382] on div "Ожидают оплаты" at bounding box center [714, 373] width 173 height 29
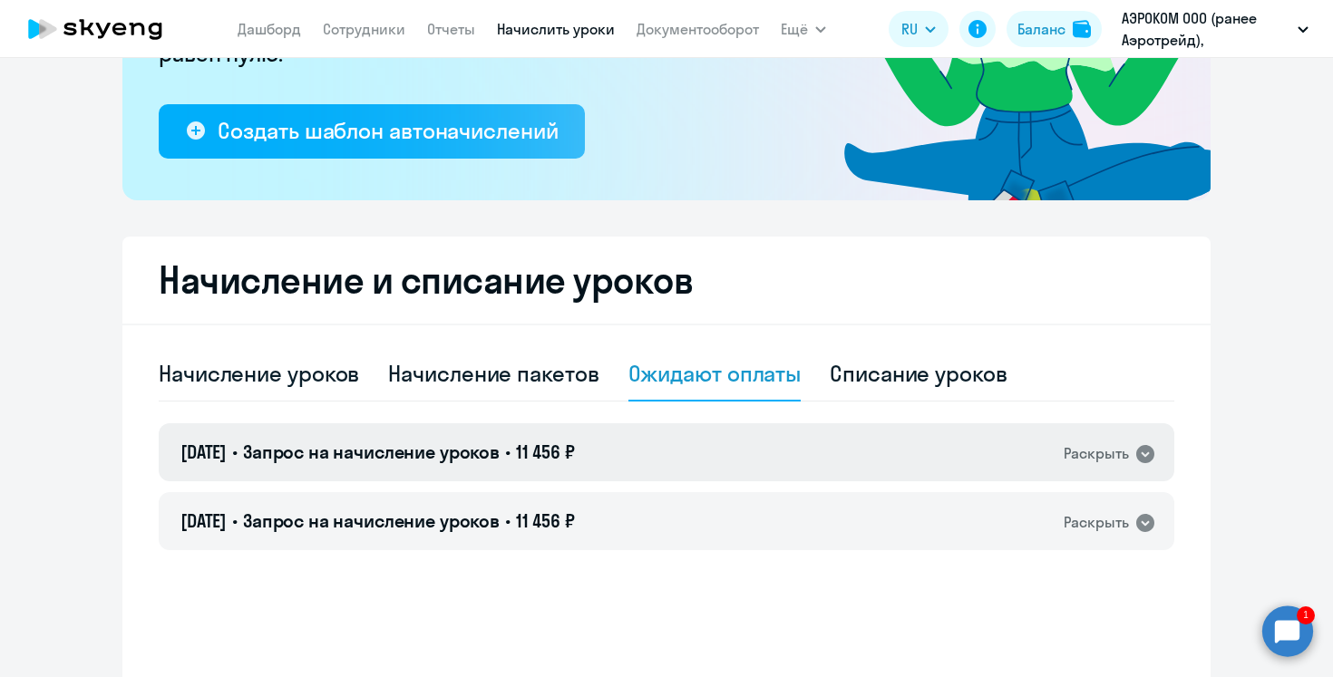
click at [1126, 457] on div "Раскрыть" at bounding box center [1096, 454] width 65 height 23
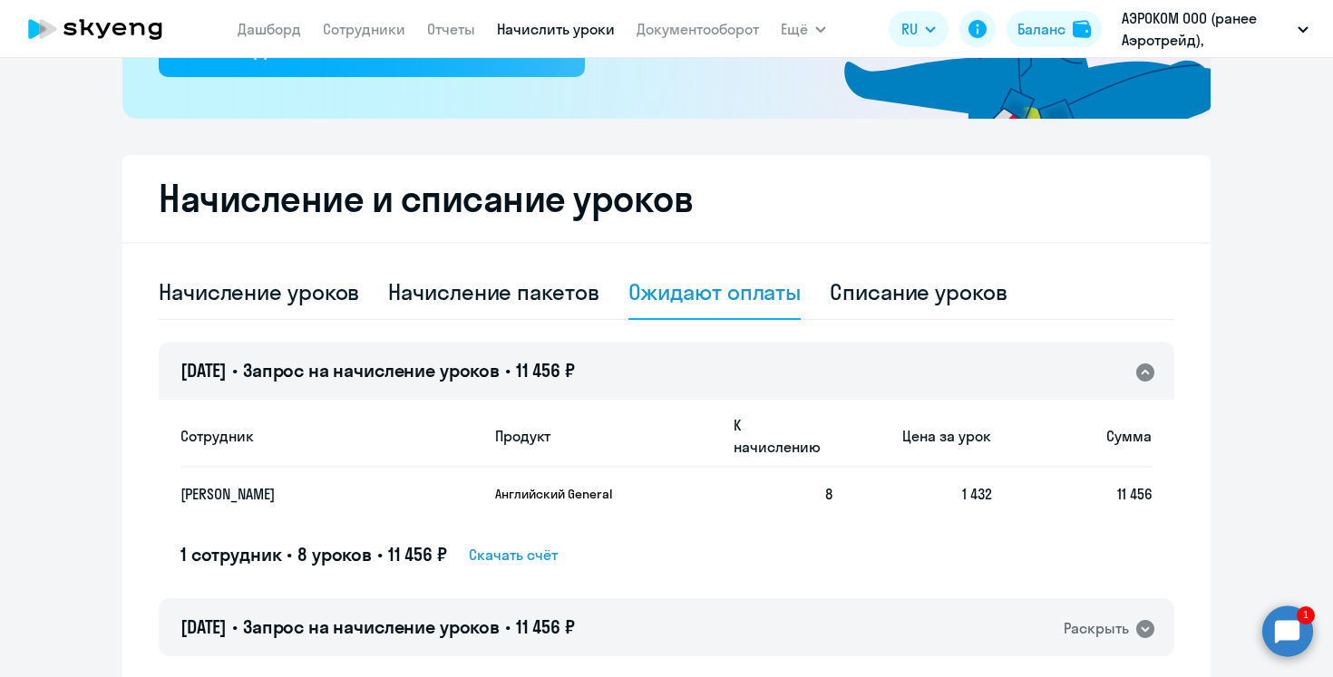
scroll to position [448, 0]
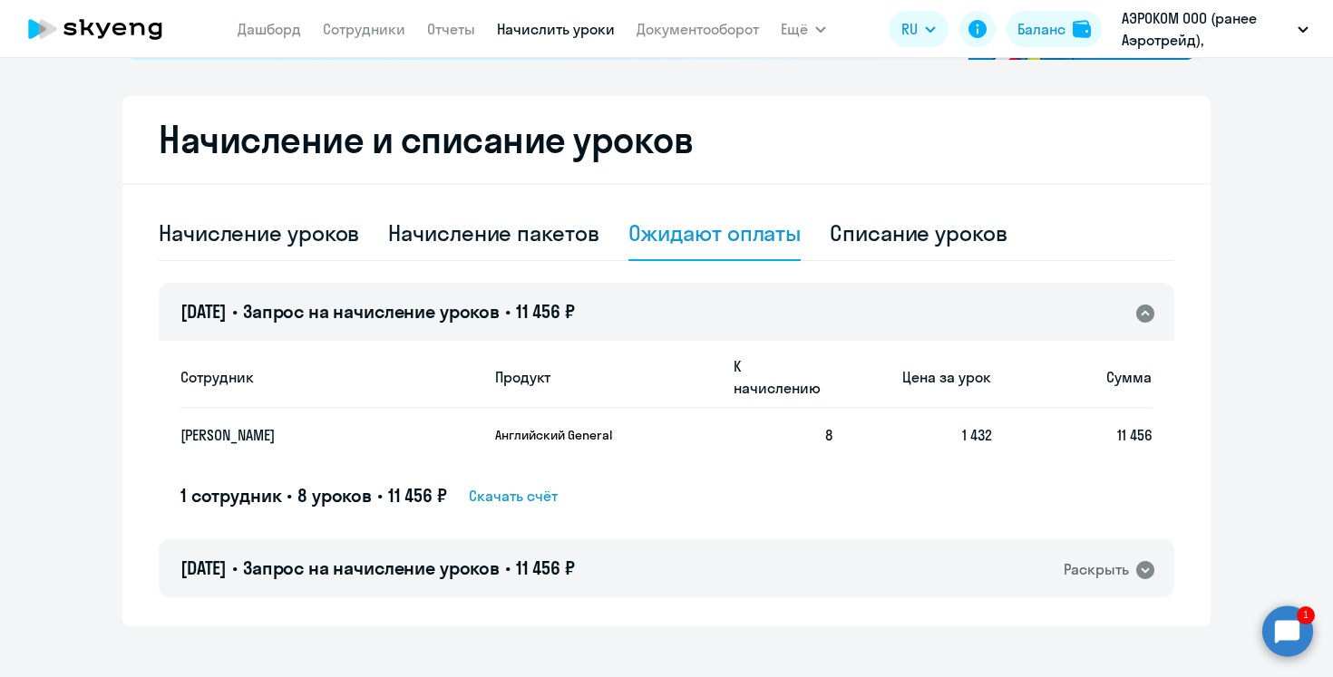
click at [1137, 324] on icon at bounding box center [1145, 314] width 22 height 22
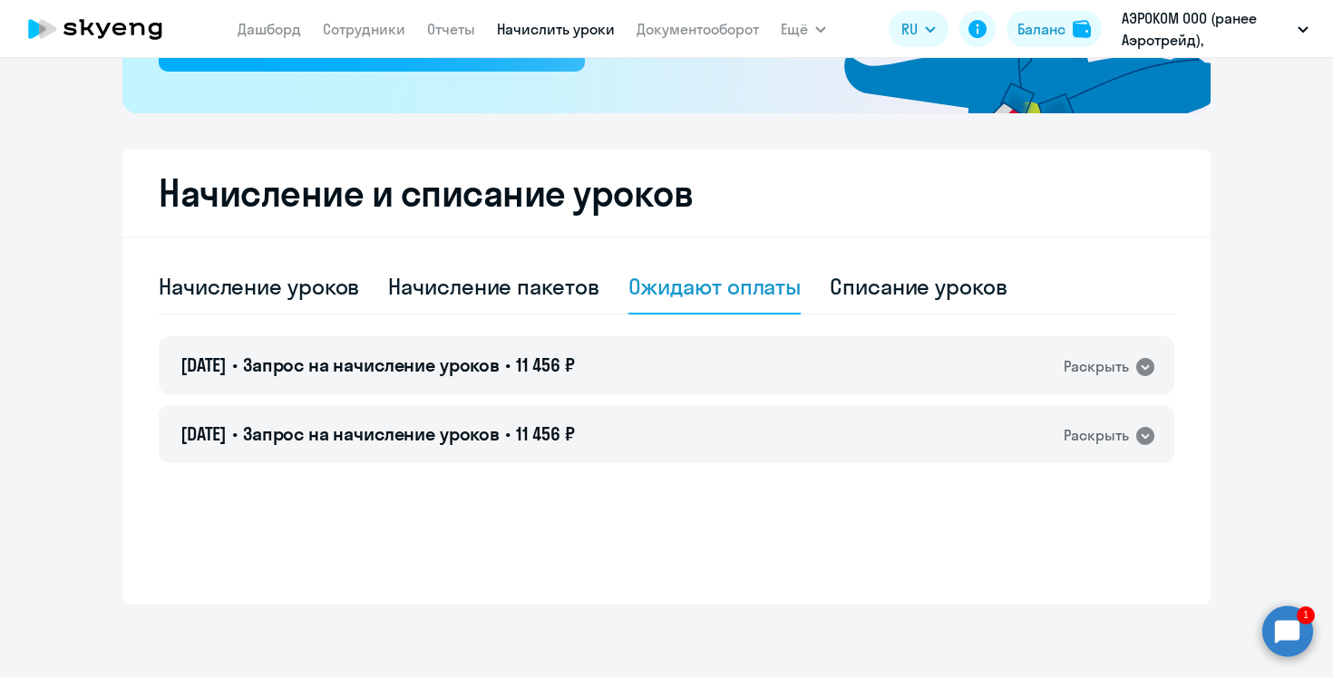
click at [1291, 628] on circle at bounding box center [1287, 631] width 51 height 51
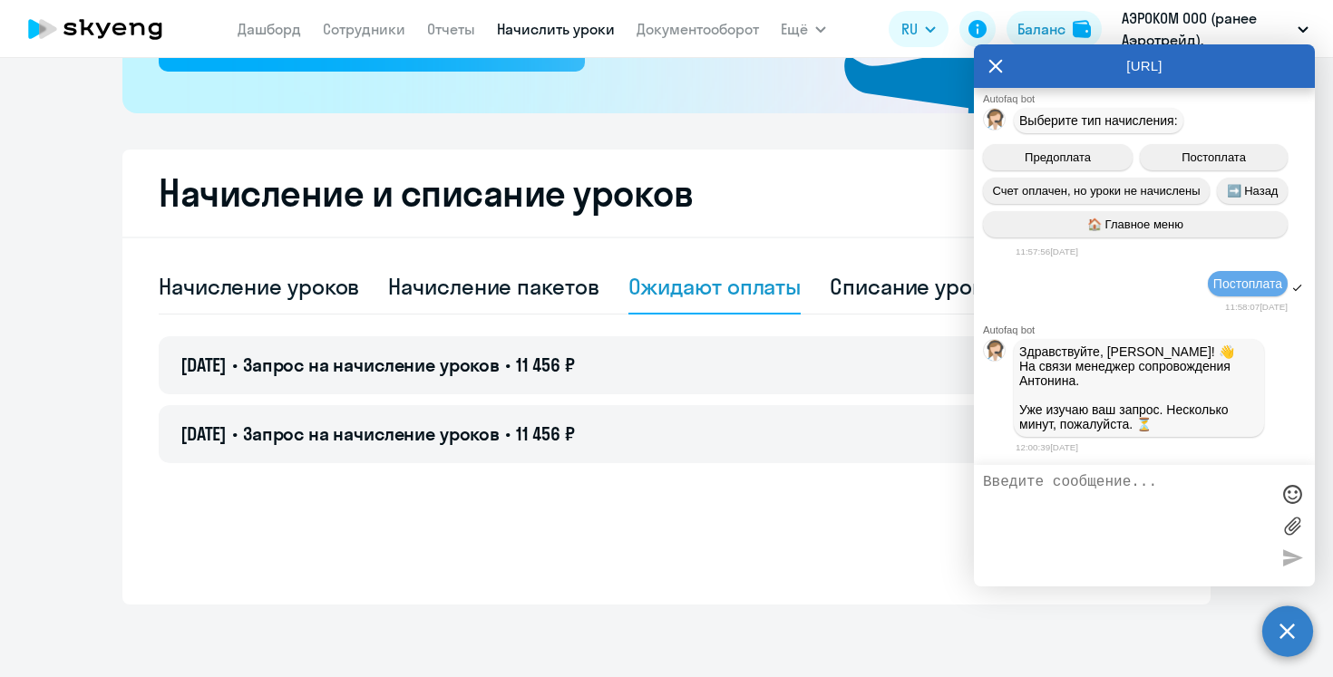
scroll to position [3495, 0]
click at [1052, 508] on textarea at bounding box center [1126, 525] width 287 height 103
type textarea "Д"
type textarea "Спасибо, я уже нашла, начислила)"
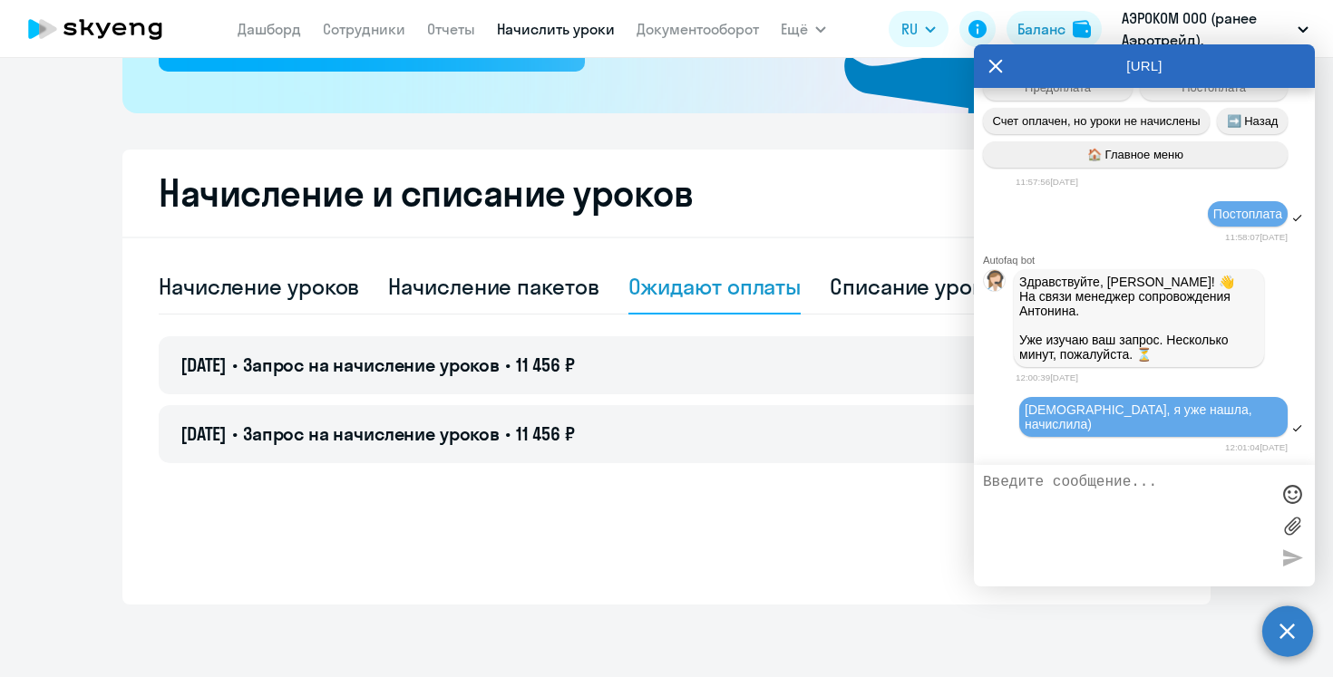
scroll to position [3552, 0]
click at [789, 548] on div "Начисление уроков Начисление пакетов Ожидают оплаты Списание уроков 26.09.2025 …" at bounding box center [667, 418] width 1016 height 316
click at [998, 55] on icon at bounding box center [995, 66] width 15 height 44
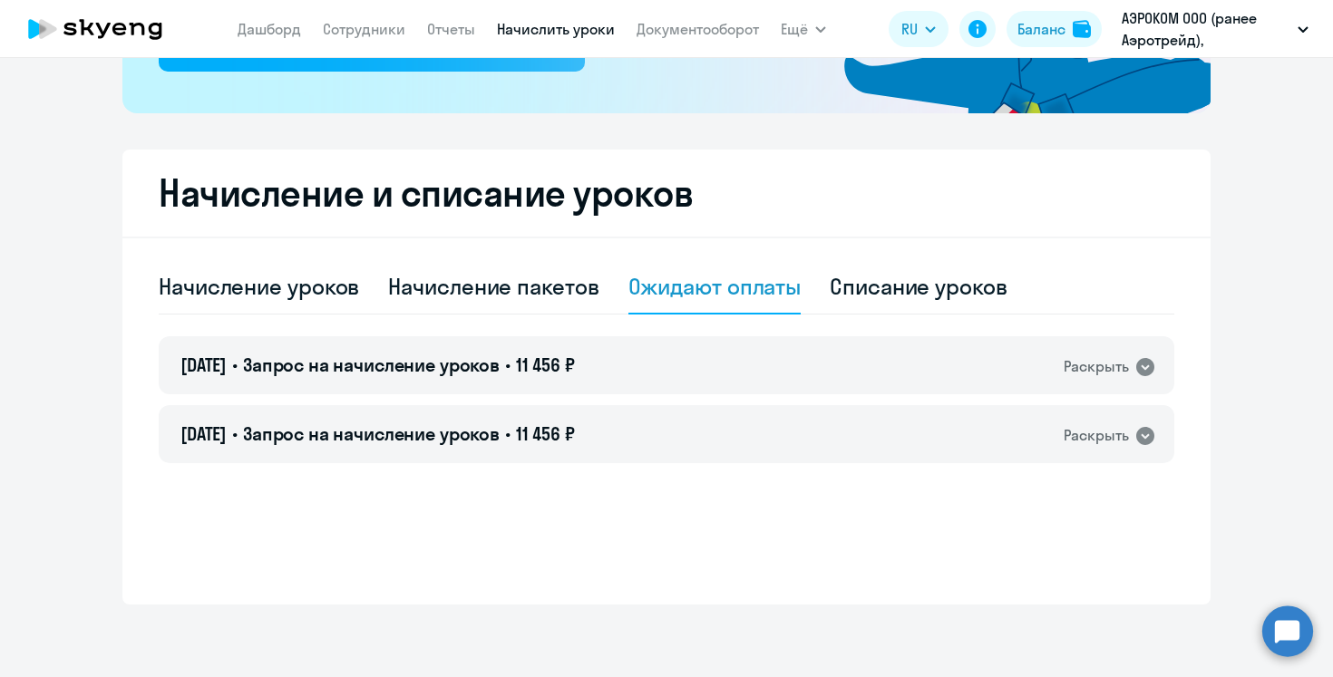
scroll to position [0, 0]
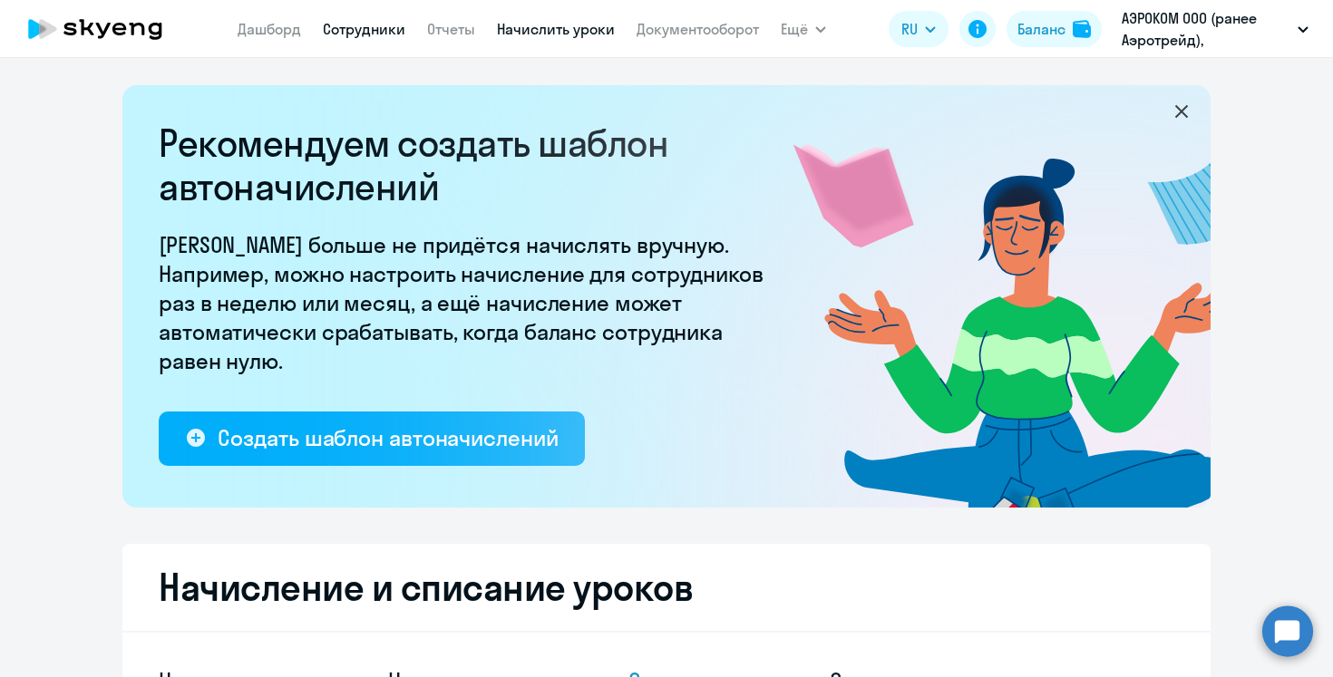
click at [338, 26] on link "Сотрудники" at bounding box center [364, 29] width 83 height 18
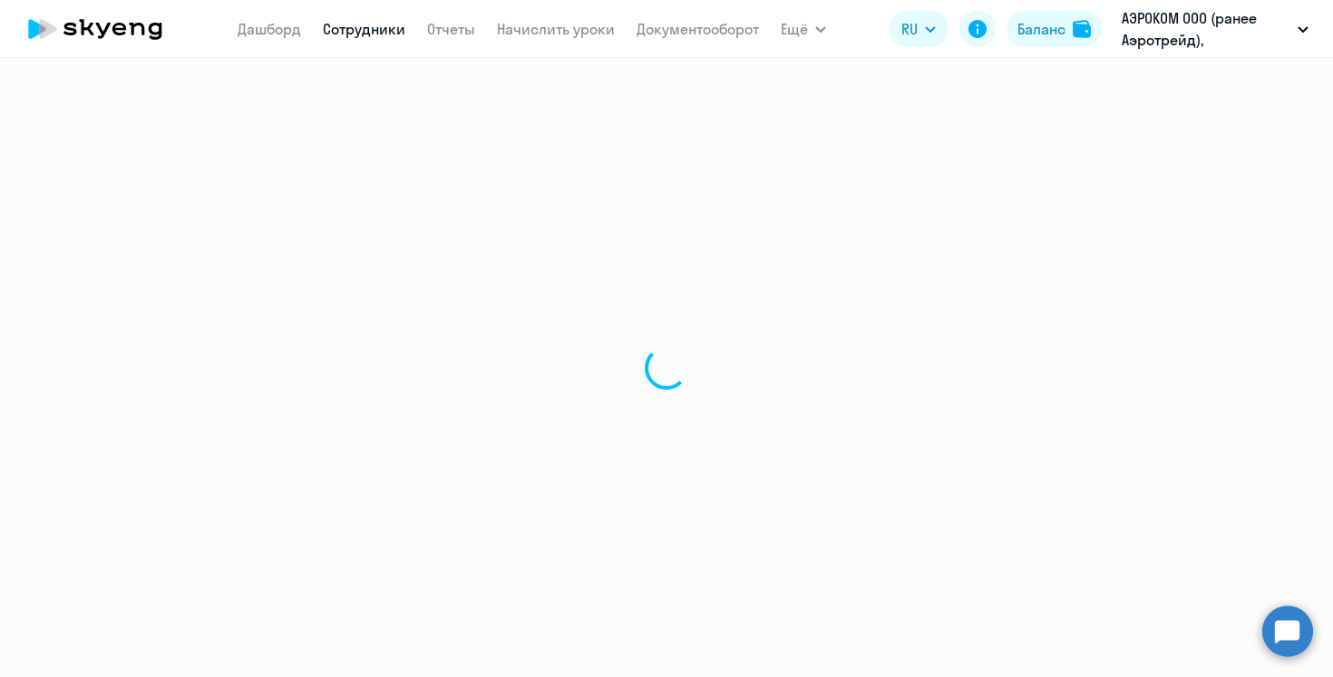
select select "30"
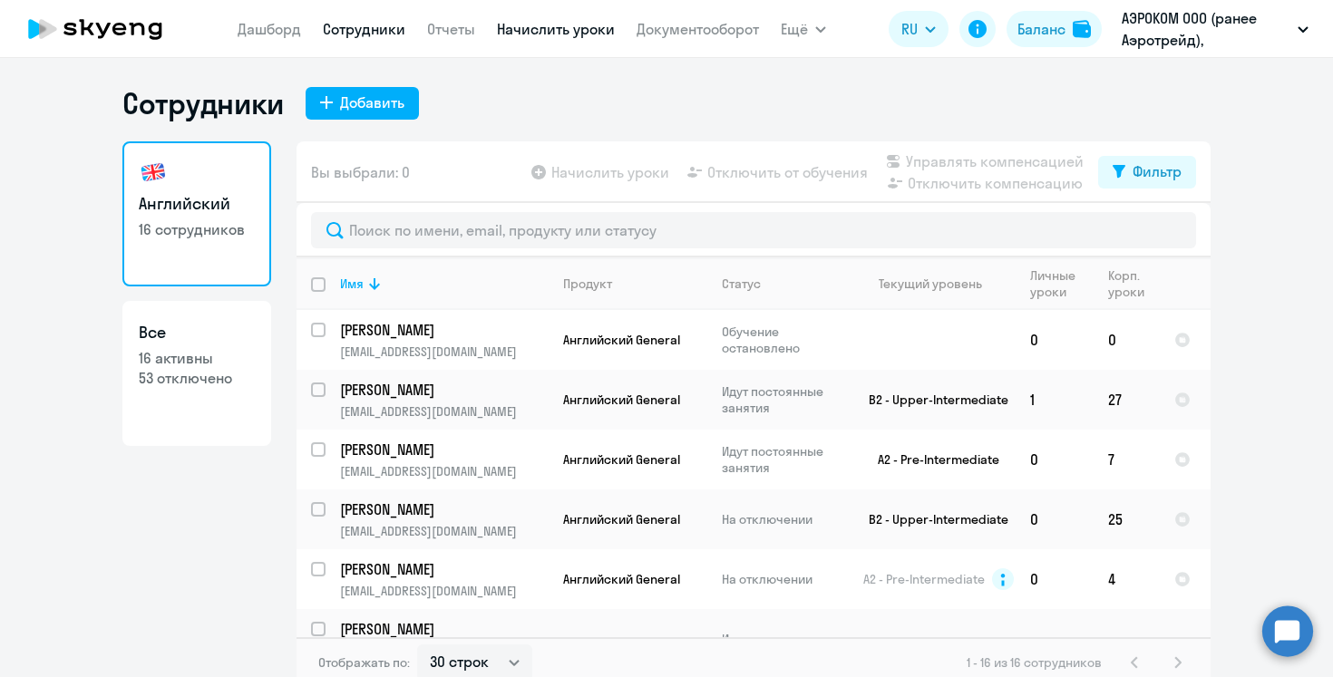
click at [533, 24] on link "Начислить уроки" at bounding box center [556, 29] width 118 height 18
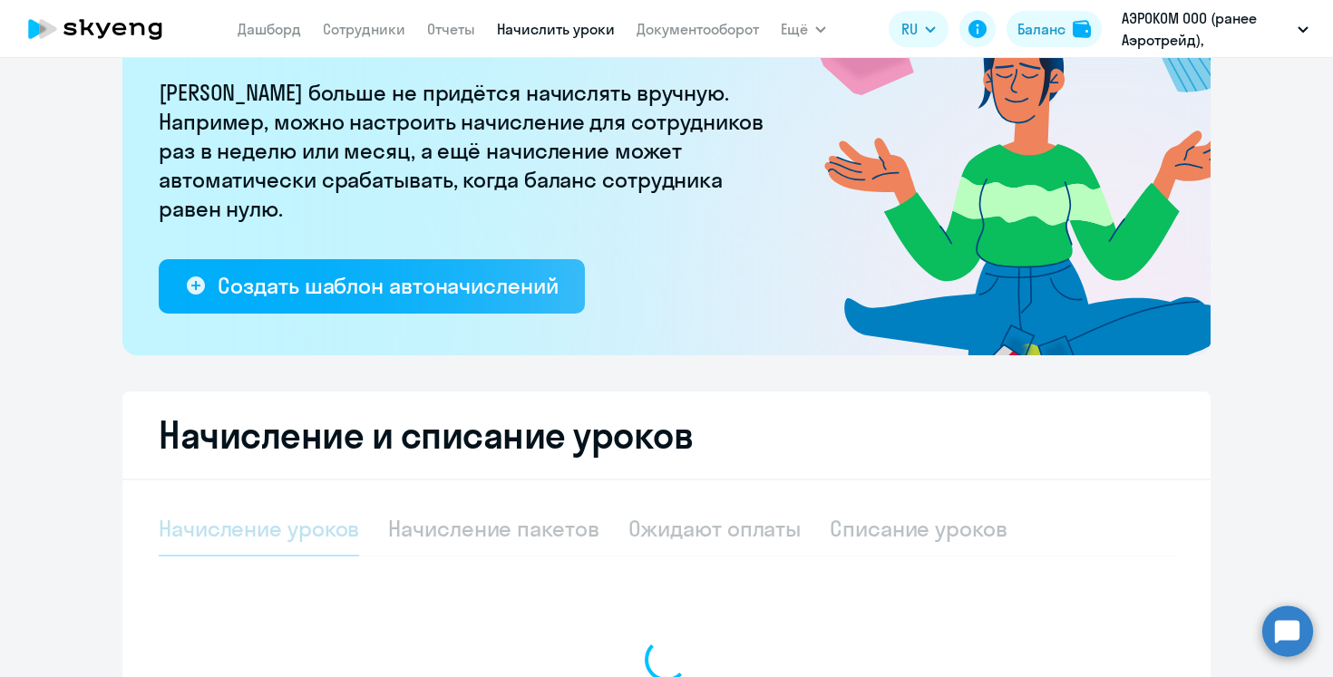
select select "10"
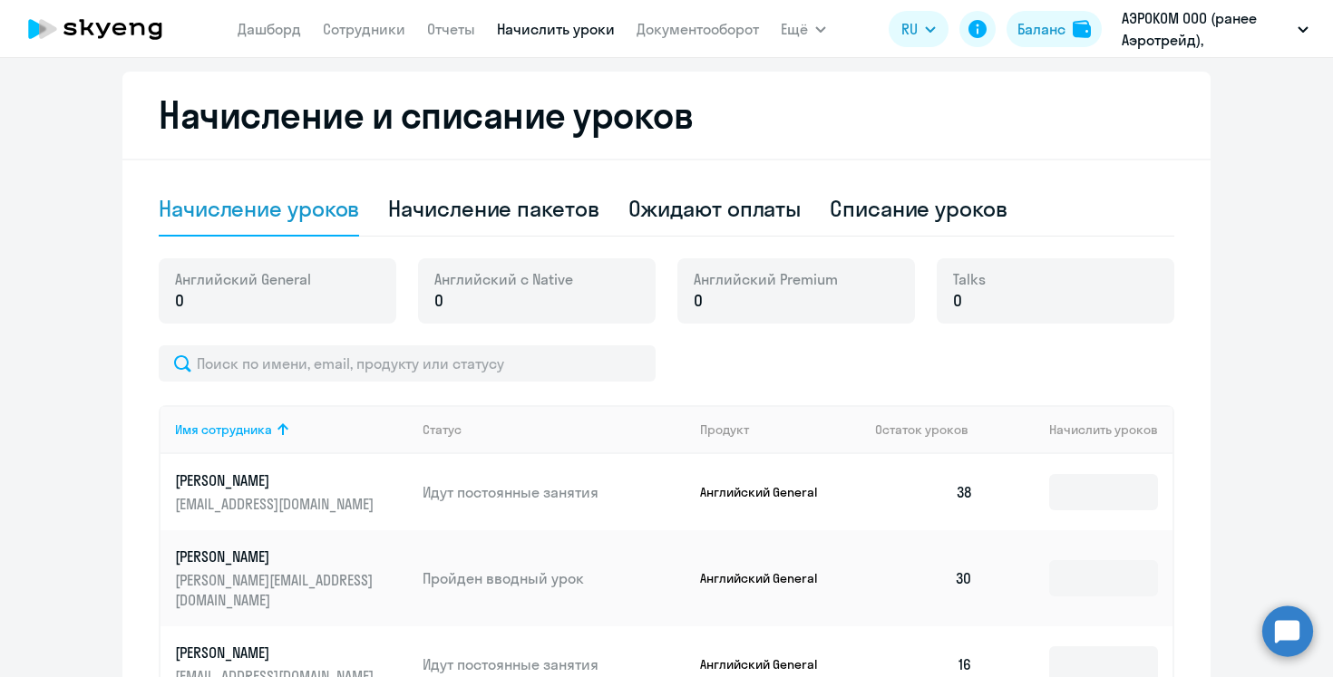
scroll to position [475, 0]
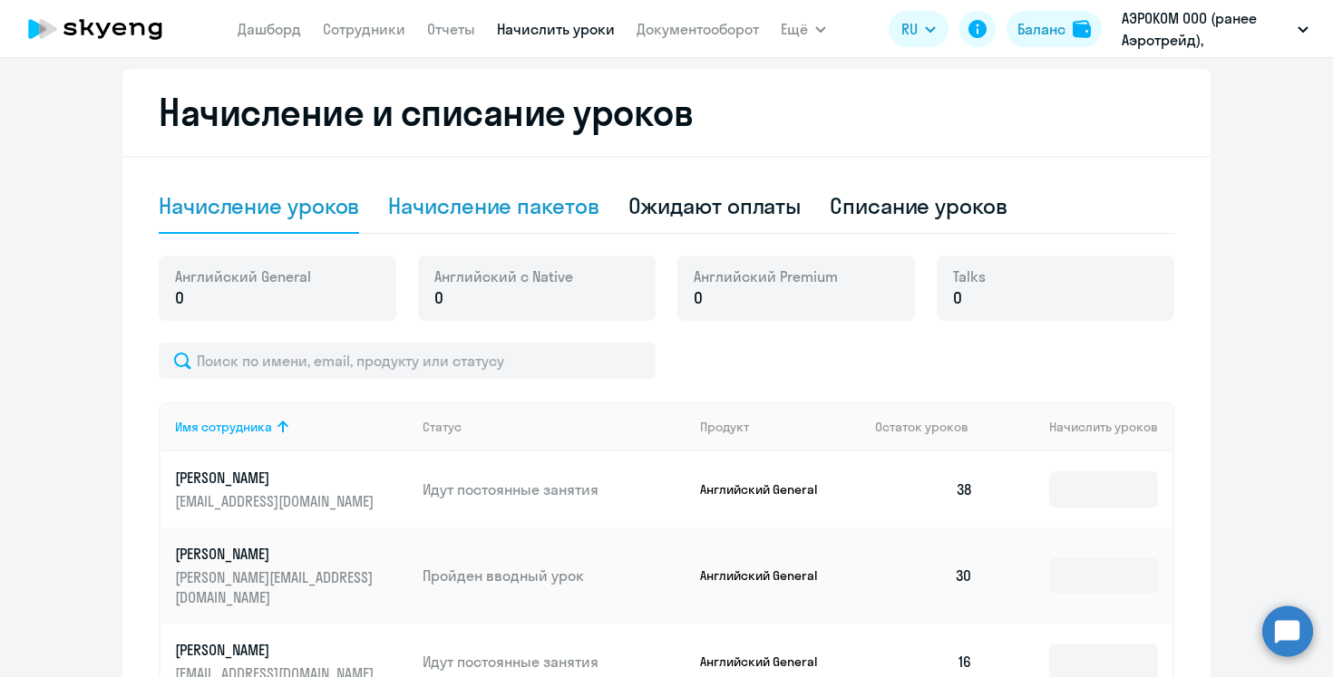
click at [518, 214] on div "Начисление пакетов" at bounding box center [493, 205] width 210 height 29
select select "10"
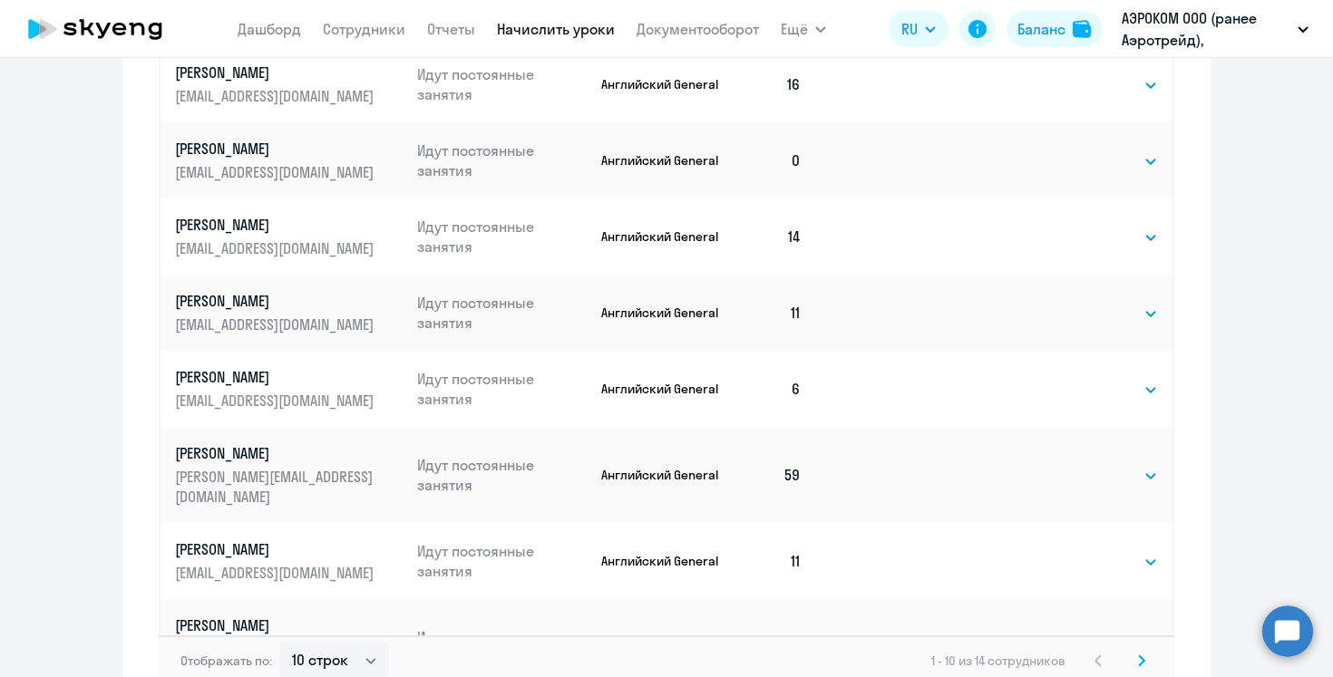
scroll to position [1238, 0]
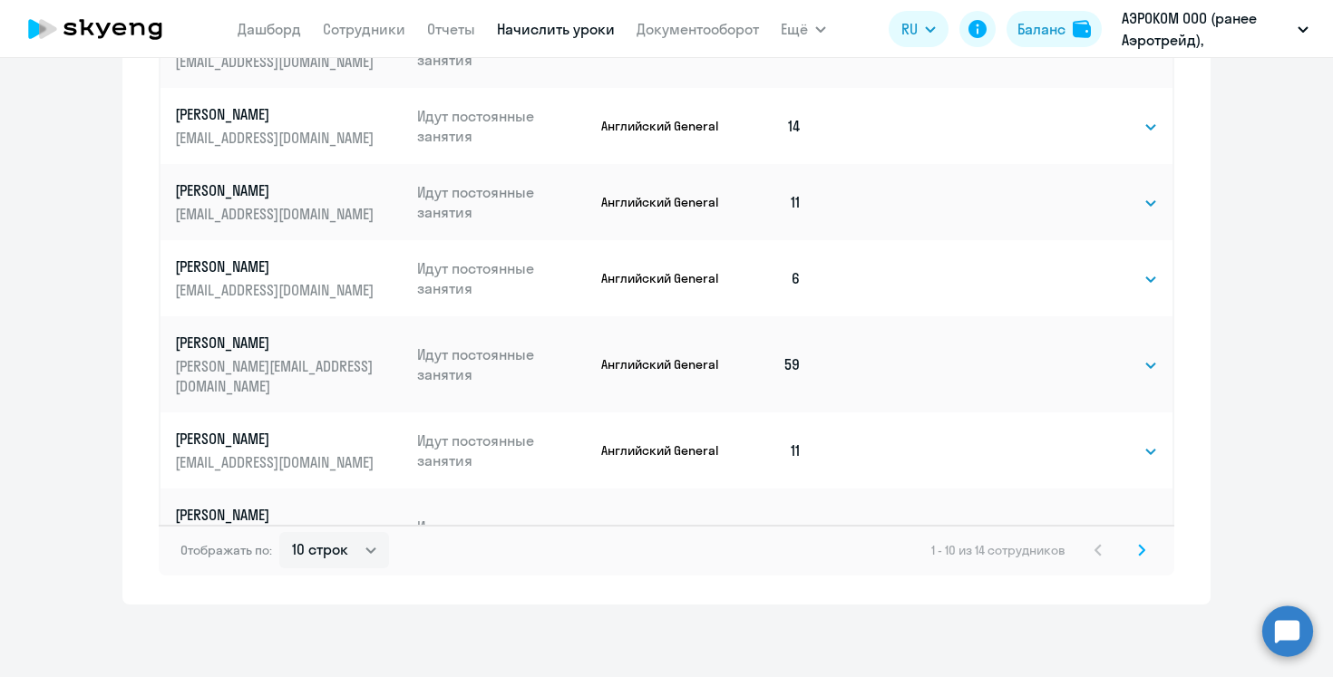
click at [1125, 527] on select "Выбрать 4 8 16 32 64 96 128" at bounding box center [1121, 538] width 74 height 22
select select "8"
click at [1084, 527] on select "Выбрать 4 8 16 32 64 96 128" at bounding box center [1121, 538] width 74 height 22
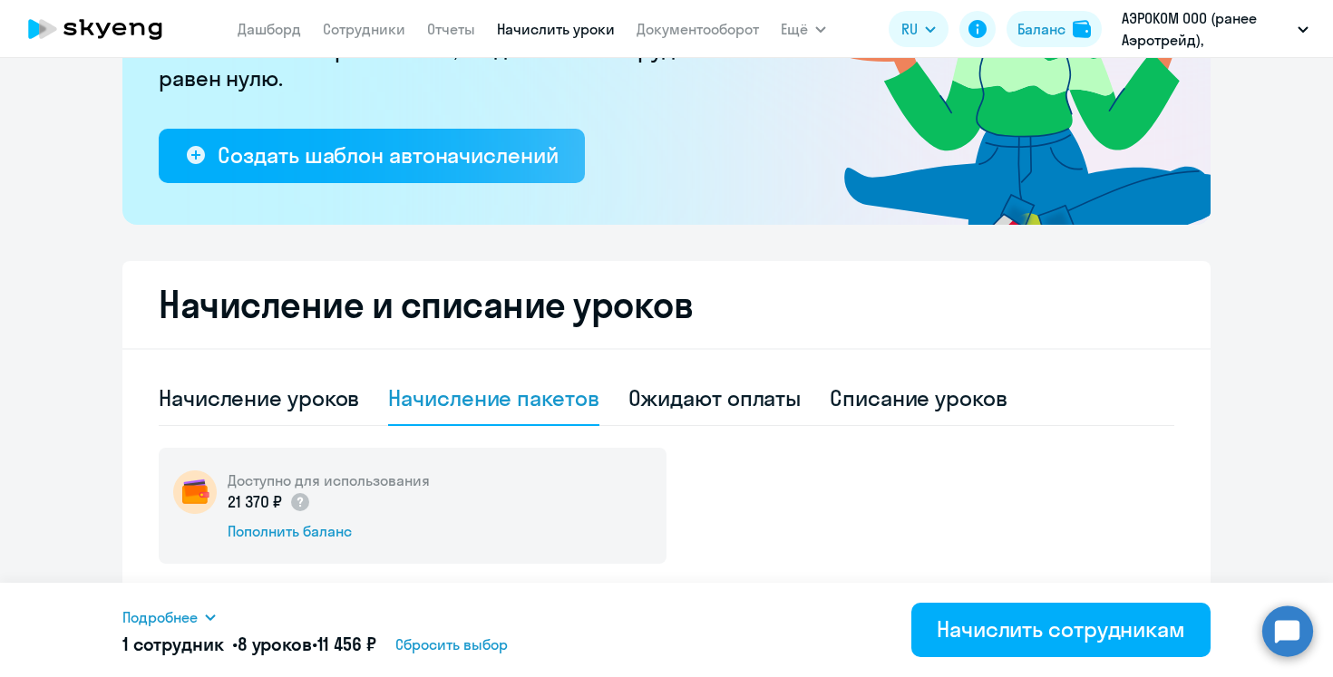
scroll to position [256, 0]
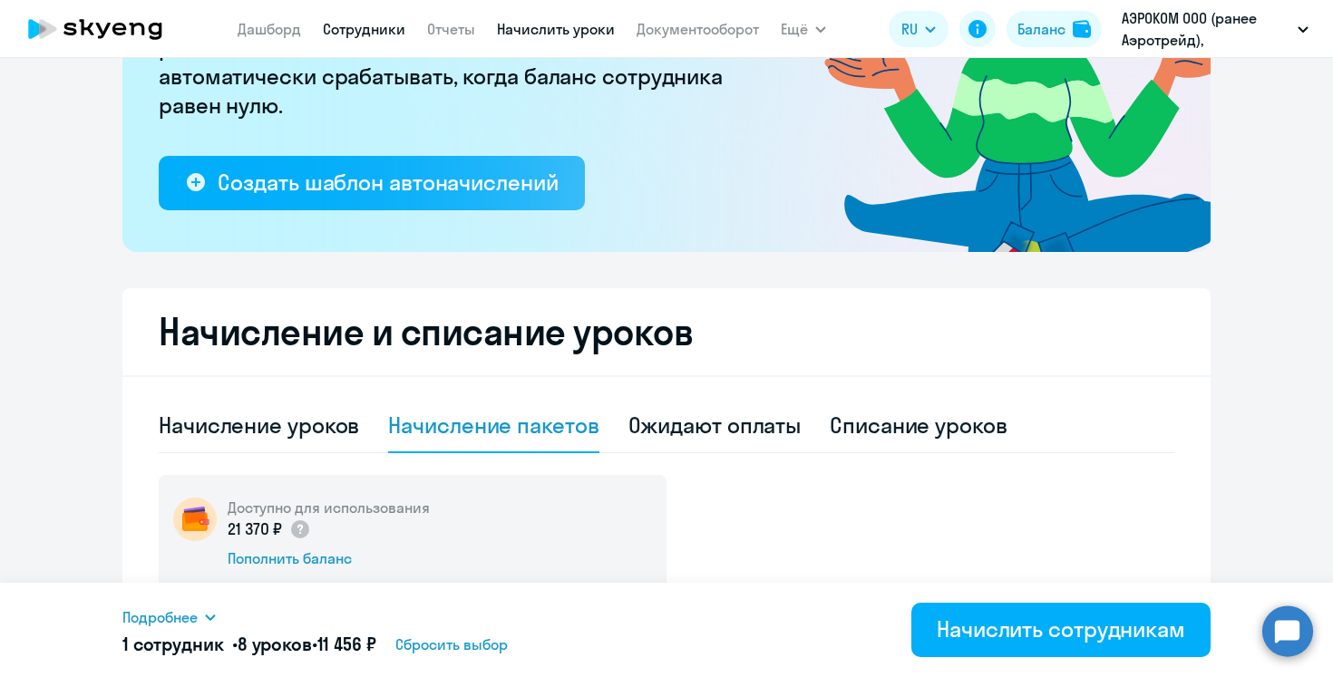
click at [372, 30] on link "Сотрудники" at bounding box center [364, 29] width 83 height 18
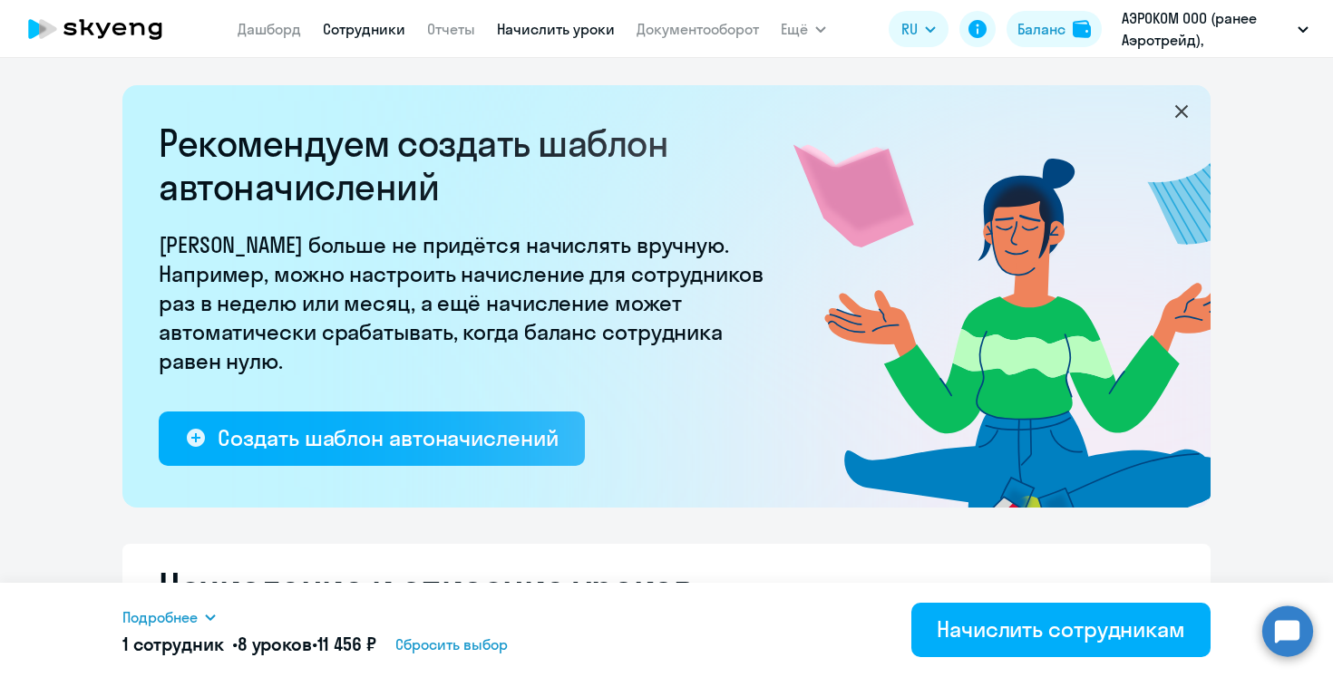
select select "30"
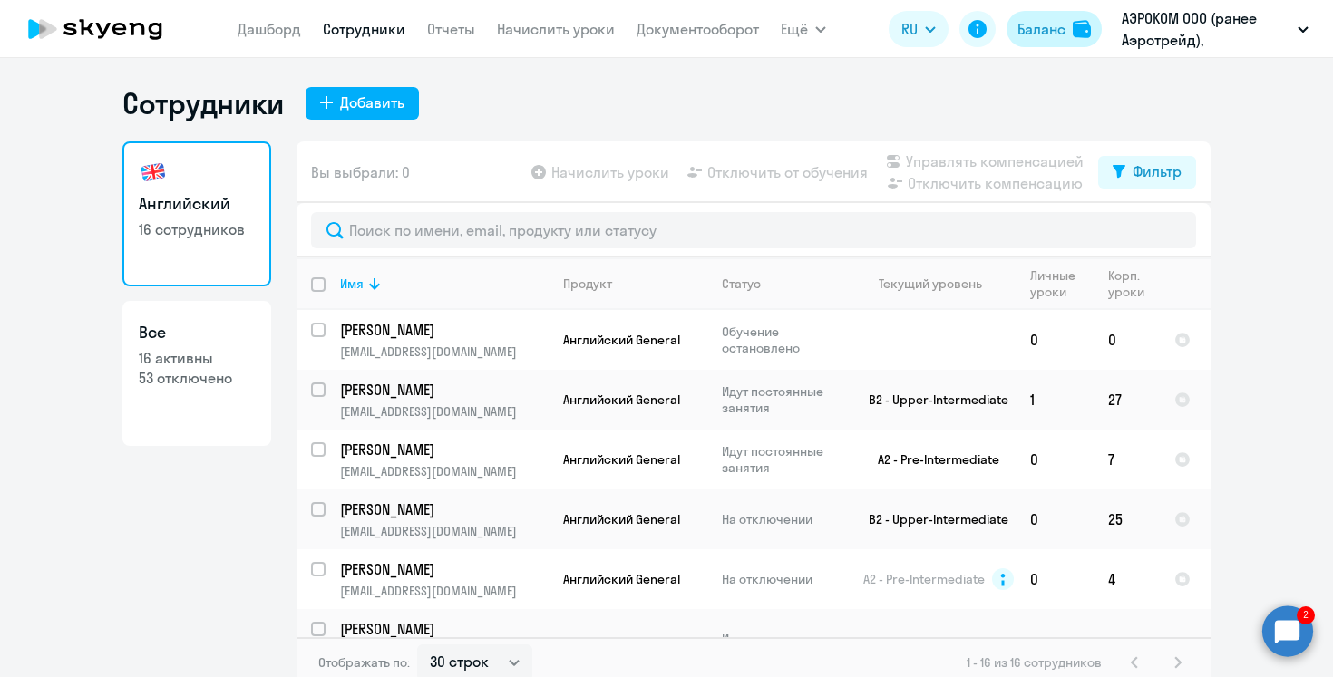
click at [1043, 32] on div "Баланс" at bounding box center [1041, 29] width 48 height 22
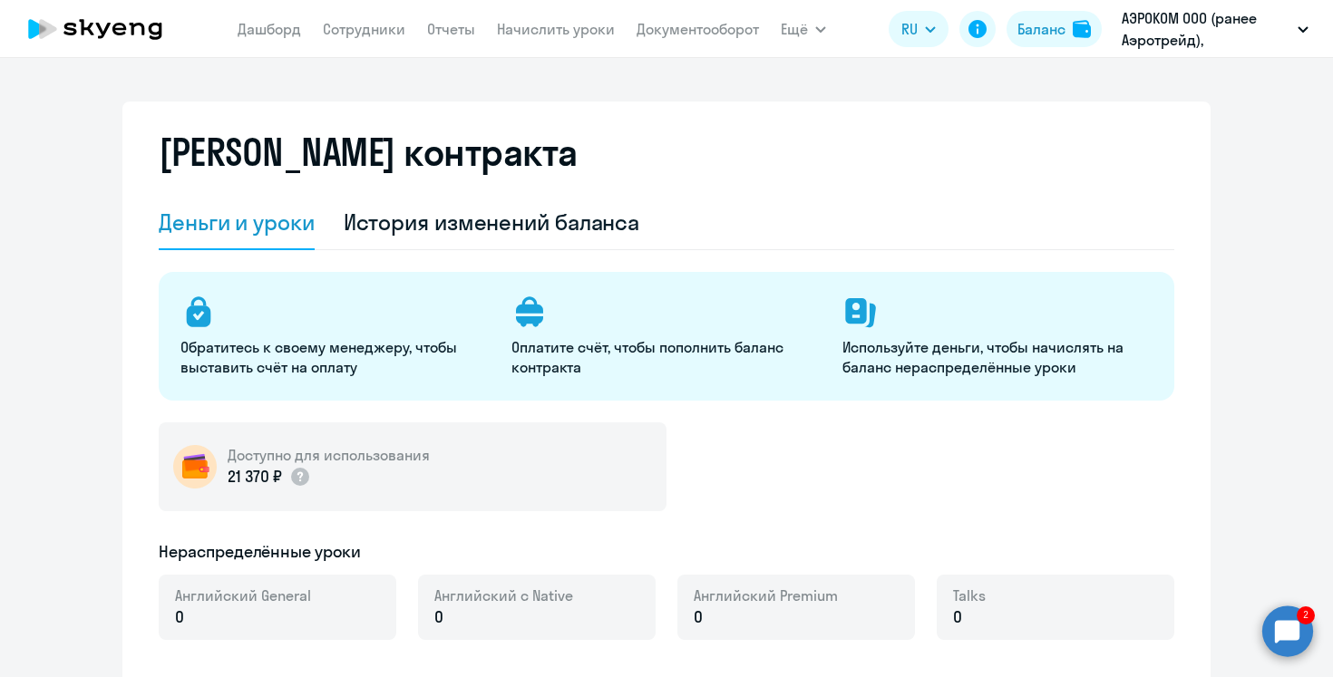
select select "english_adult_not_native_speaker"
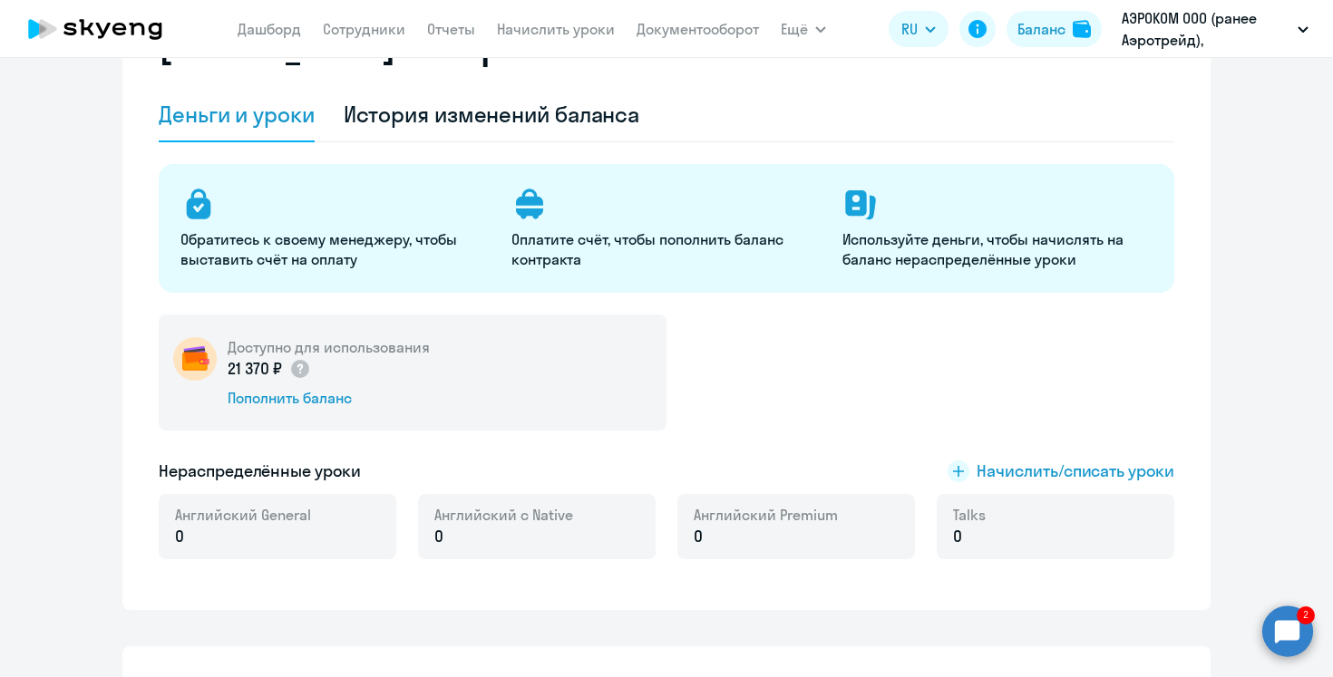
scroll to position [119, 0]
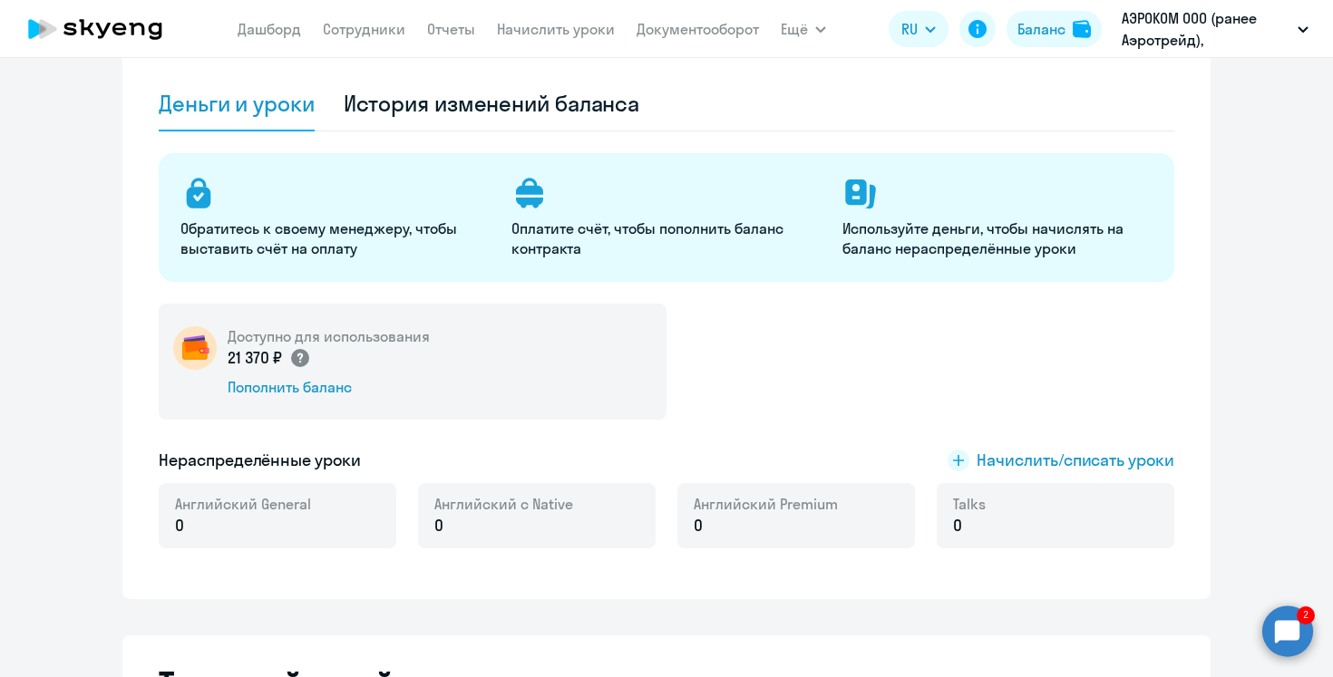
click at [302, 355] on icon at bounding box center [299, 359] width 5 height 10
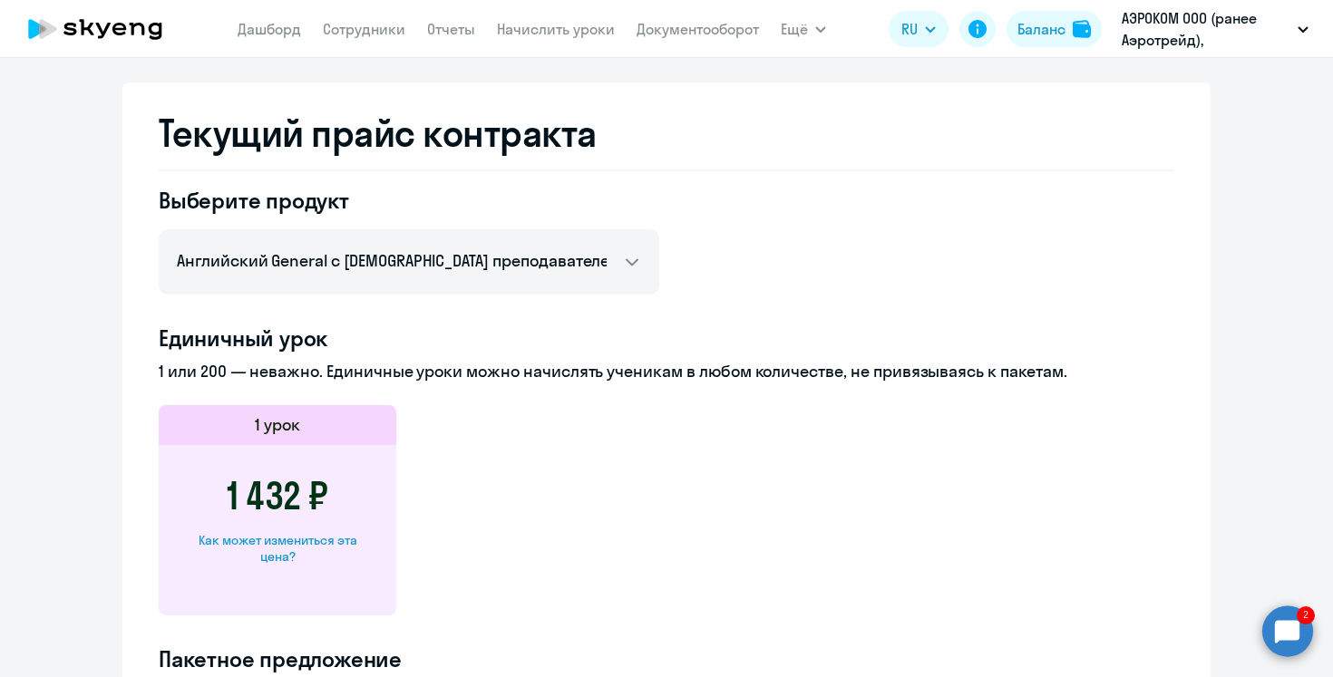
scroll to position [0, 0]
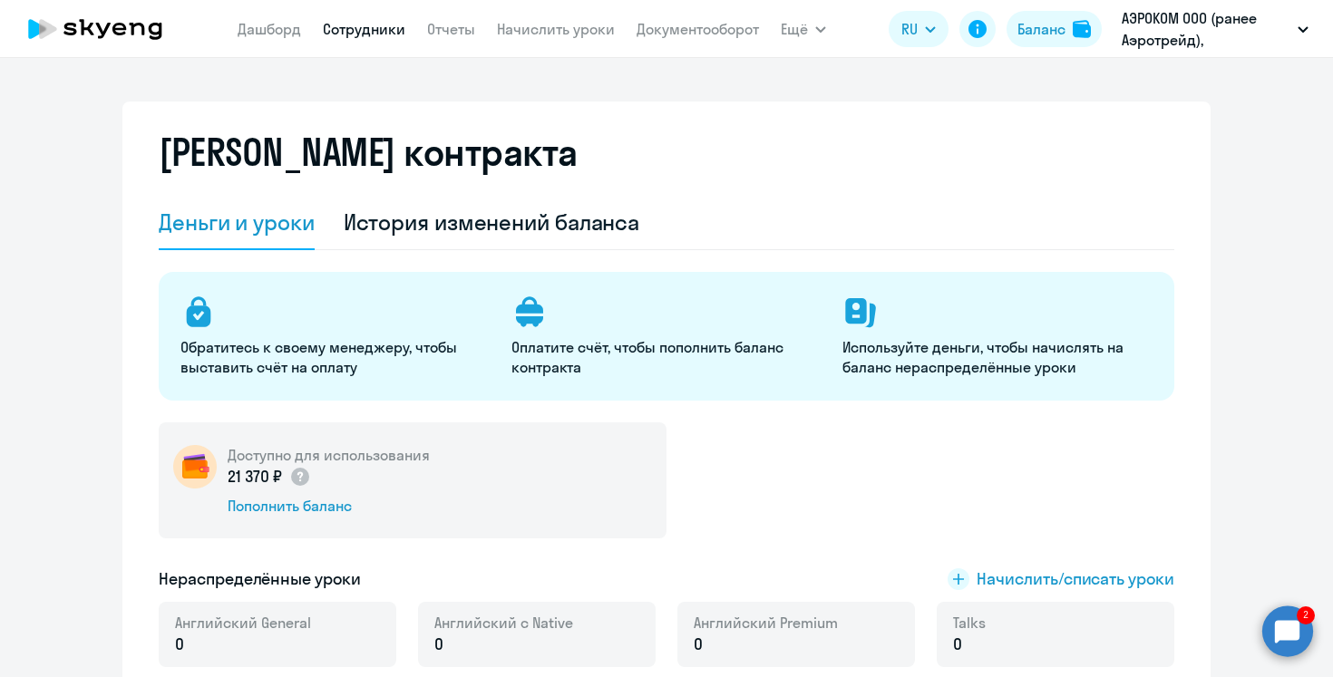
click at [379, 32] on link "Сотрудники" at bounding box center [364, 29] width 83 height 18
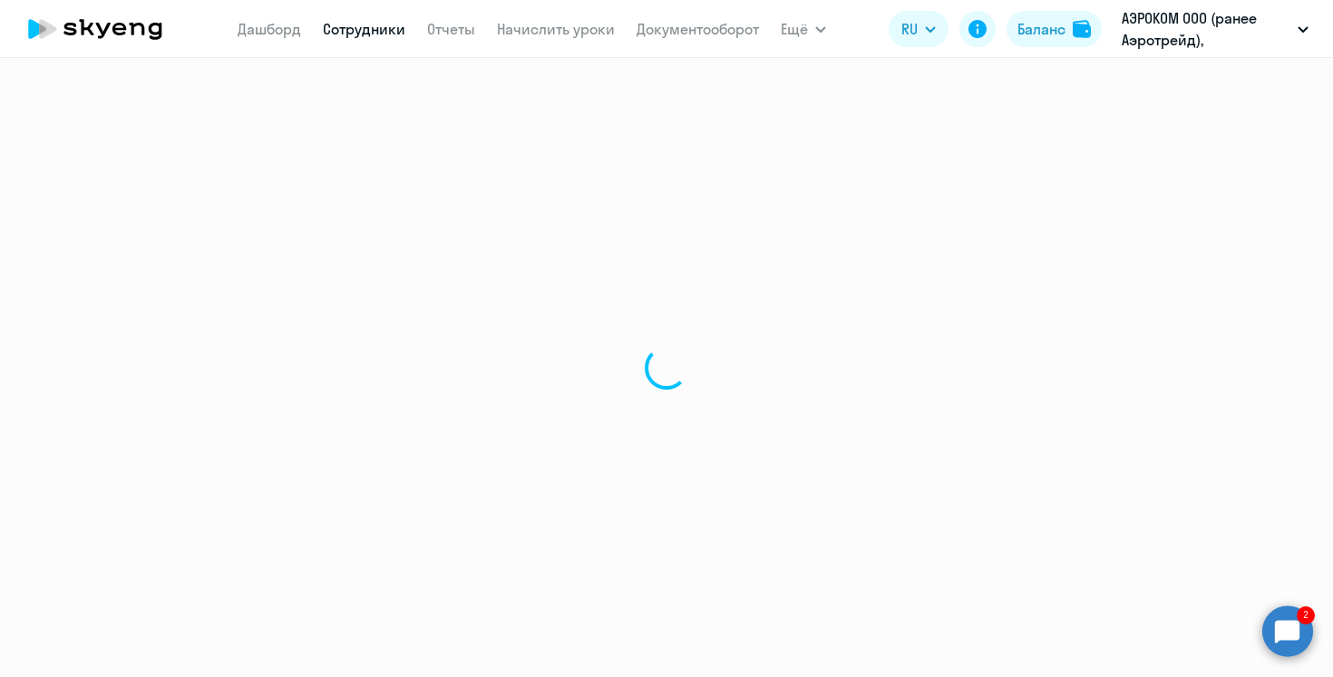
select select "30"
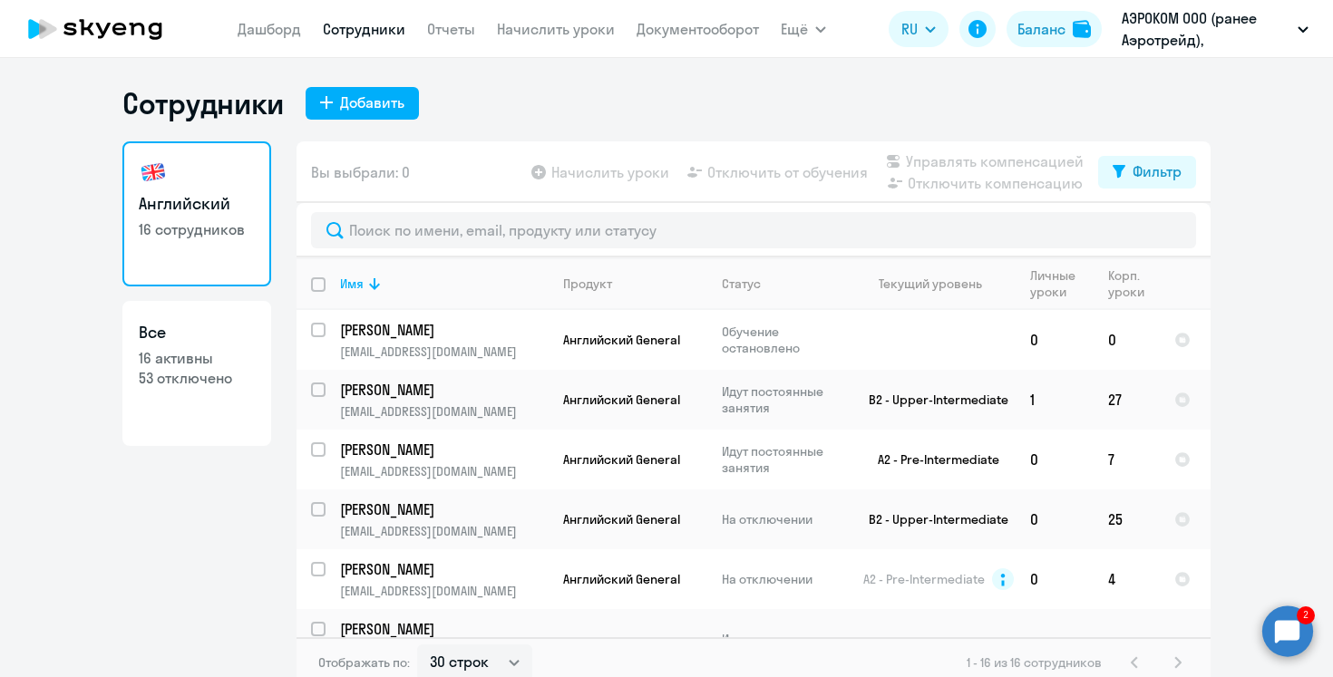
click at [1313, 655] on ng-component "Сотрудники Добавить Английский 16 сотрудников Все 16 активны 53 отключено Вы вы…" at bounding box center [666, 386] width 1333 height 603
click at [1302, 644] on circle at bounding box center [1287, 631] width 51 height 51
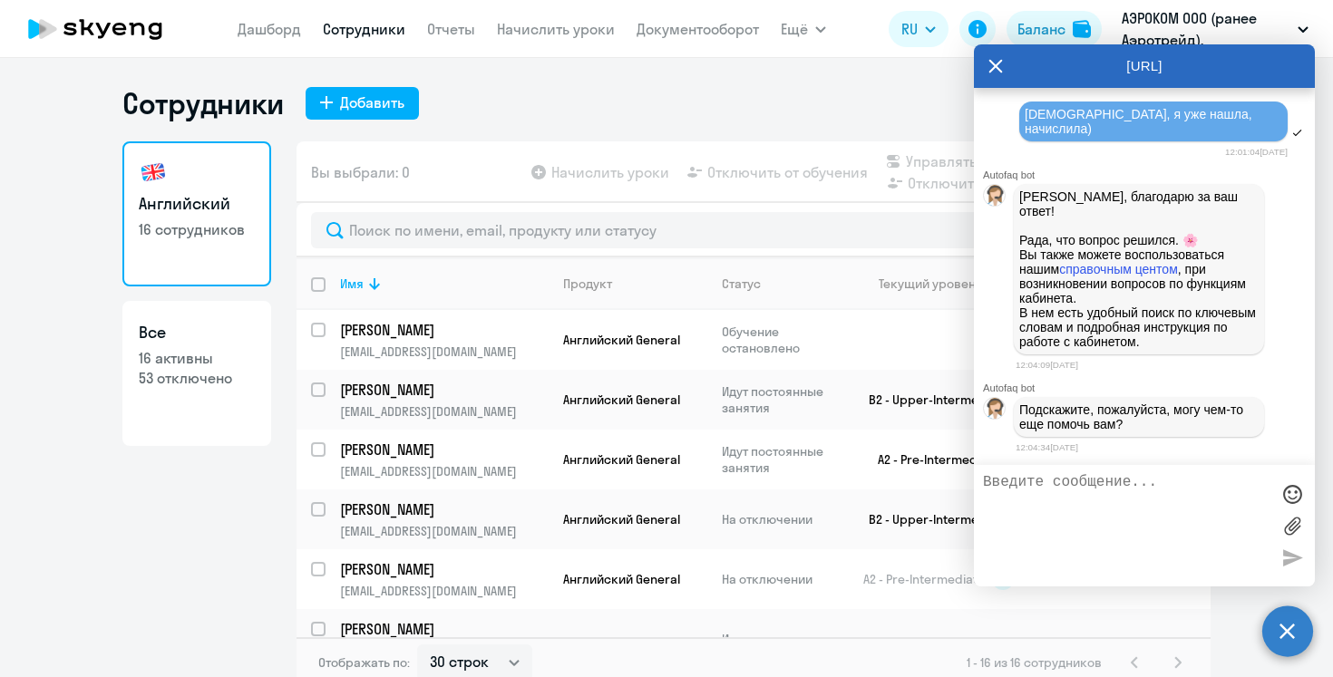
scroll to position [3851, 0]
click at [994, 73] on icon at bounding box center [995, 66] width 15 height 44
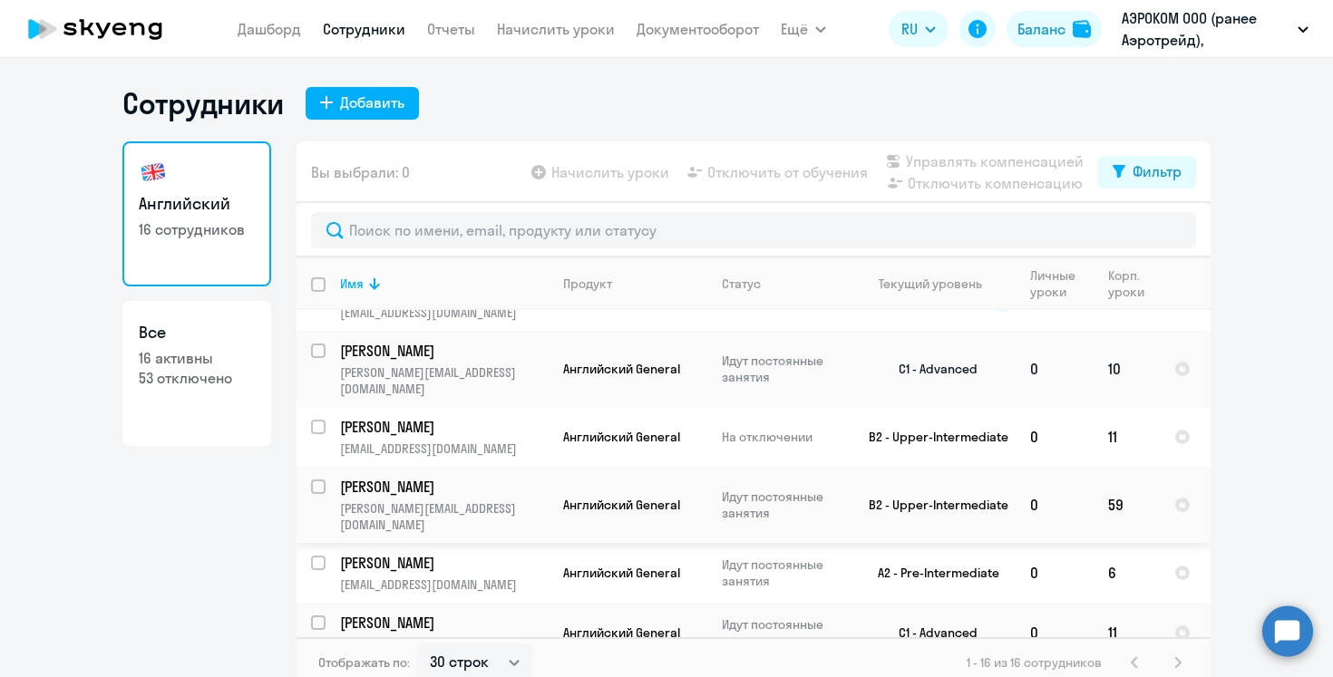
scroll to position [306, 0]
